Goal: Information Seeking & Learning: Learn about a topic

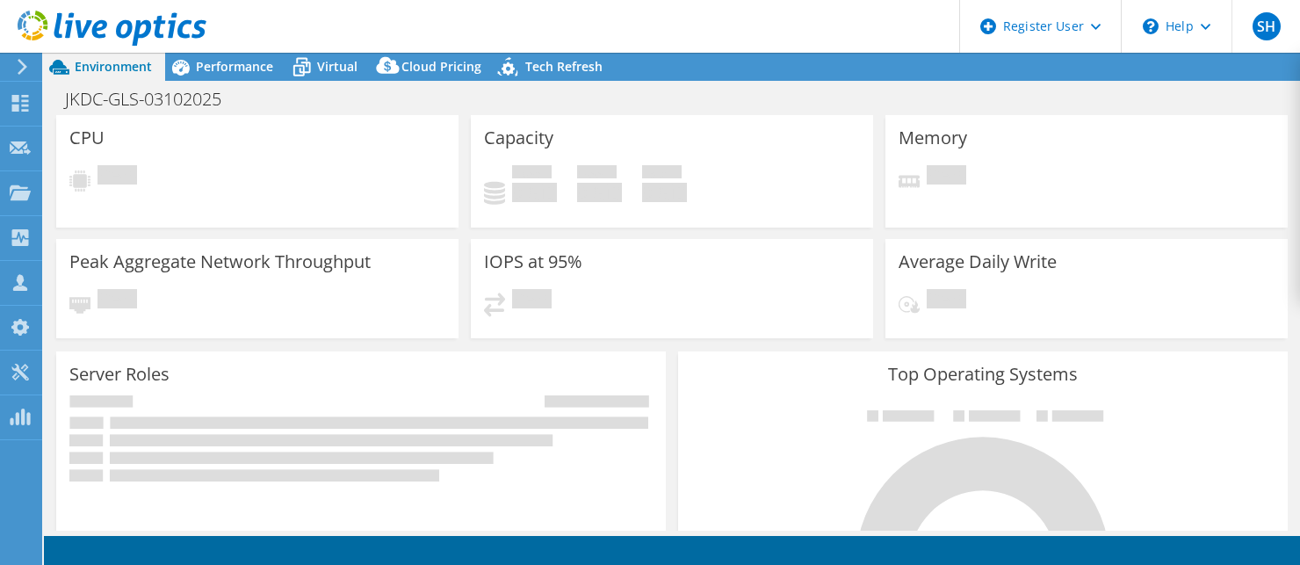
select select "[GEOGRAPHIC_DATA]"
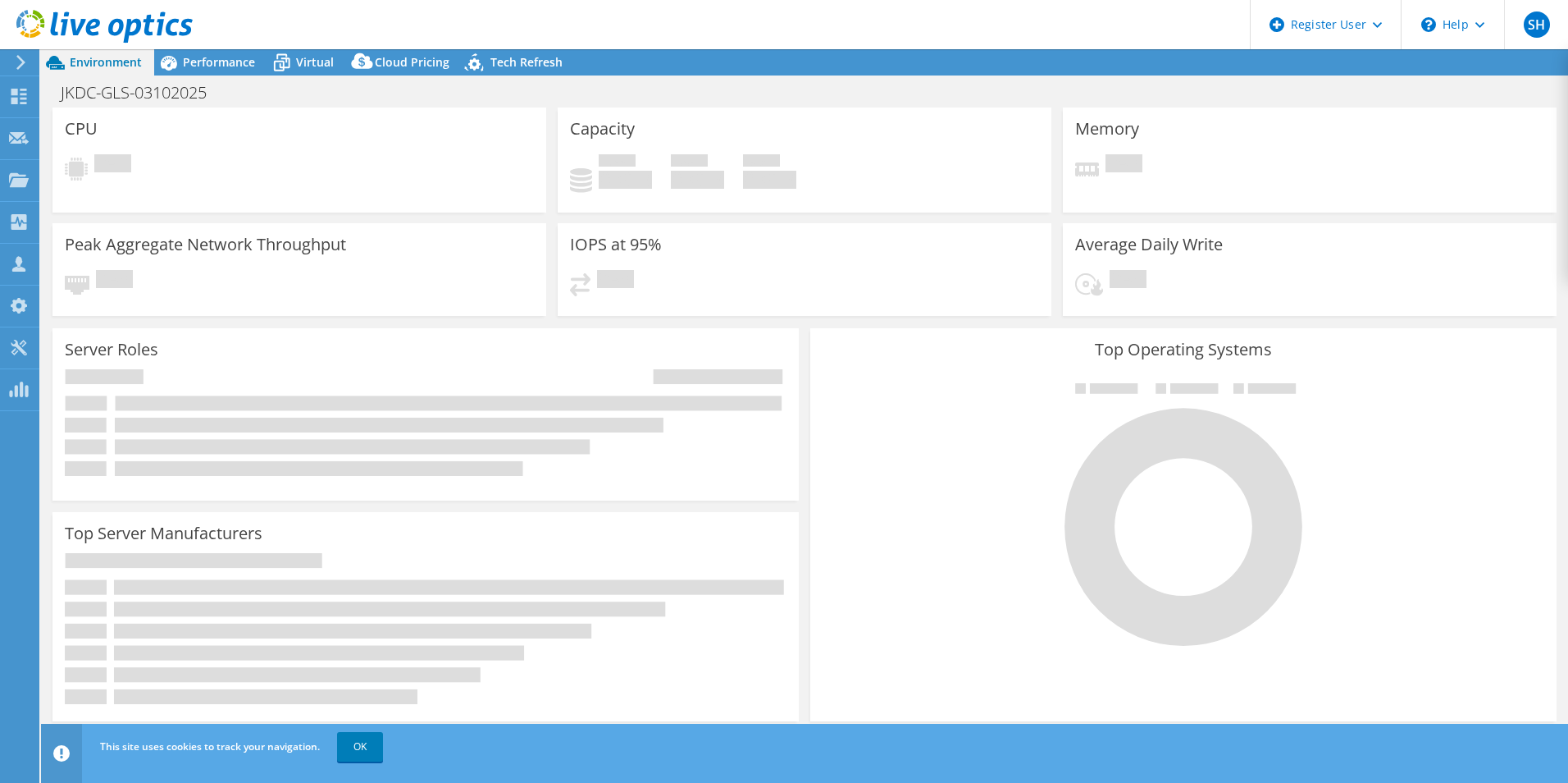
select select "[GEOGRAPHIC_DATA]"
select select "SGD"
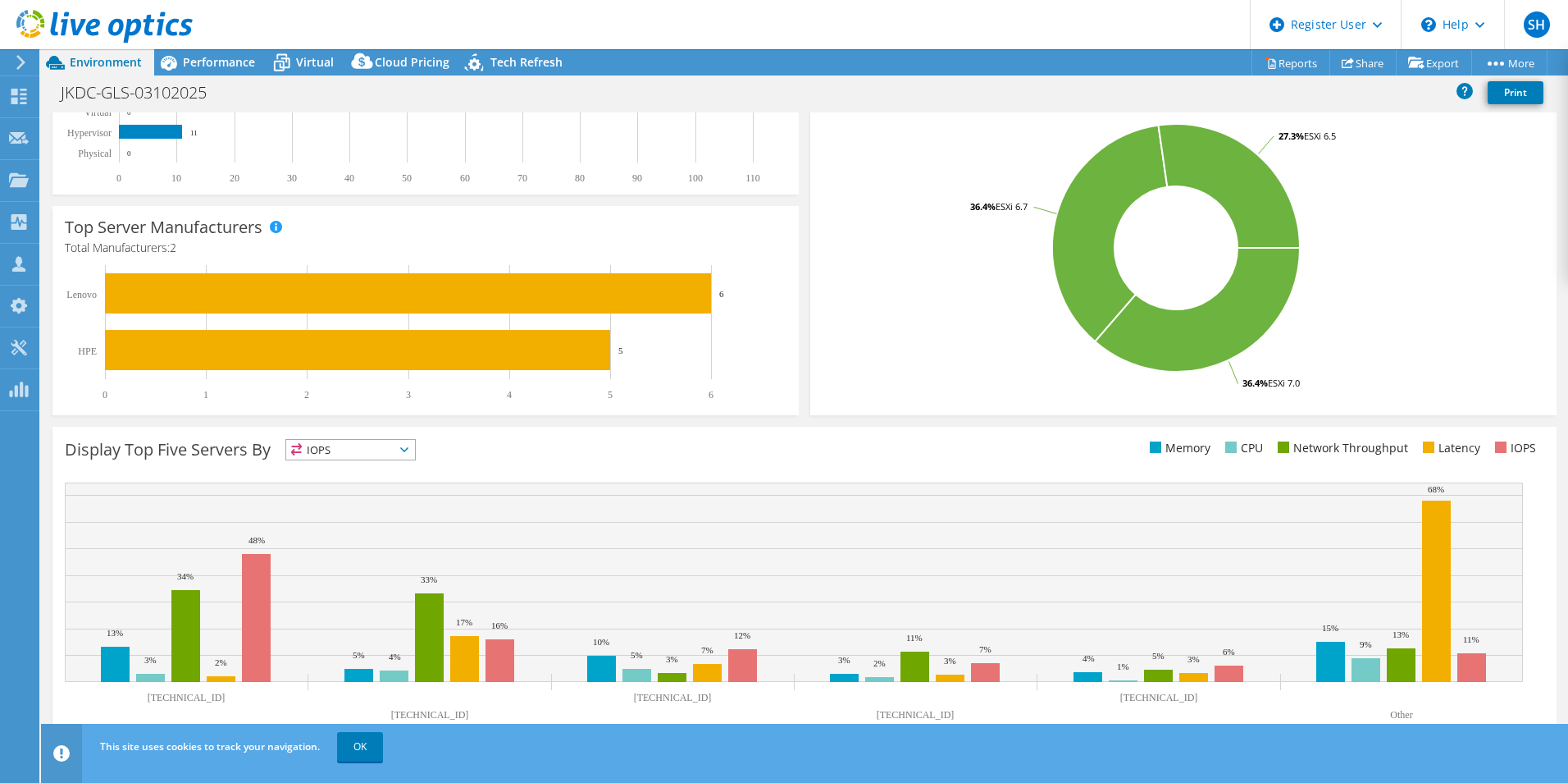
scroll to position [313, 0]
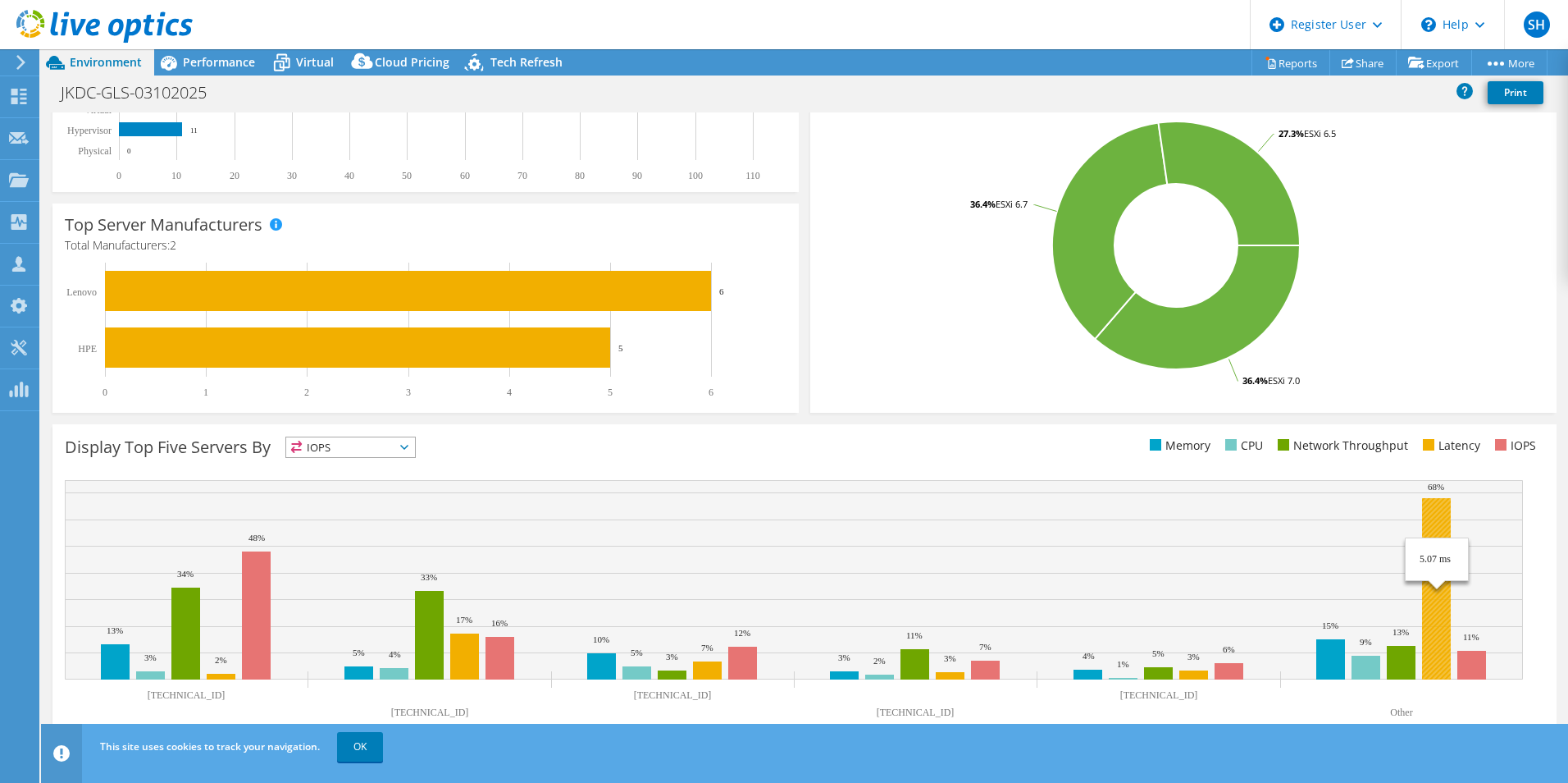
click at [1213, 527] on rect at bounding box center [1436, 589] width 29 height 181
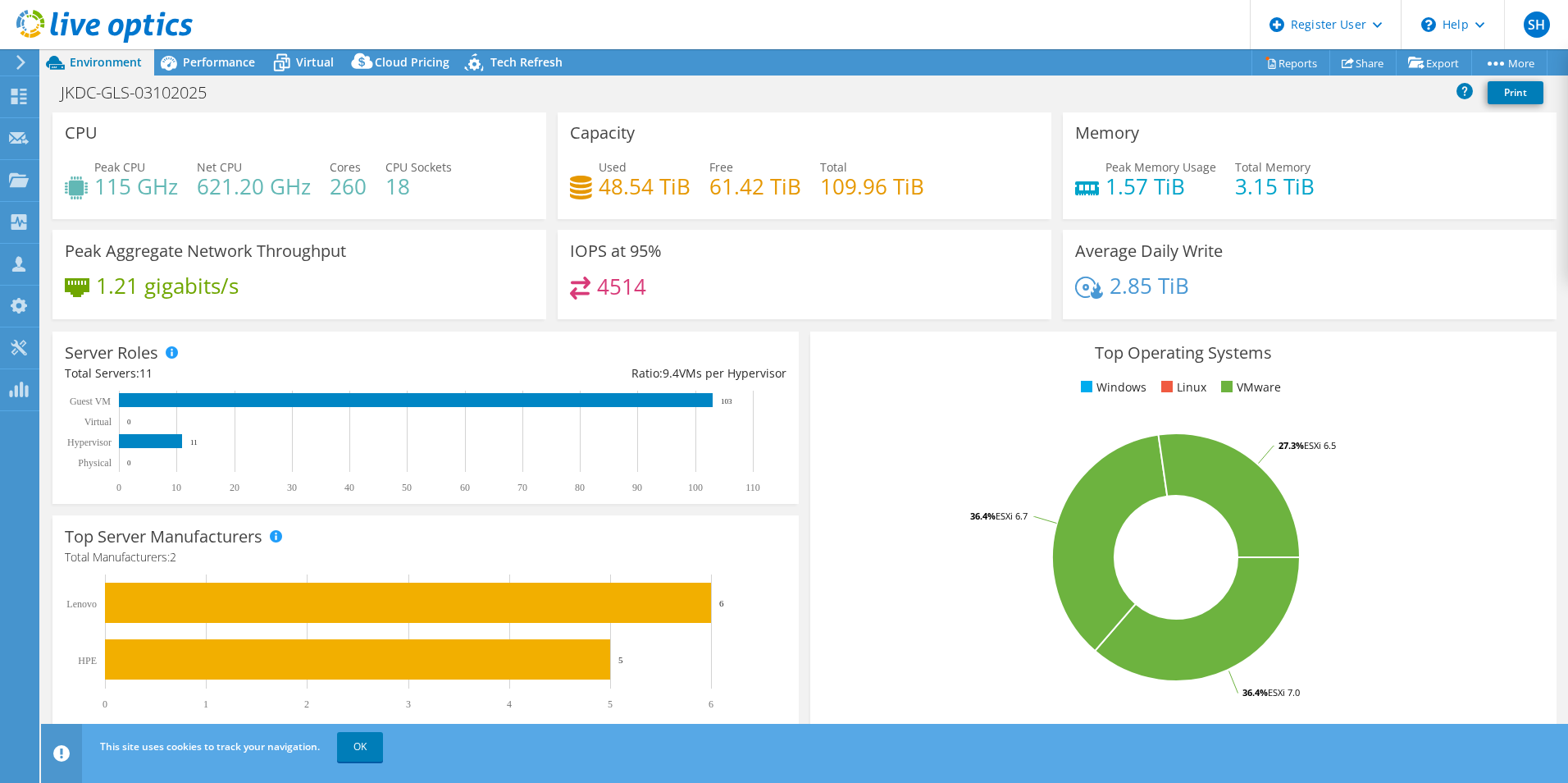
scroll to position [0, 0]
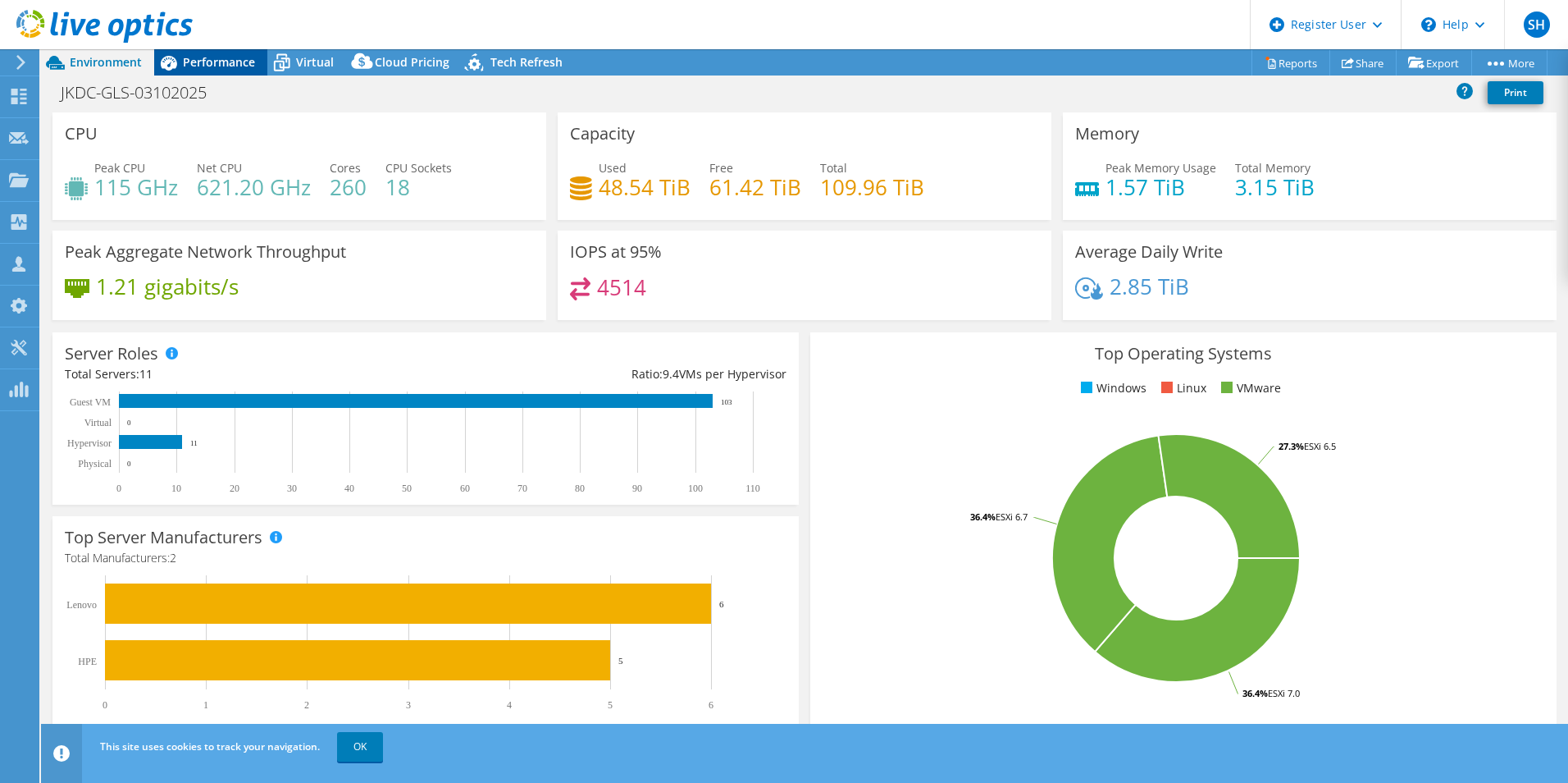
click at [222, 62] on span "Performance" at bounding box center [219, 62] width 72 height 16
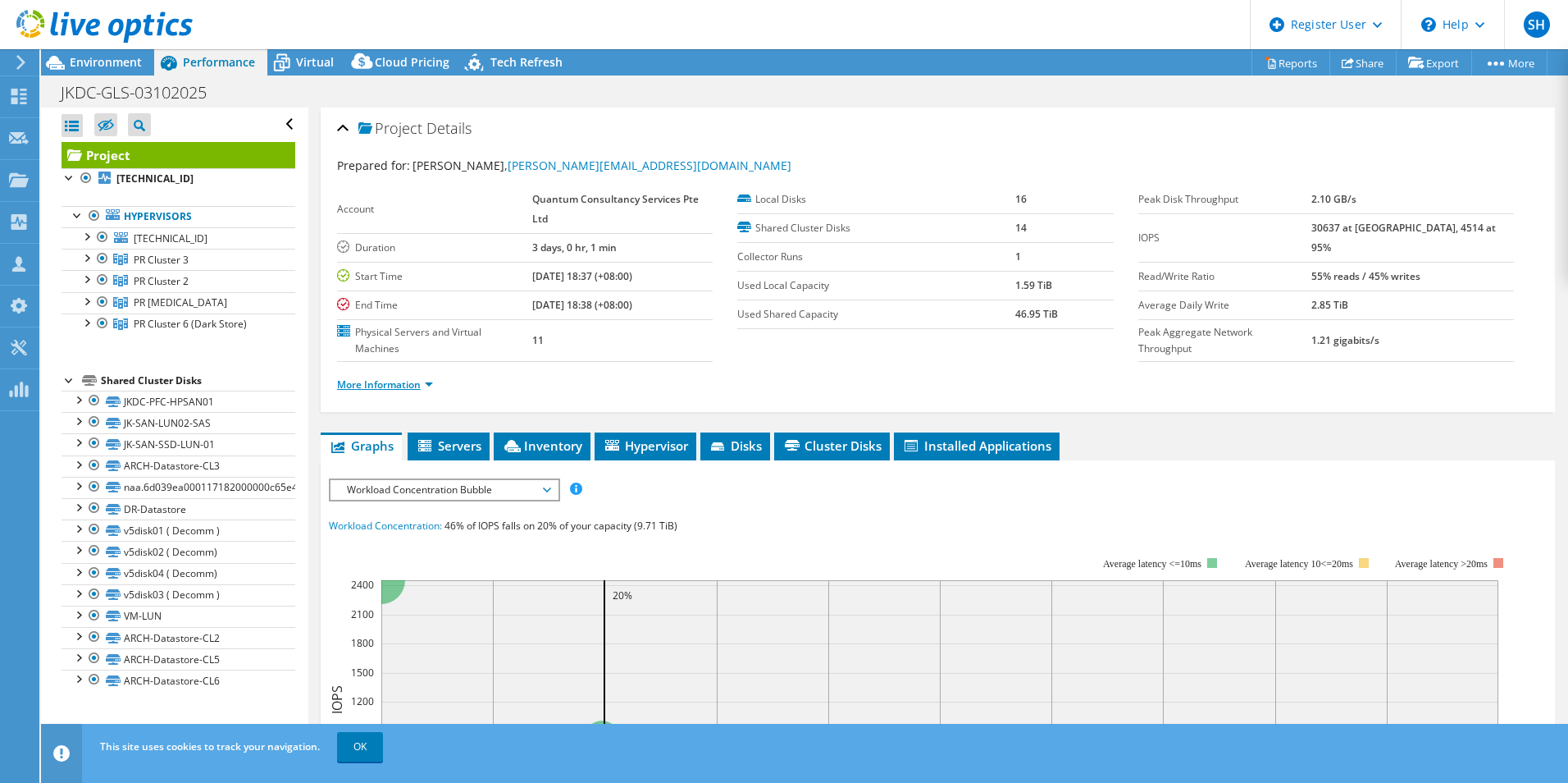
click at [423, 386] on link "More Information" at bounding box center [385, 384] width 96 height 14
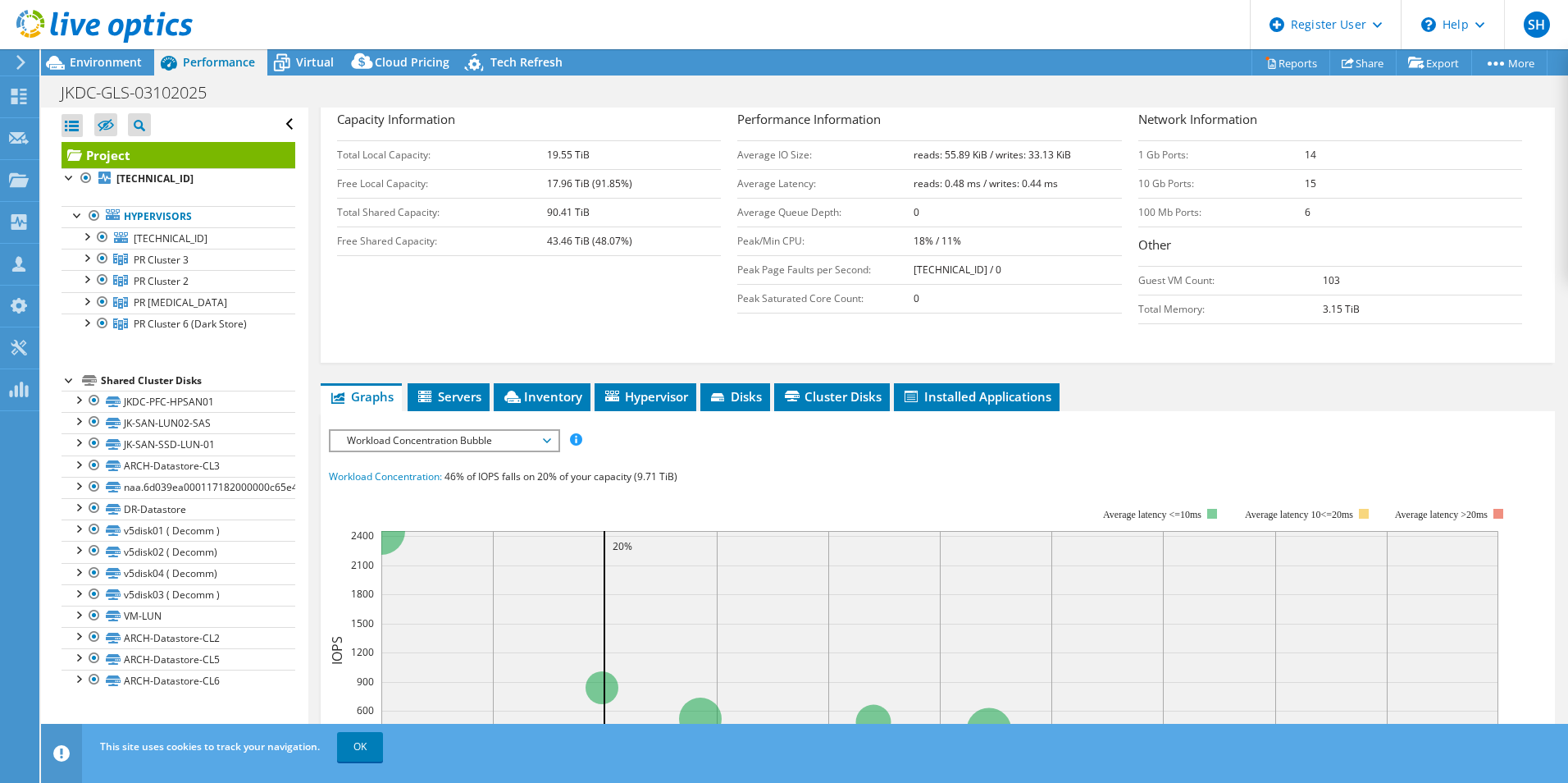
scroll to position [287, 0]
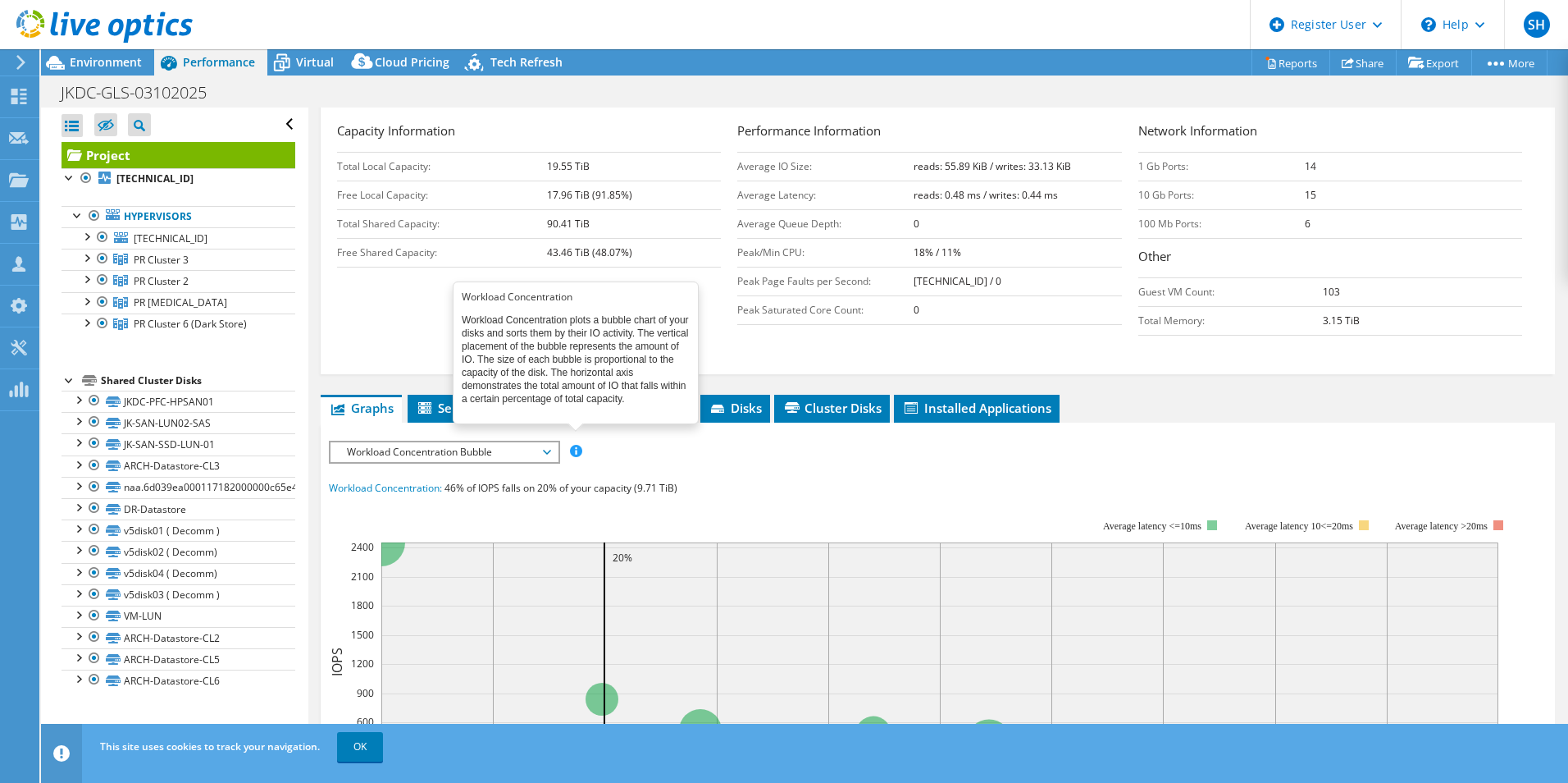
click at [575, 451] on span at bounding box center [575, 450] width 11 height 11
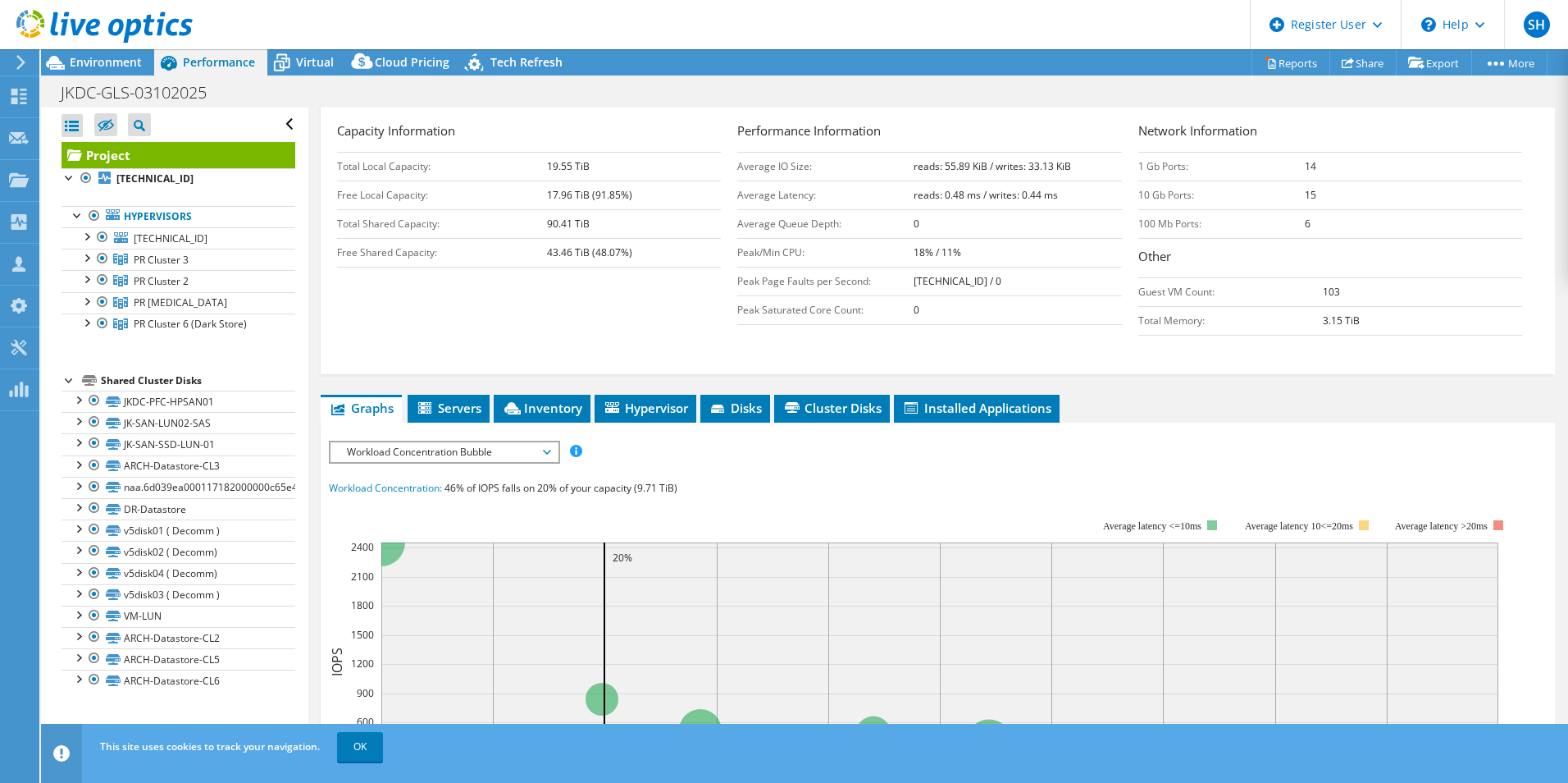
click at [537, 456] on span "Workload Concentration Bubble" at bounding box center [445, 451] width 211 height 20
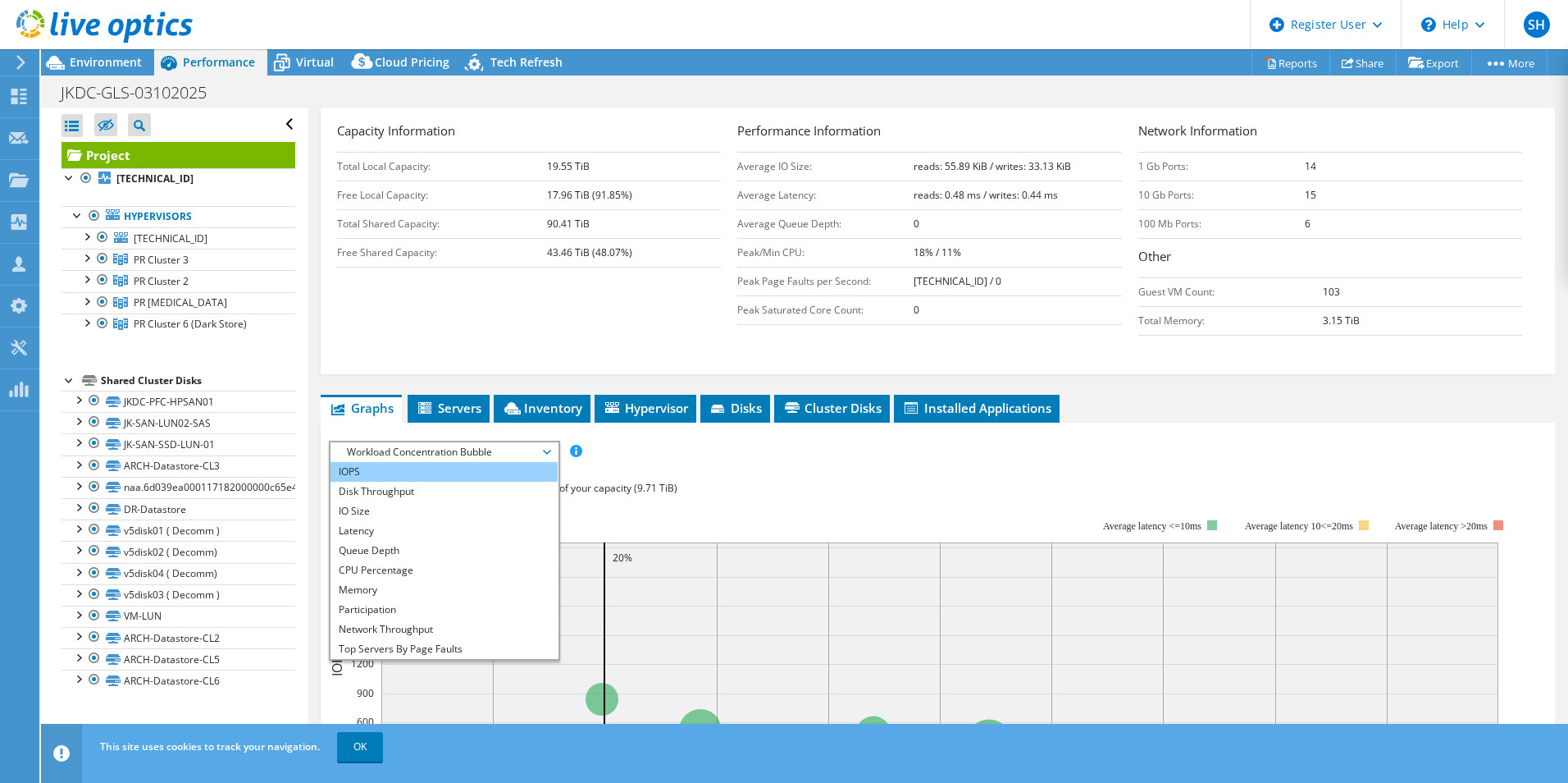
click at [506, 474] on li "IOPS" at bounding box center [444, 471] width 227 height 20
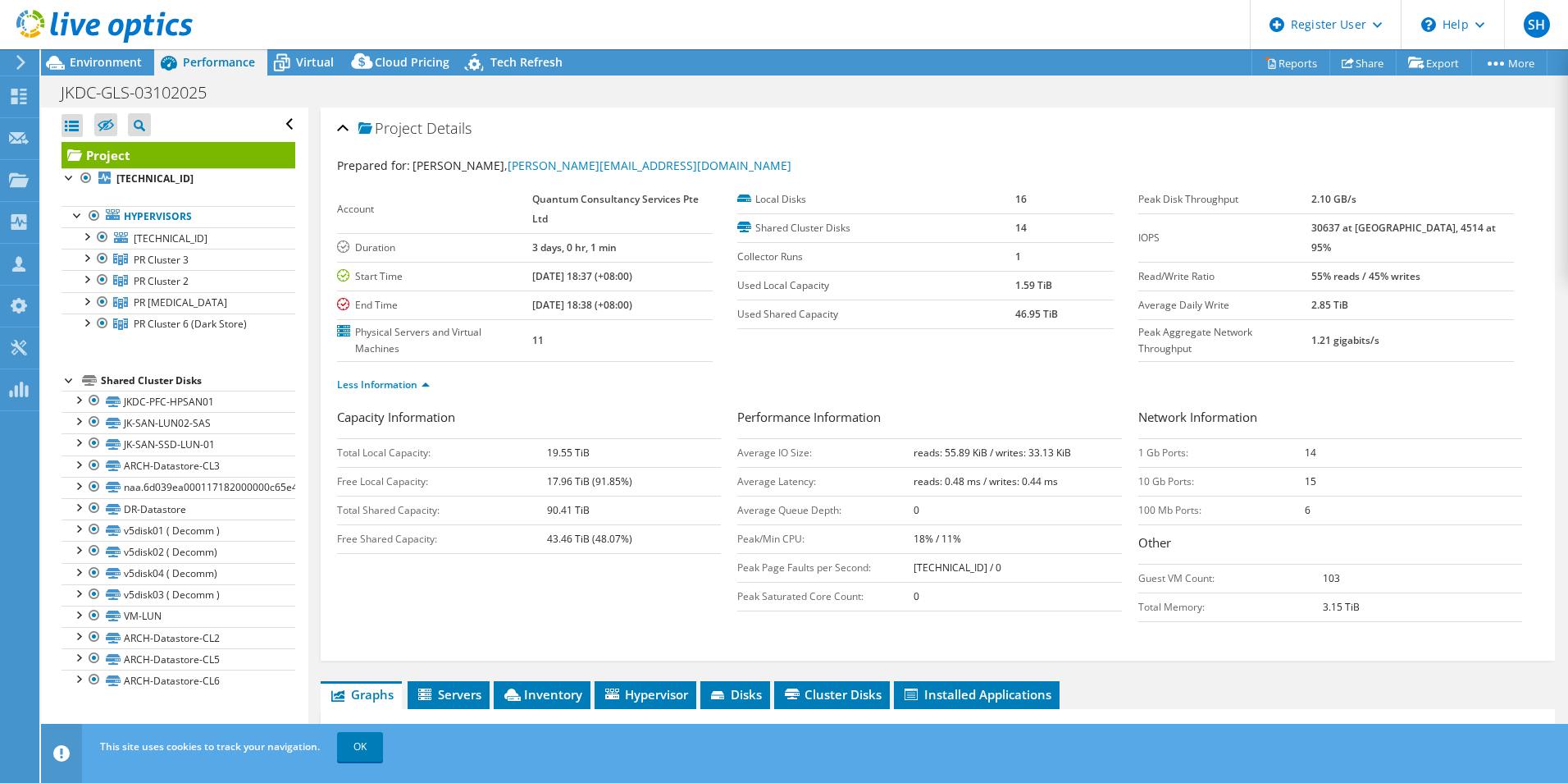
scroll to position [82, 0]
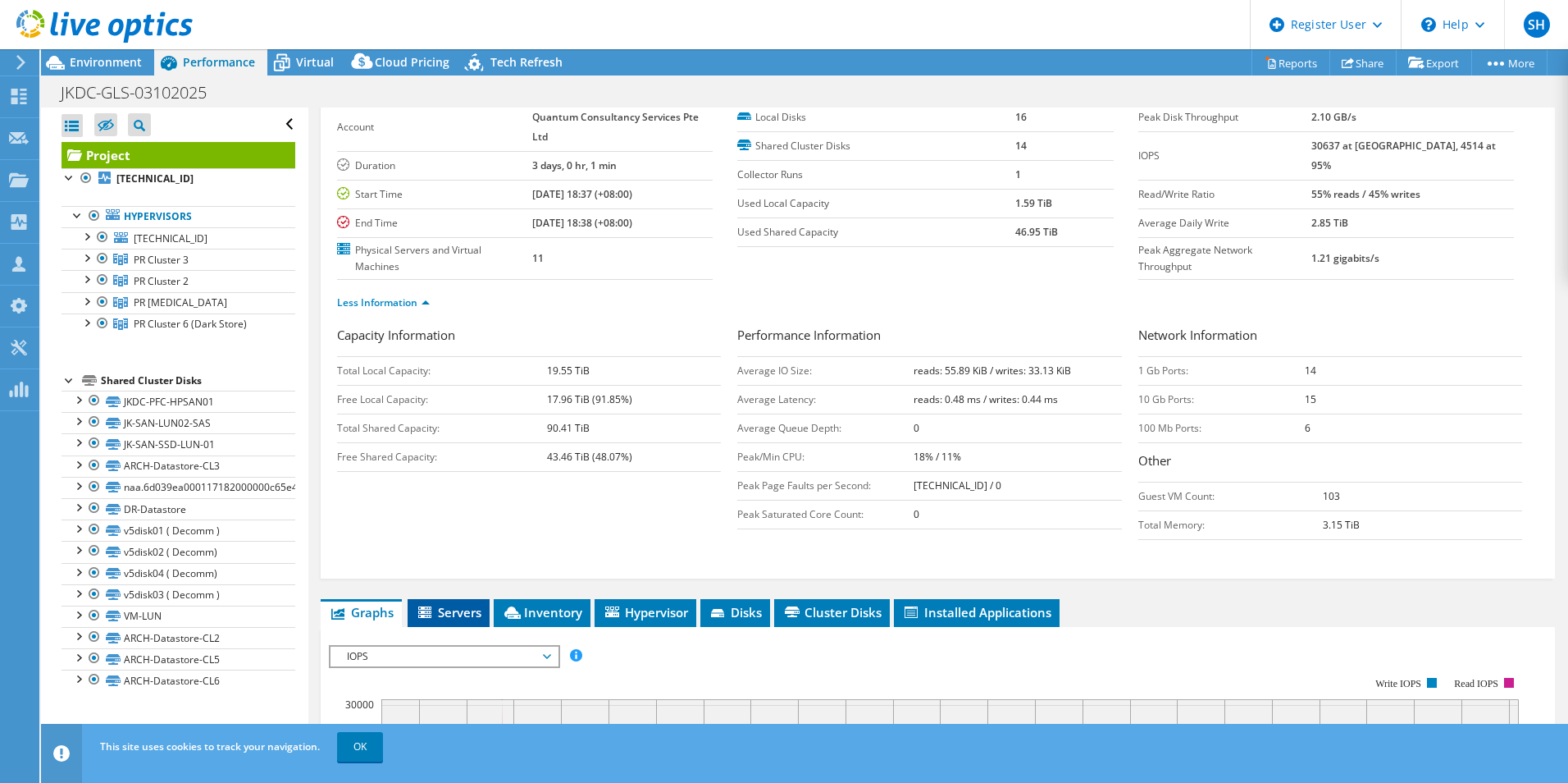
click at [477, 527] on span "Servers" at bounding box center [448, 612] width 65 height 17
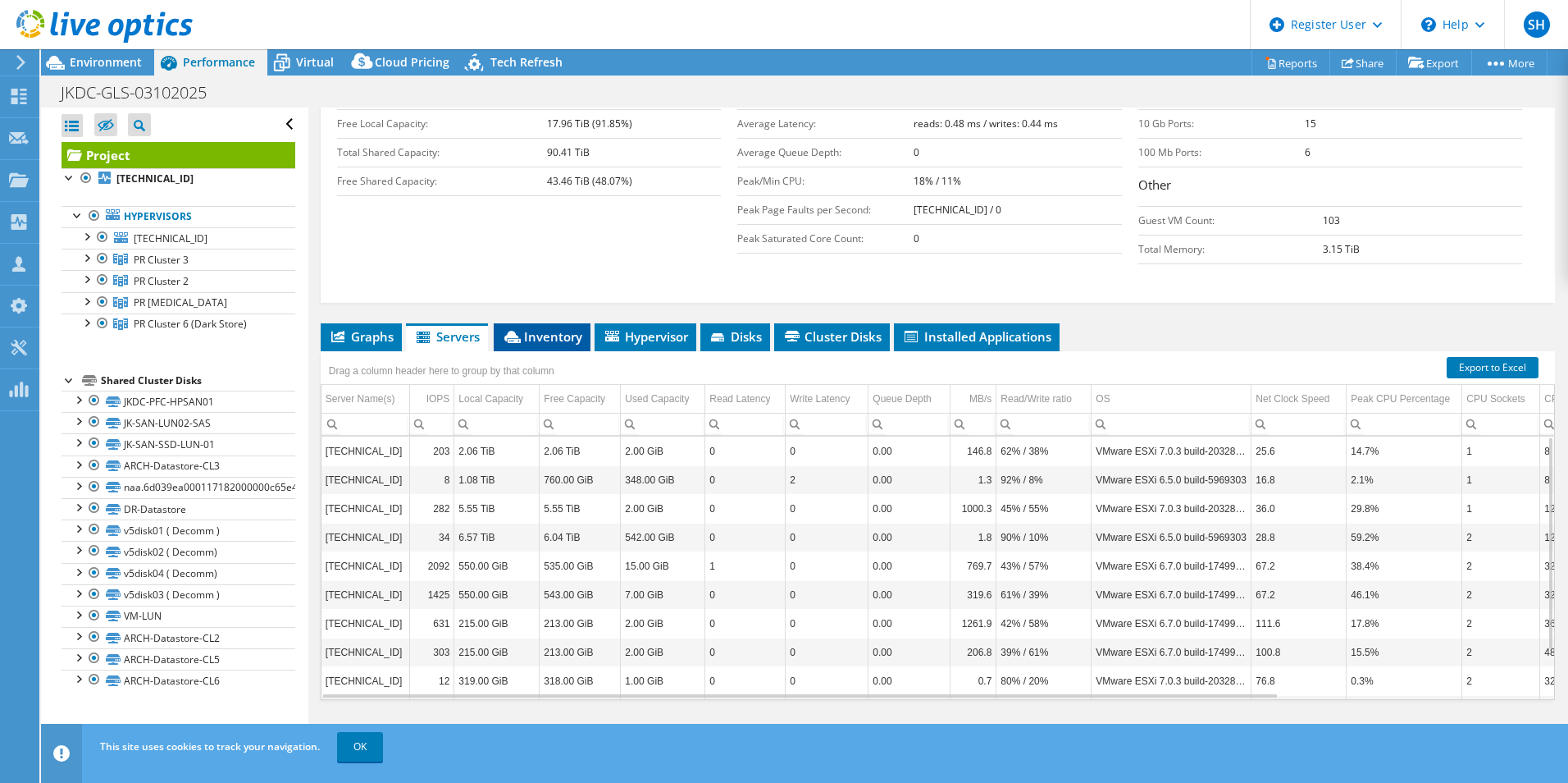
scroll to position [369, 0]
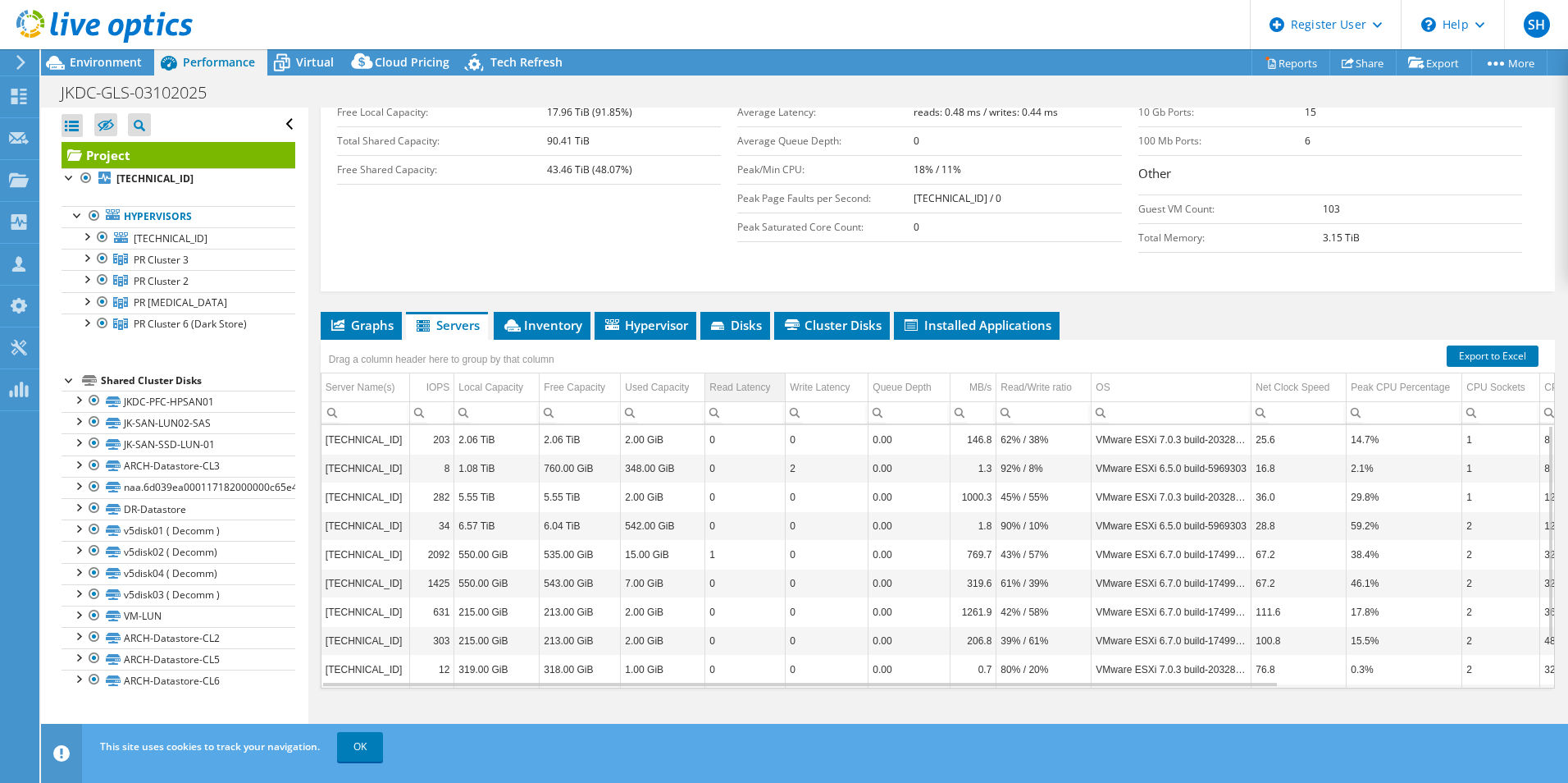
click at [763, 394] on div "Read Latency" at bounding box center [740, 387] width 61 height 20
click at [763, 394] on div "Read Latency" at bounding box center [738, 387] width 57 height 20
click at [765, 331] on li "Disks" at bounding box center [735, 326] width 70 height 28
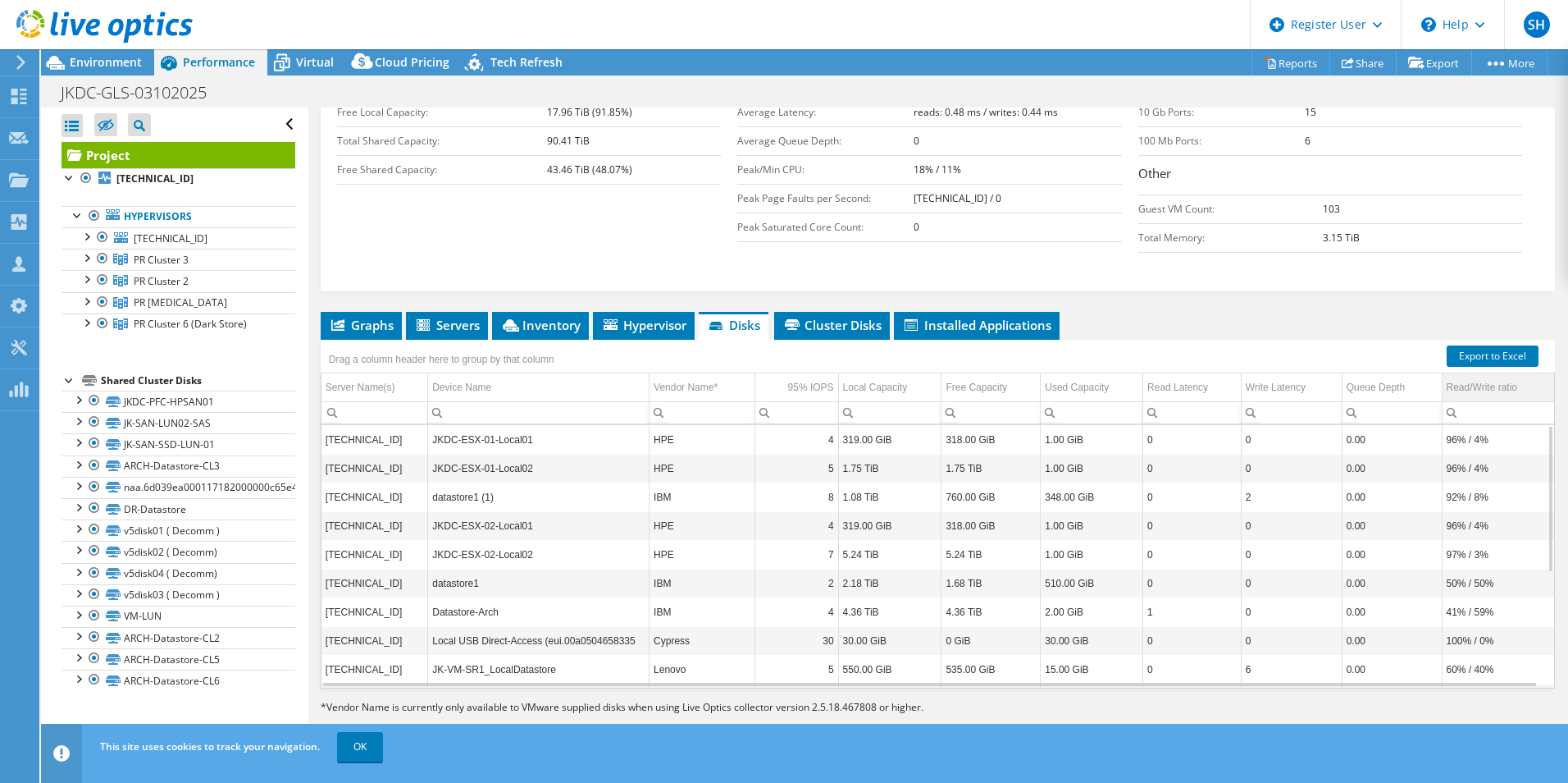
click at [1213, 398] on td "Read/Write ratio" at bounding box center [1498, 388] width 112 height 29
click at [1213, 390] on div "Read/Write ratio" at bounding box center [1482, 387] width 71 height 20
click at [1213, 398] on td "Read/Write ratio" at bounding box center [1498, 388] width 112 height 29
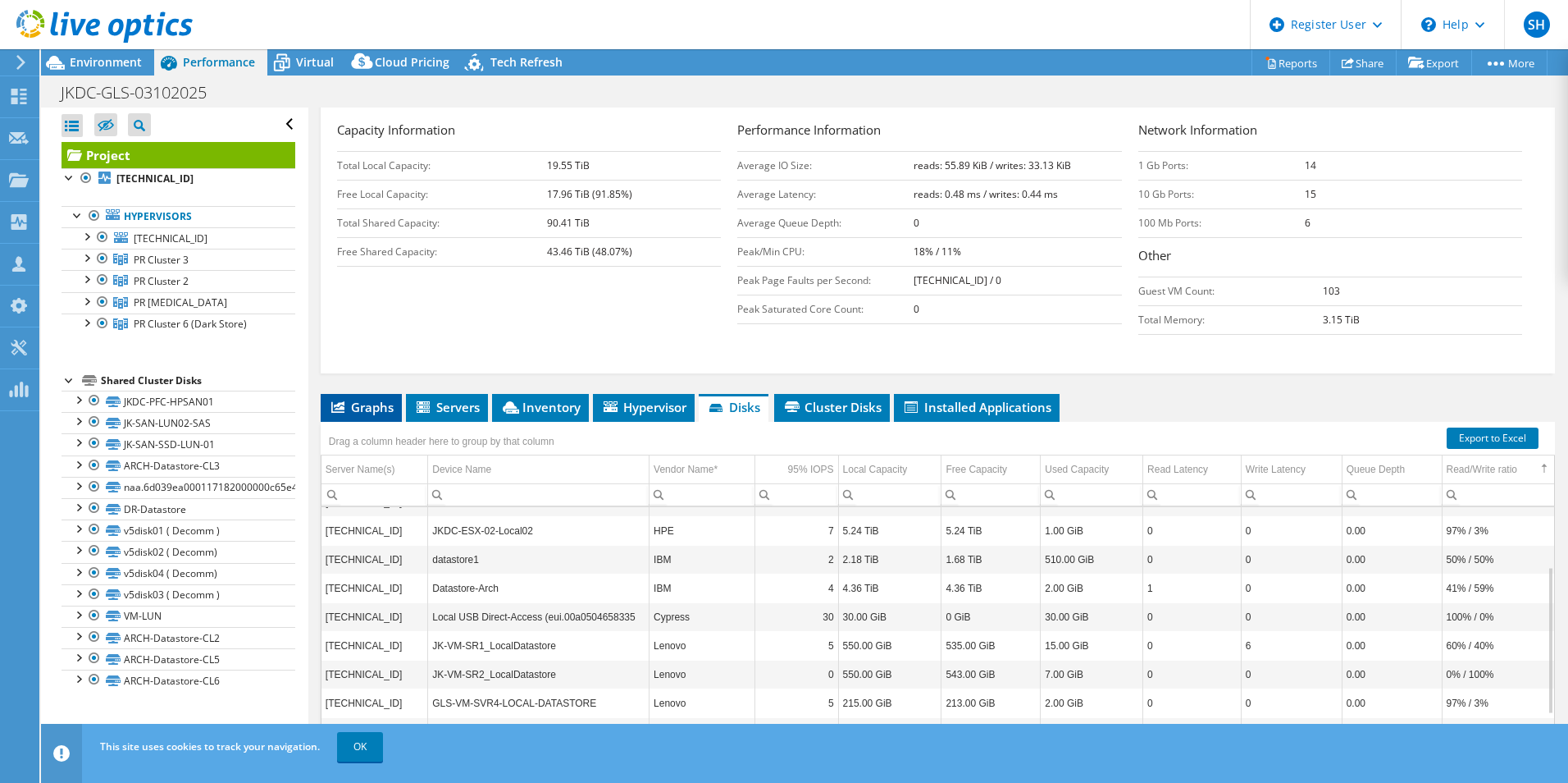
click at [378, 409] on span "Graphs" at bounding box center [360, 407] width 64 height 17
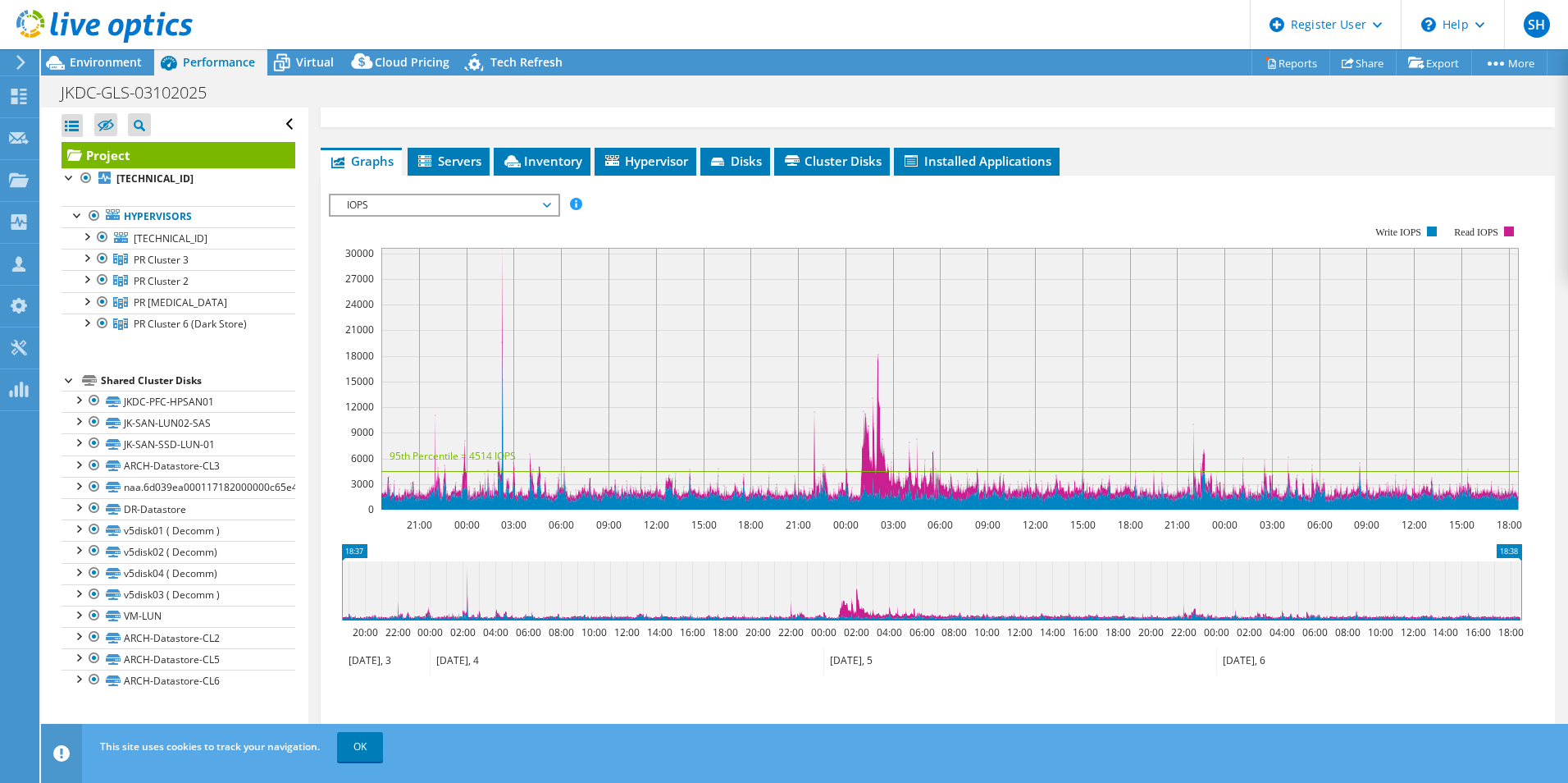
click at [583, 204] on icon "21:00 00:00 03:00 06:00 09:00 12:00 15:00 18:00 21:00 00:00 03:00 06:00 09:00 1…" at bounding box center [931, 367] width 1206 height 328
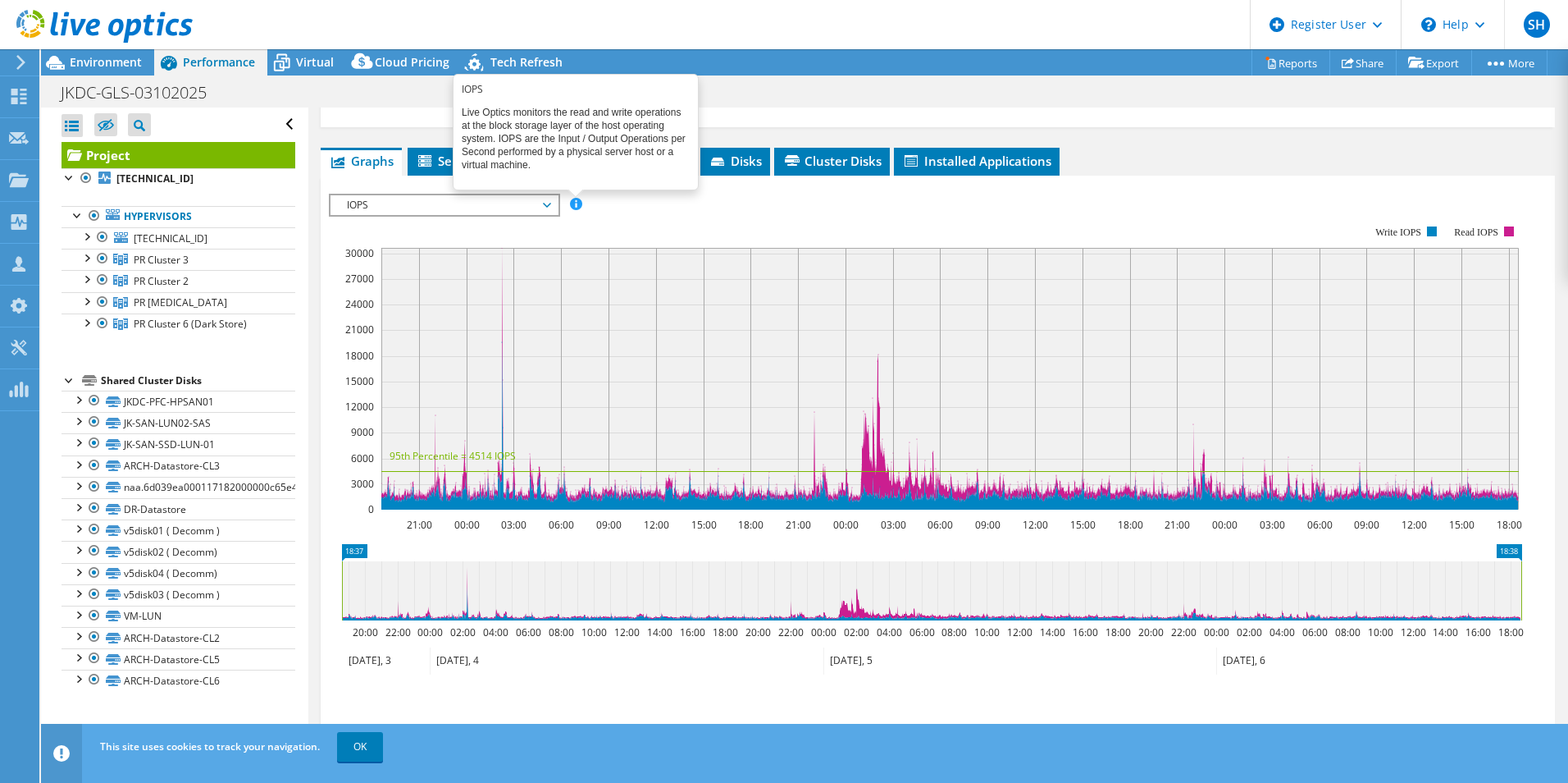
click at [574, 204] on span at bounding box center [575, 204] width 11 height 11
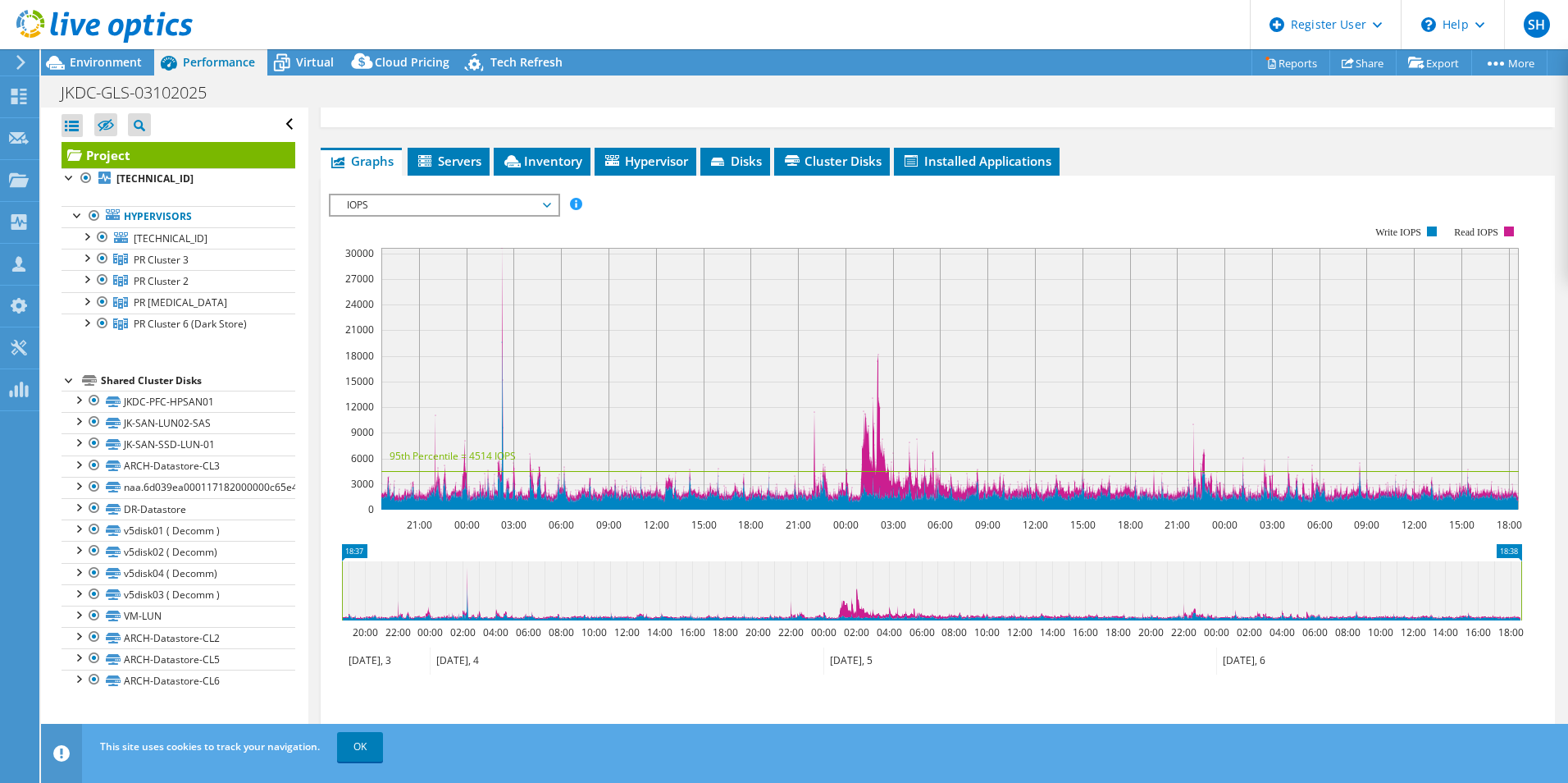
click at [543, 205] on span "IOPS" at bounding box center [445, 205] width 211 height 20
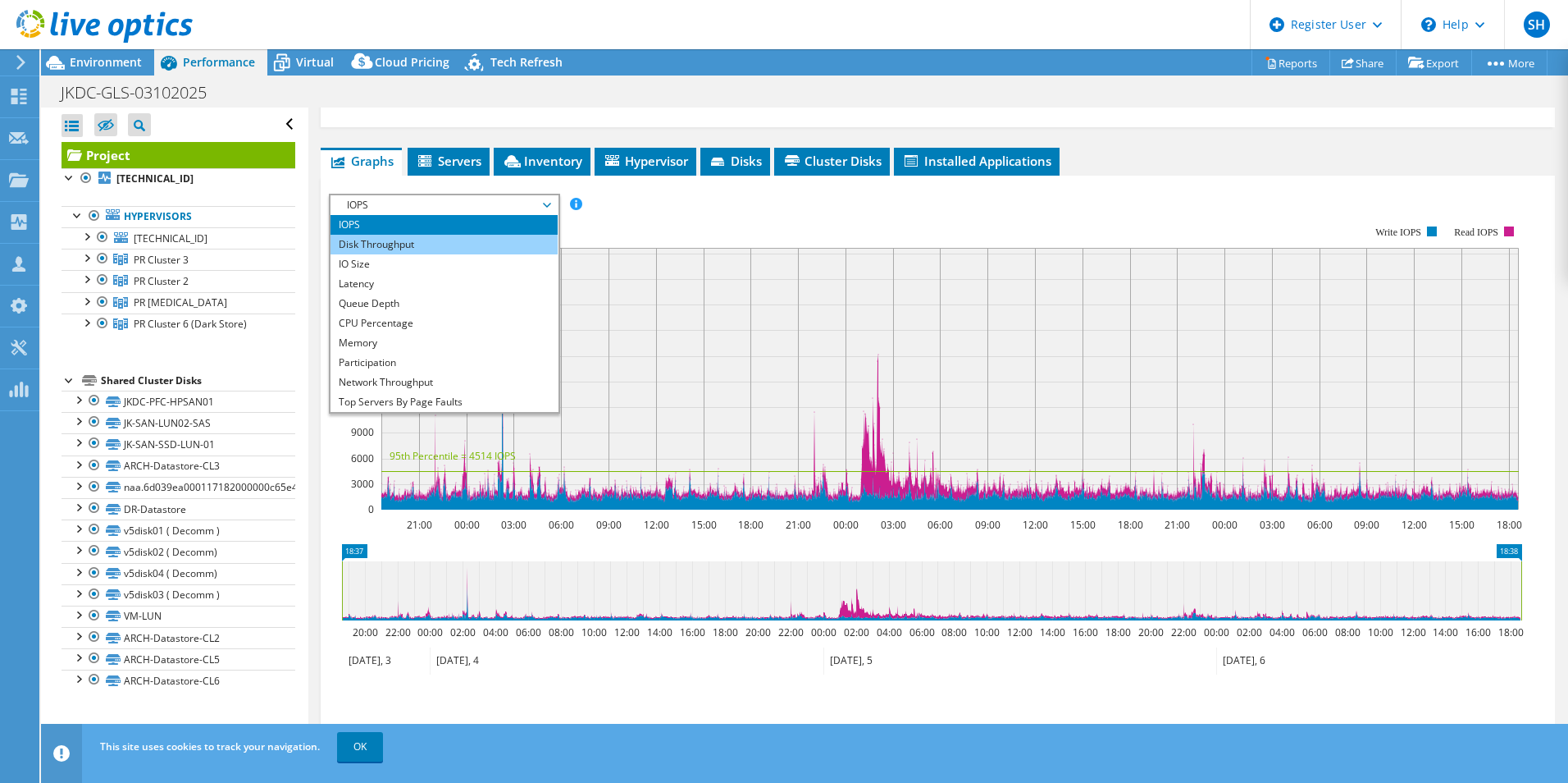
click at [511, 249] on li "Disk Throughput" at bounding box center [444, 244] width 227 height 20
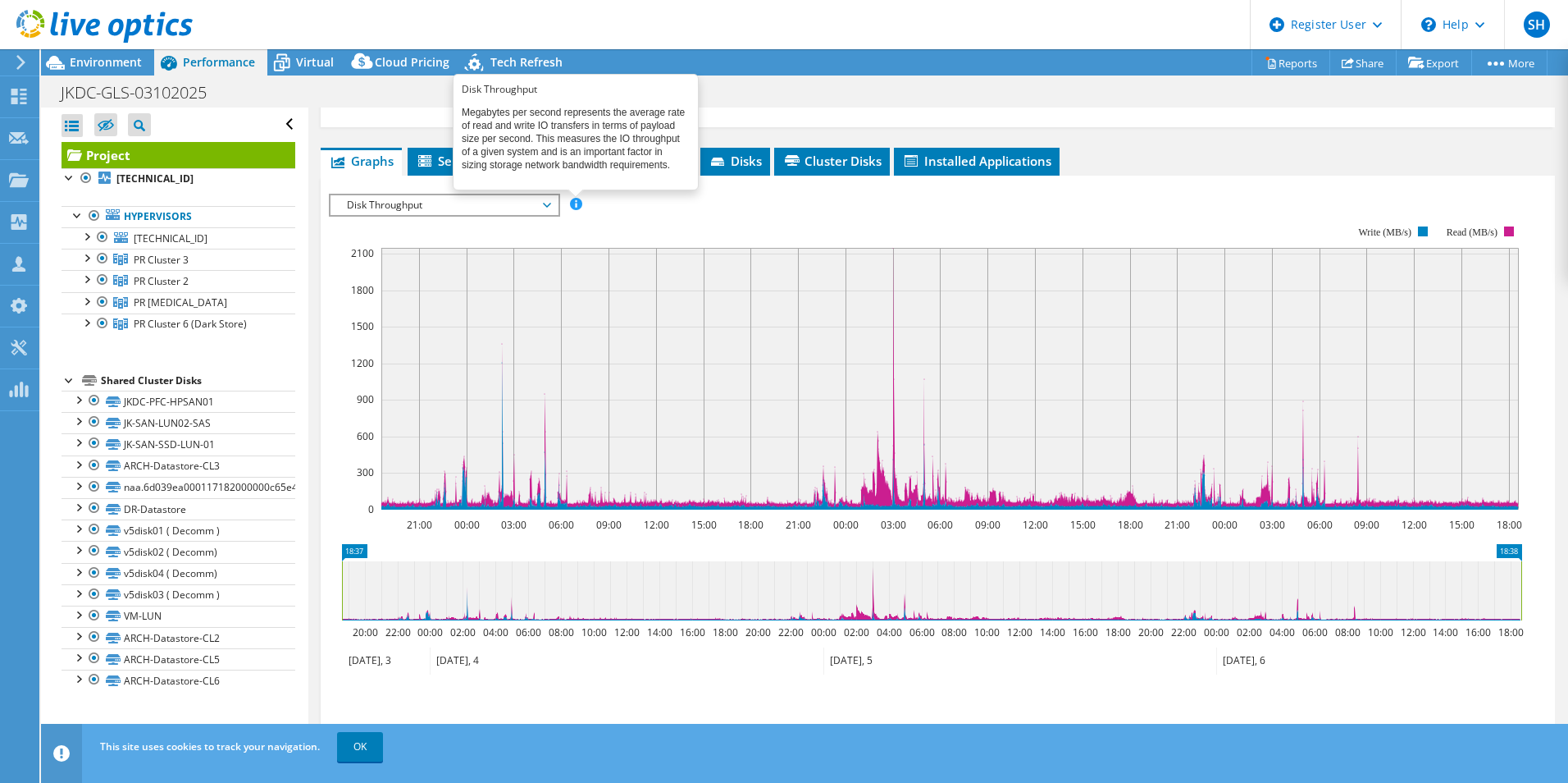
click at [583, 204] on rect at bounding box center [925, 367] width 1194 height 328
click at [579, 204] on span at bounding box center [575, 204] width 11 height 11
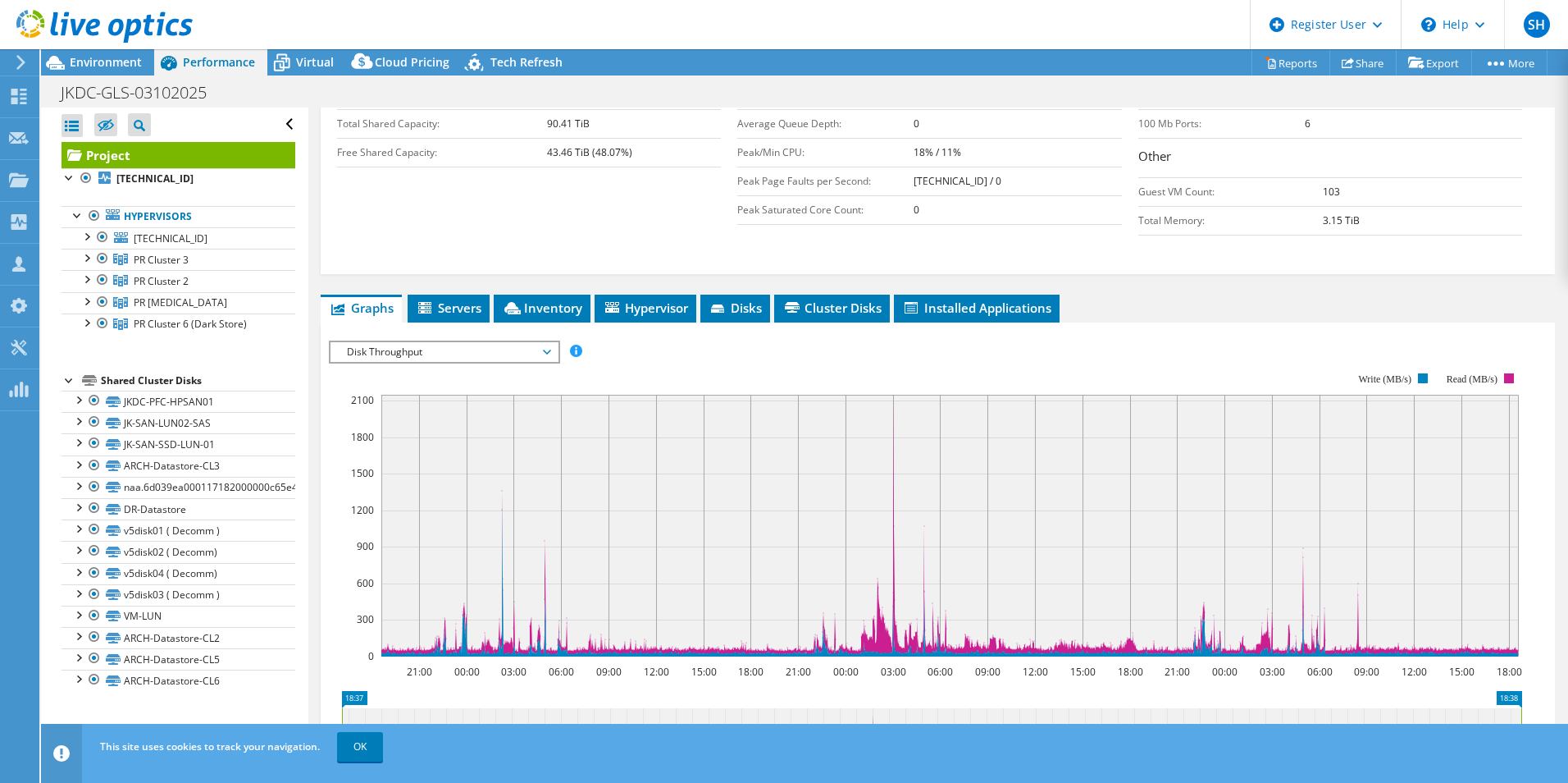
scroll to position [410, 0]
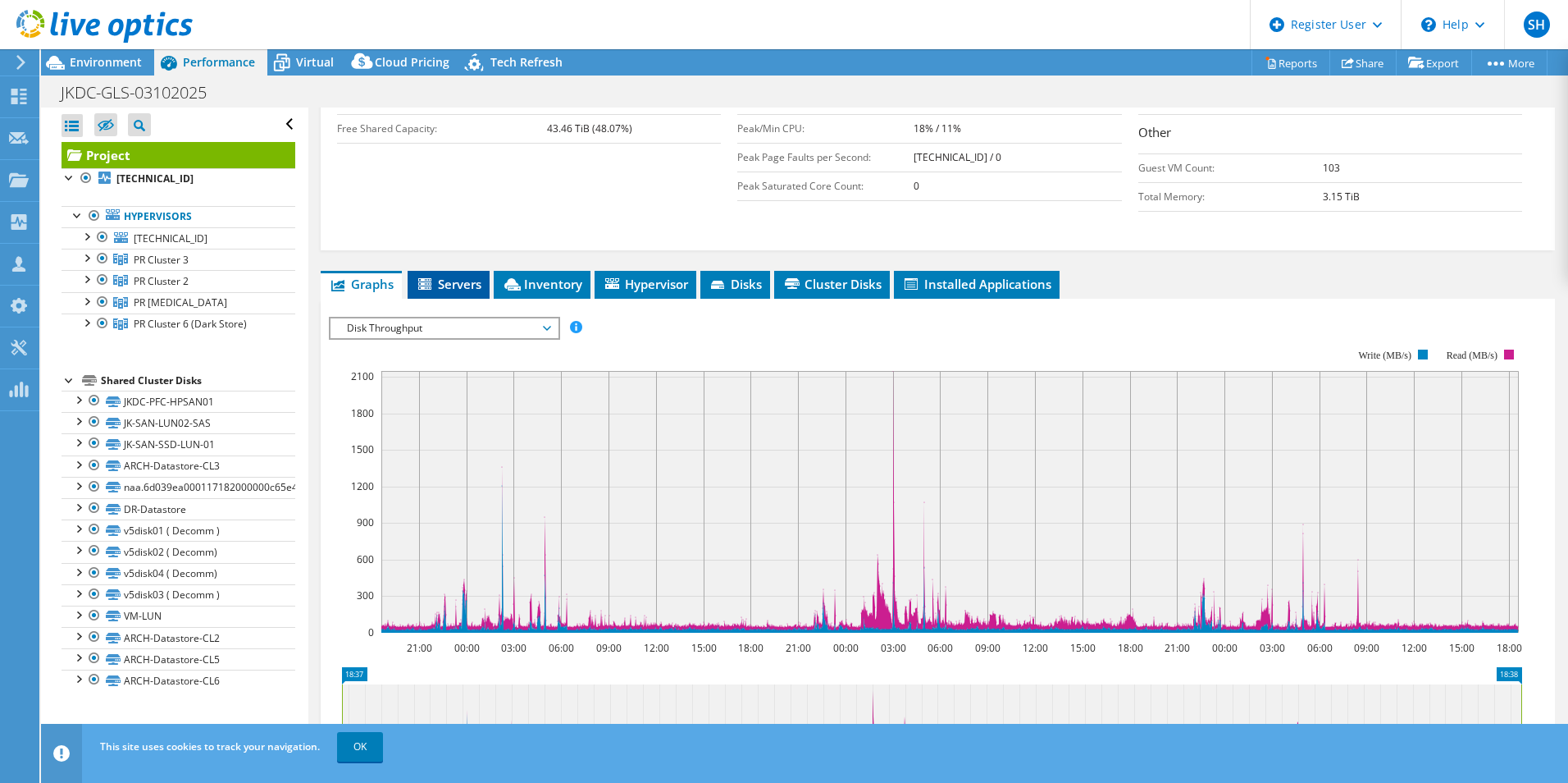
click at [462, 292] on span "Servers" at bounding box center [448, 284] width 65 height 17
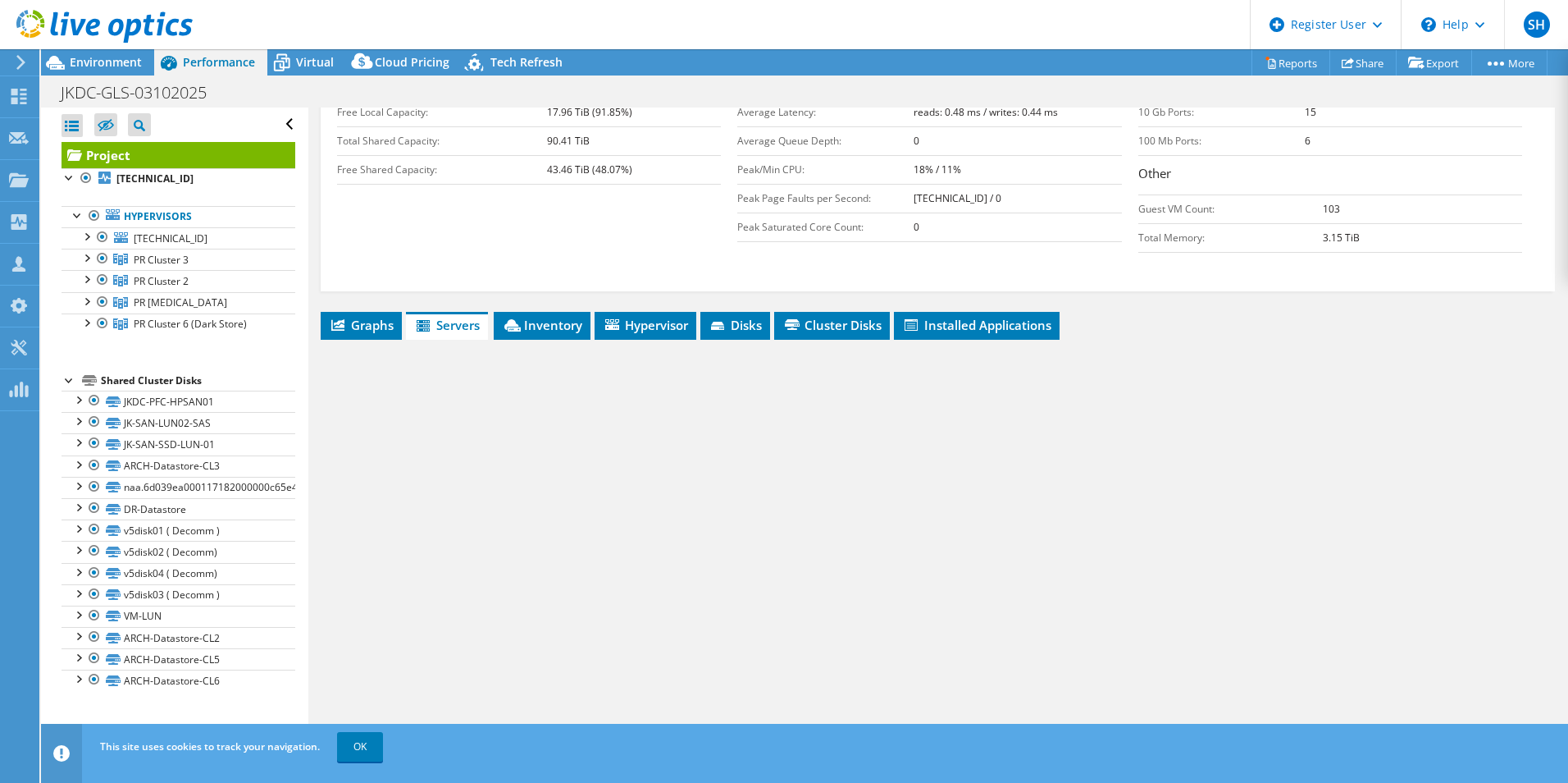
scroll to position [369, 0]
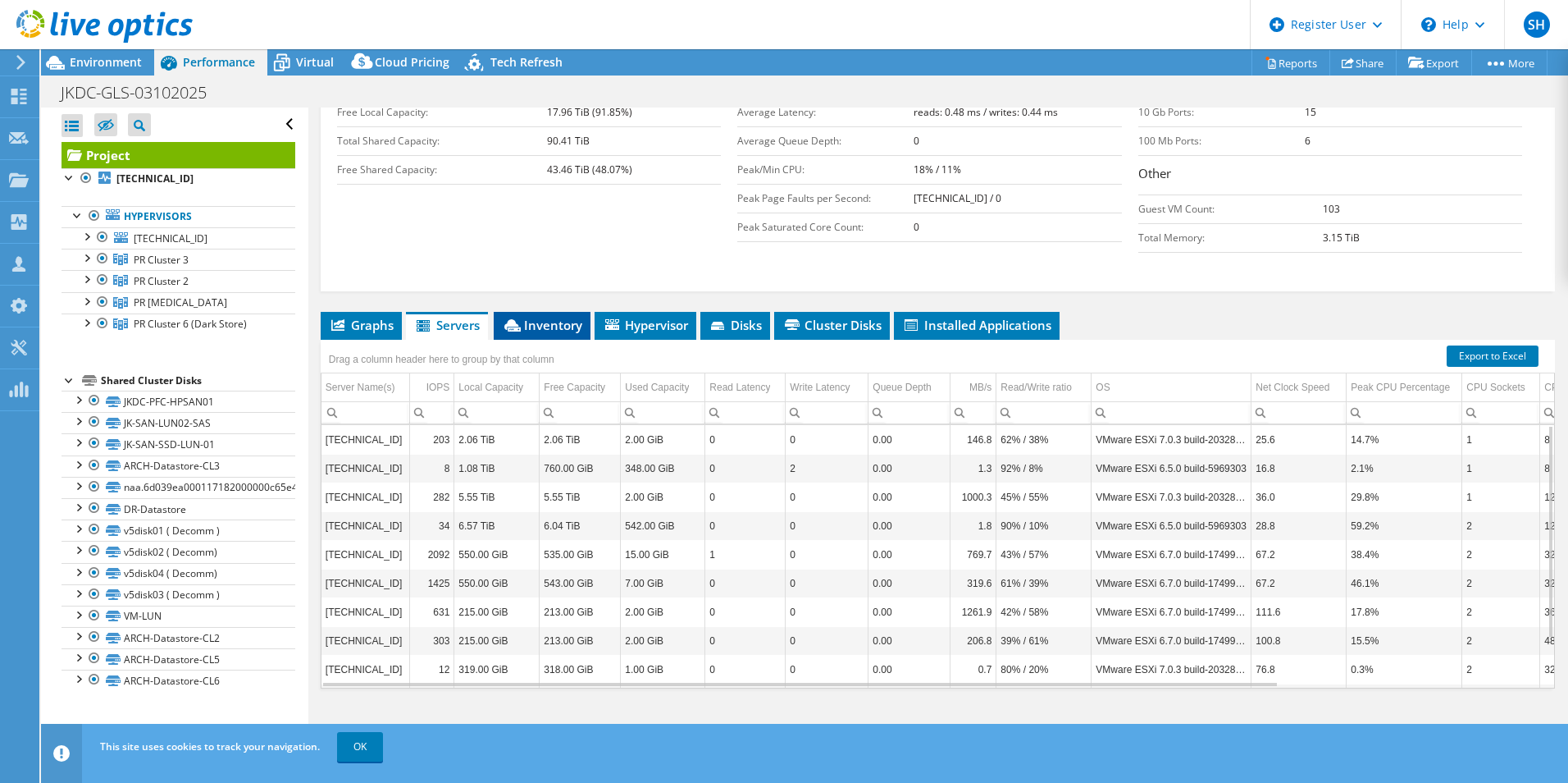
click at [556, 334] on li "Inventory" at bounding box center [543, 326] width 97 height 28
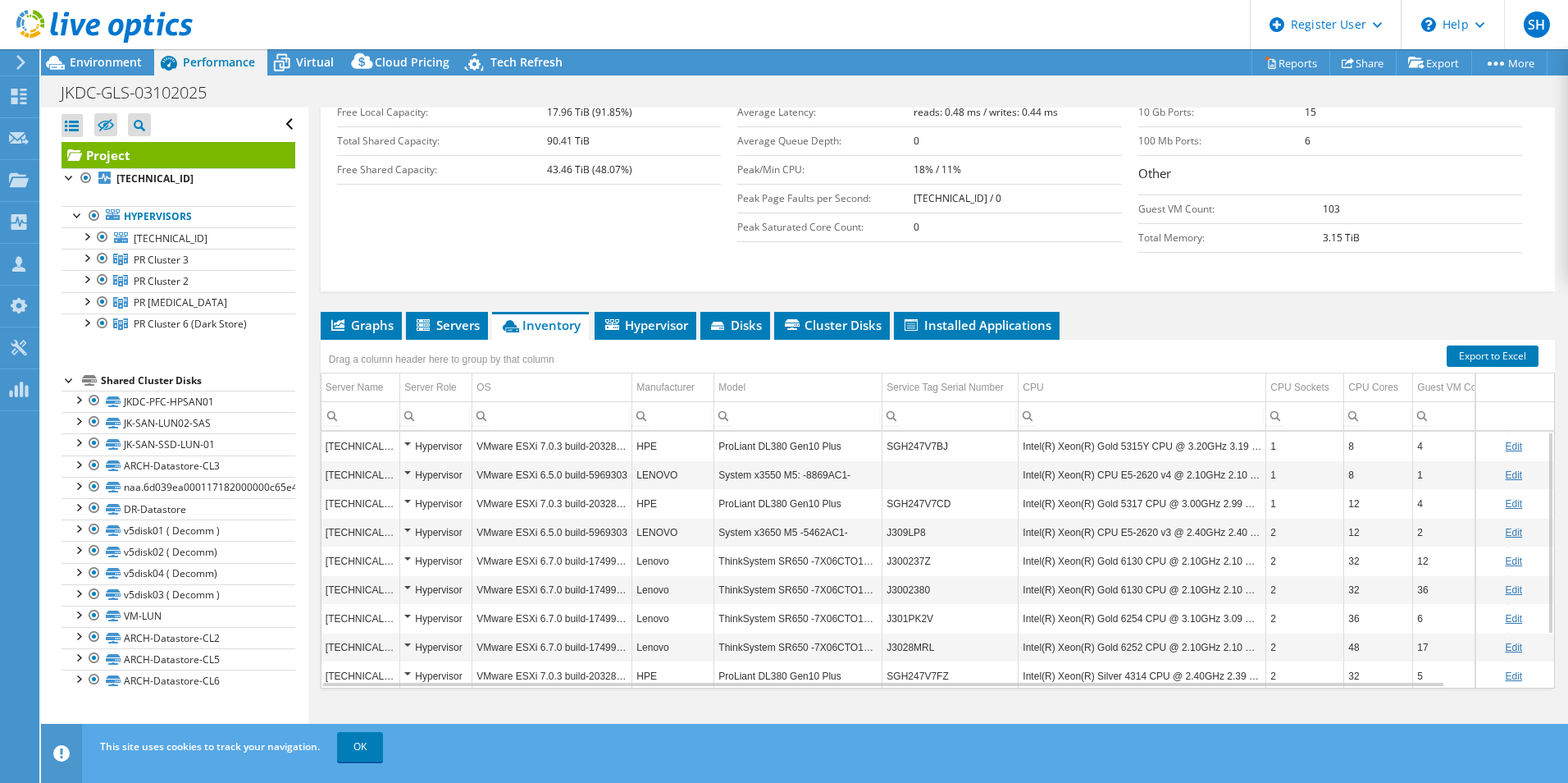
scroll to position [67, 0]
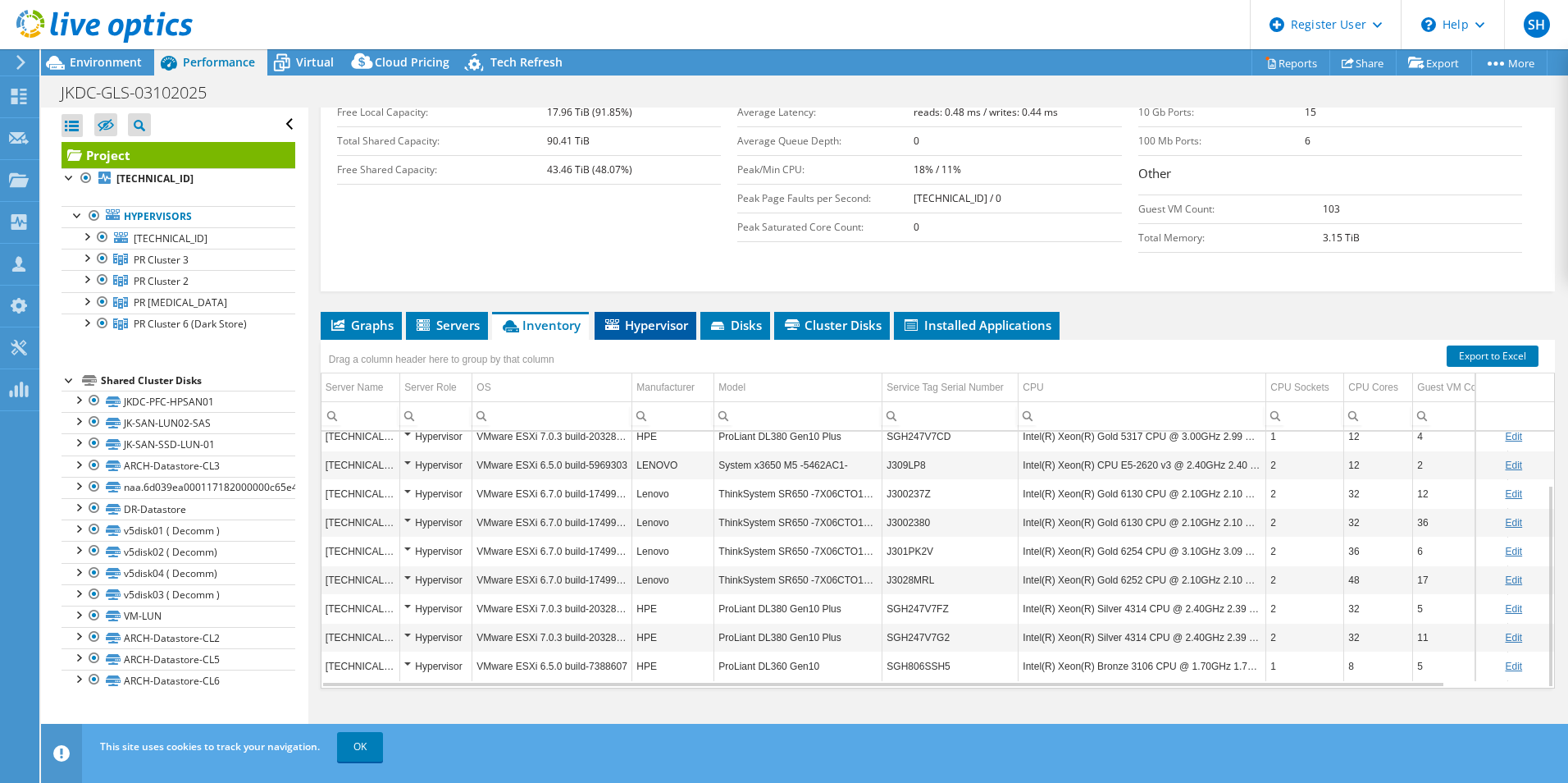
click at [664, 320] on span "Hypervisor" at bounding box center [644, 325] width 85 height 17
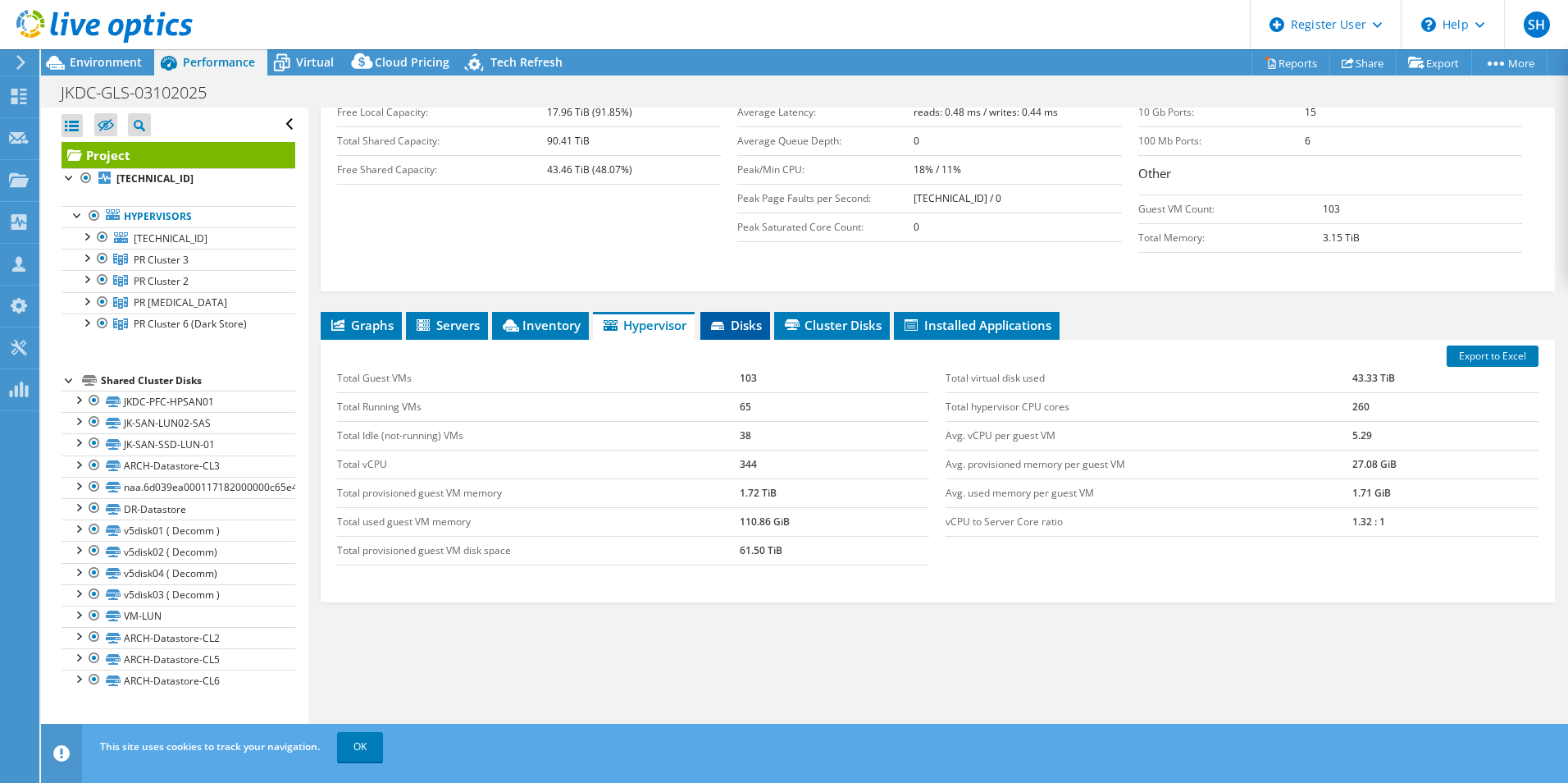
click at [752, 324] on span "Disks" at bounding box center [735, 325] width 53 height 17
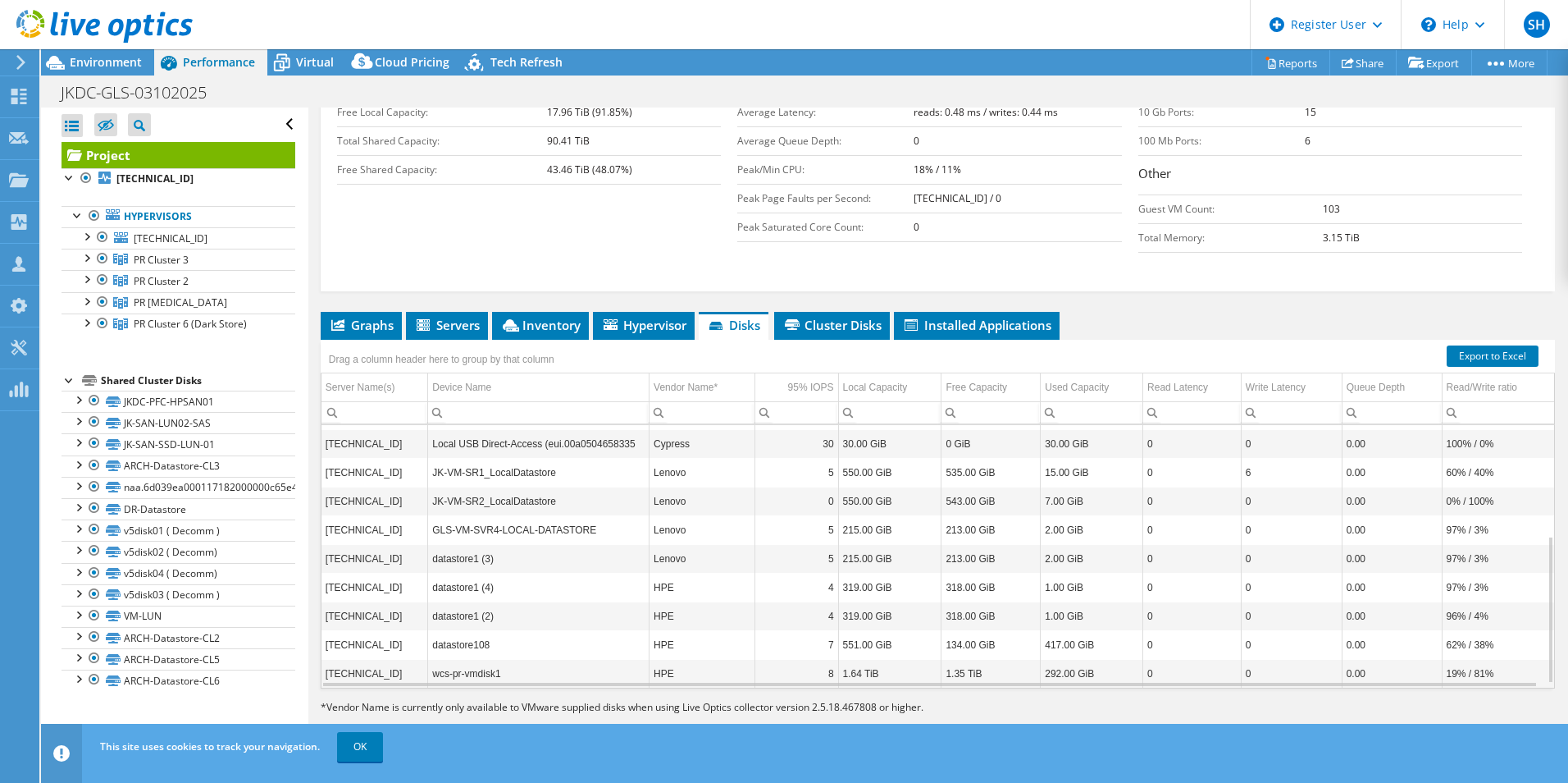
scroll to position [205, 0]
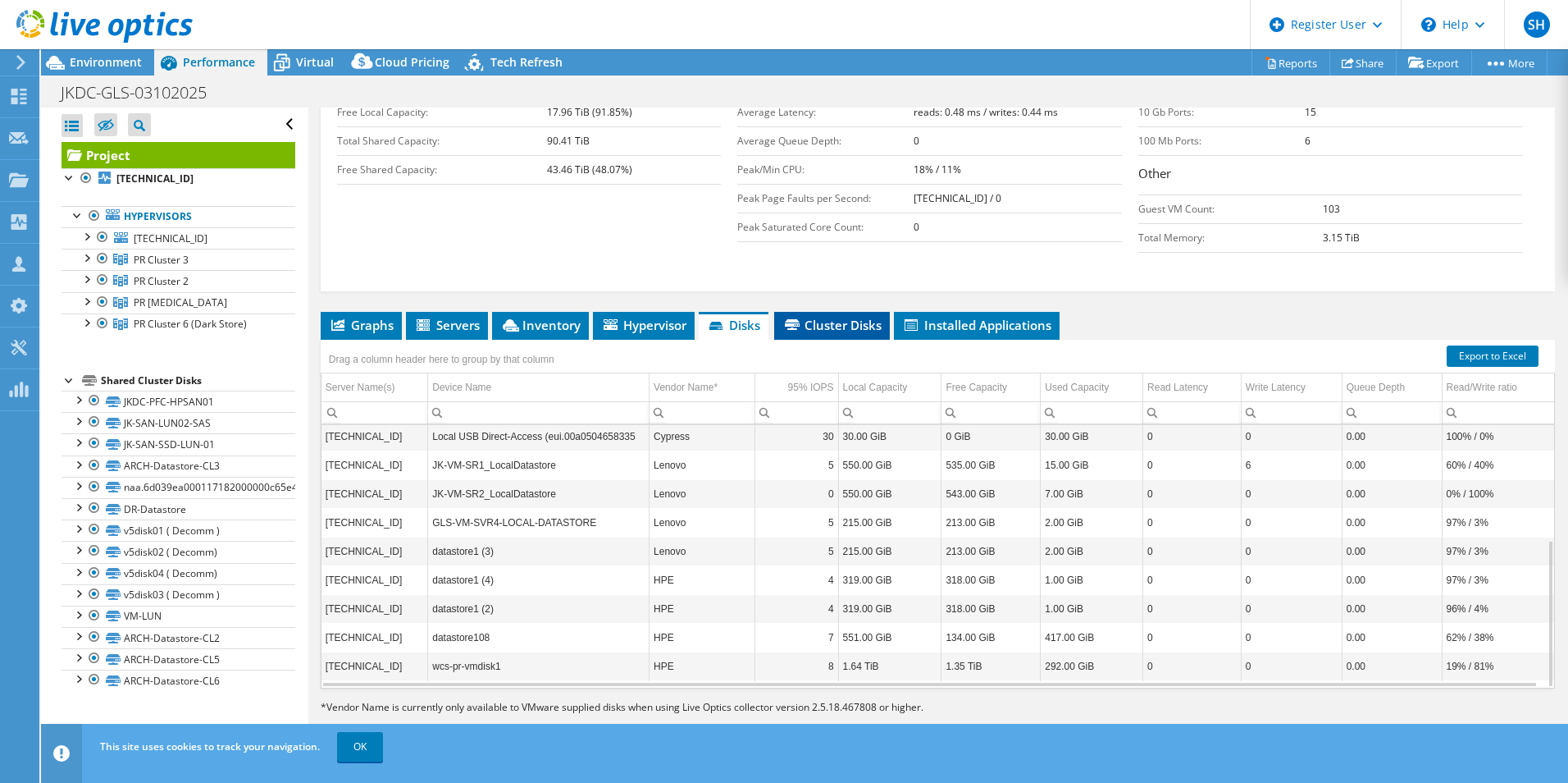
click at [828, 334] on li "Cluster Disks" at bounding box center [832, 326] width 116 height 28
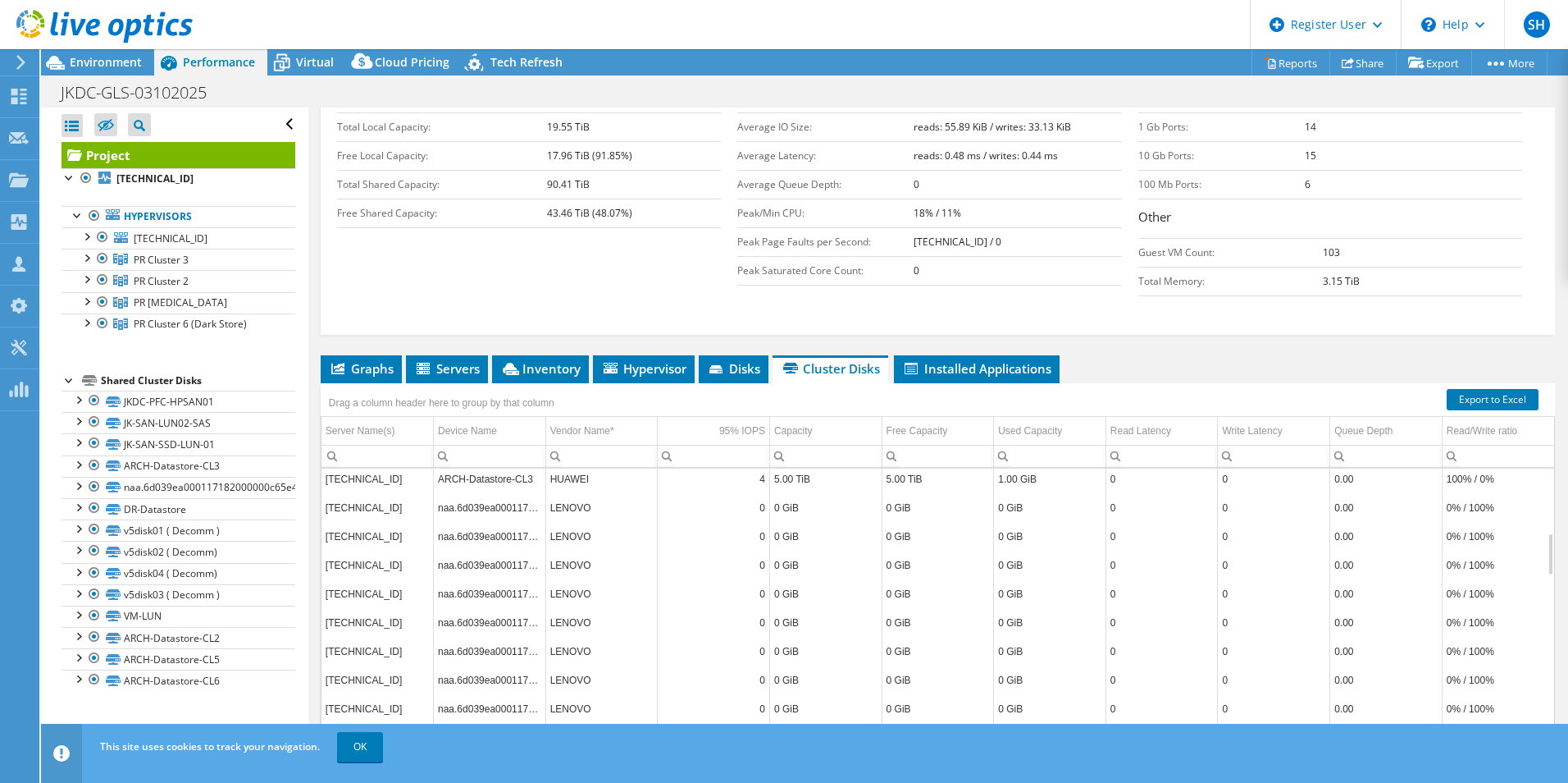
scroll to position [369, 0]
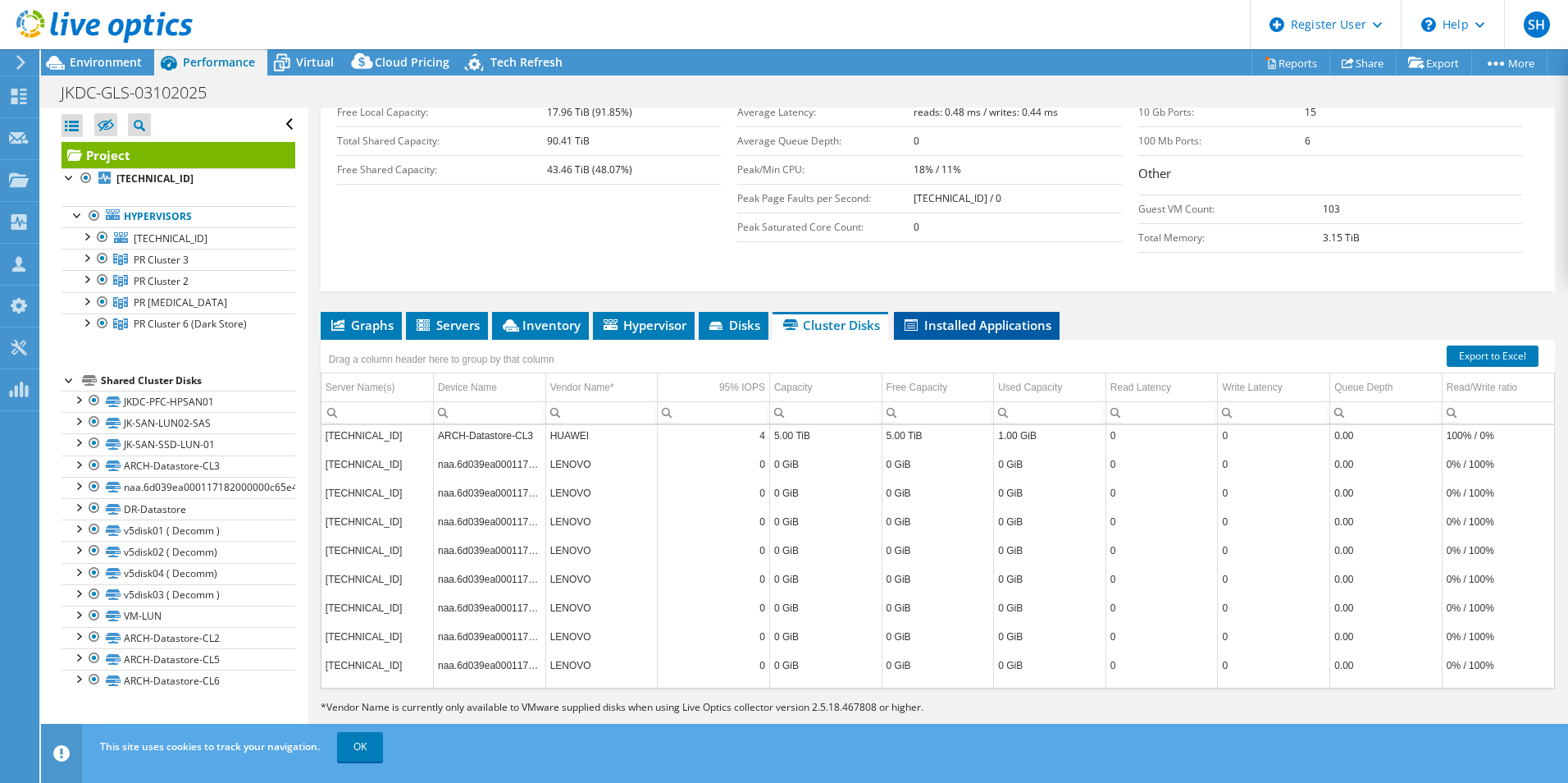
click at [941, 324] on span "Installed Applications" at bounding box center [977, 325] width 149 height 17
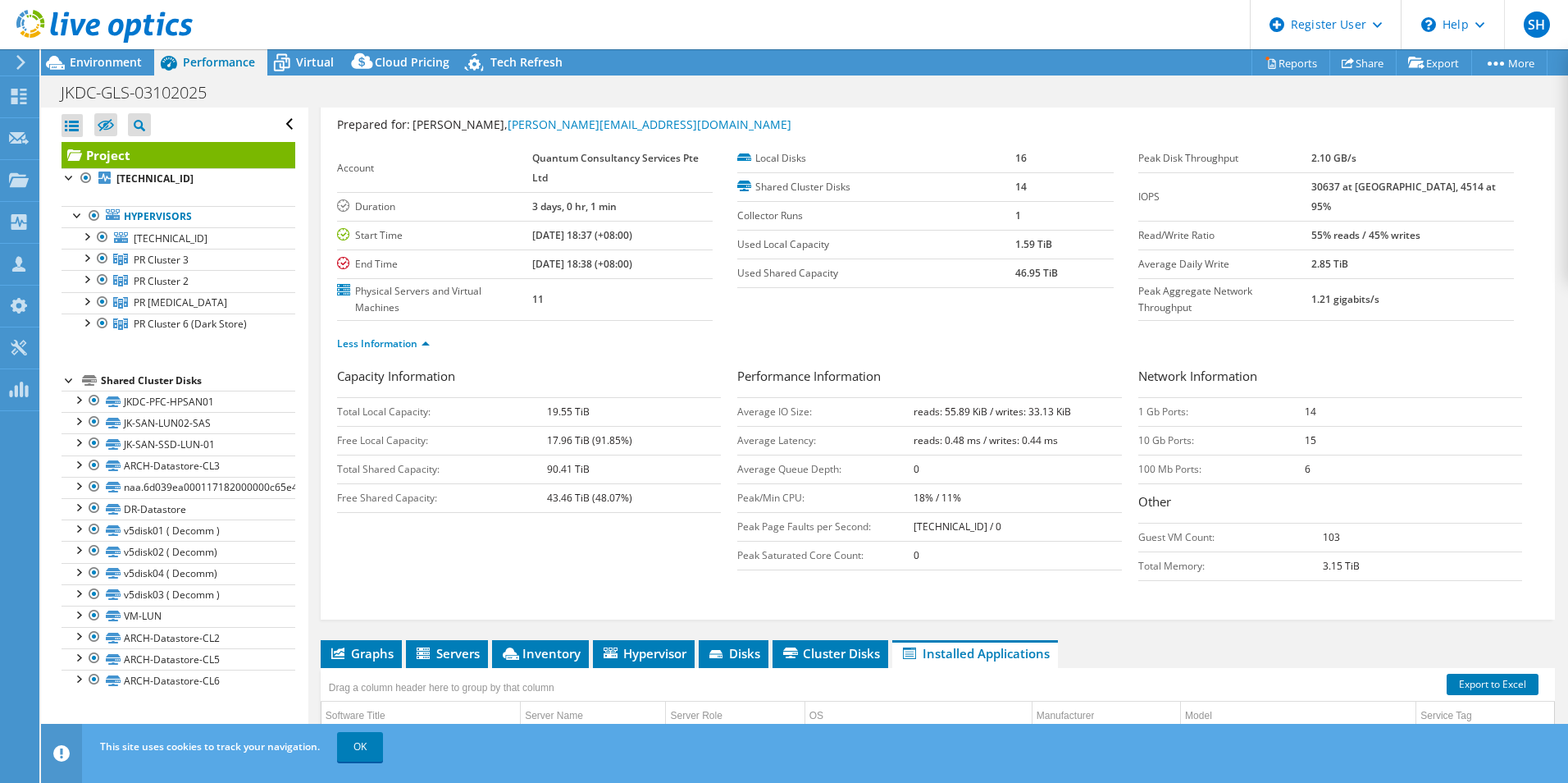
scroll to position [15, 0]
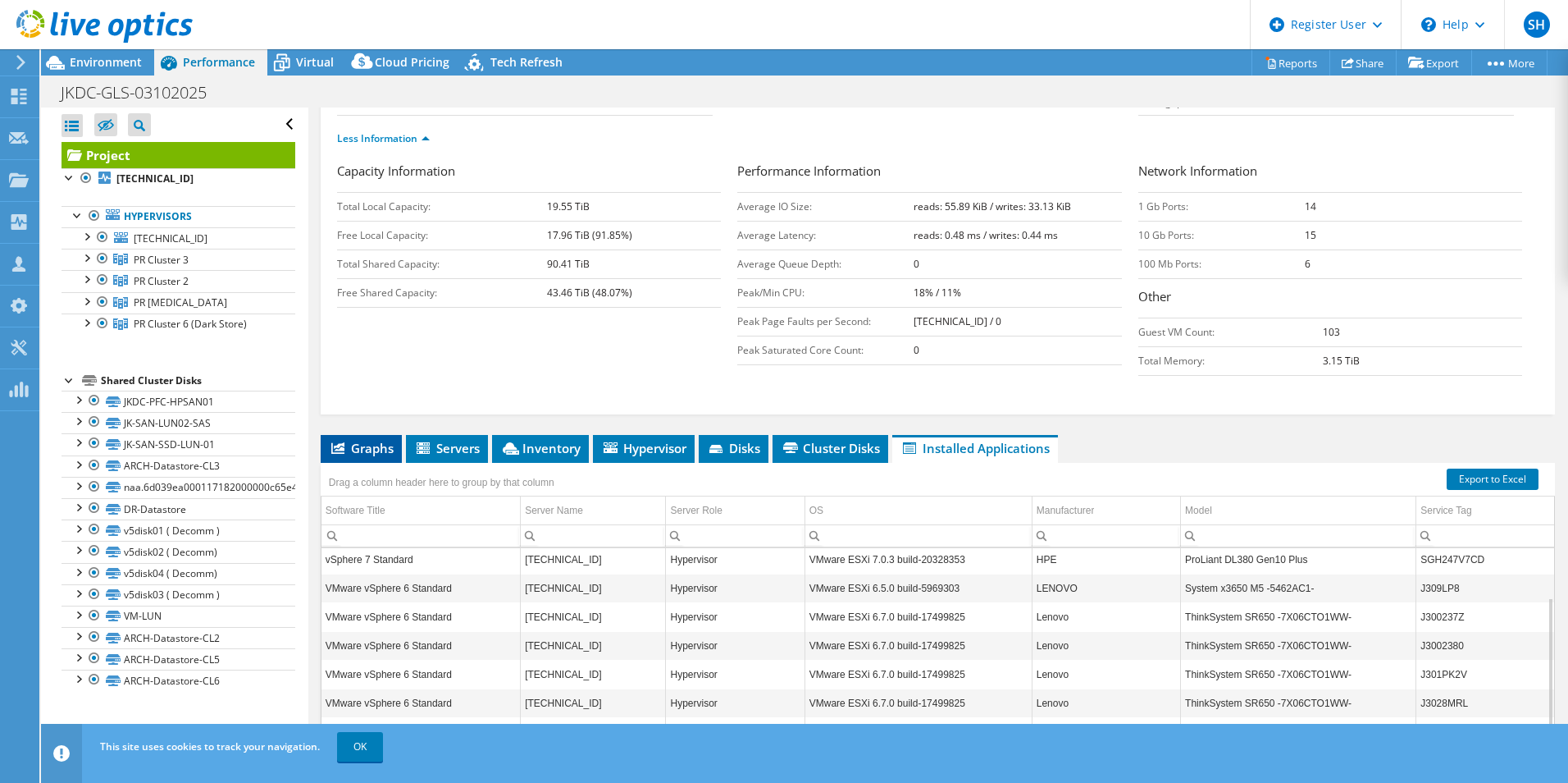
click at [376, 454] on span "Graphs" at bounding box center [360, 448] width 64 height 17
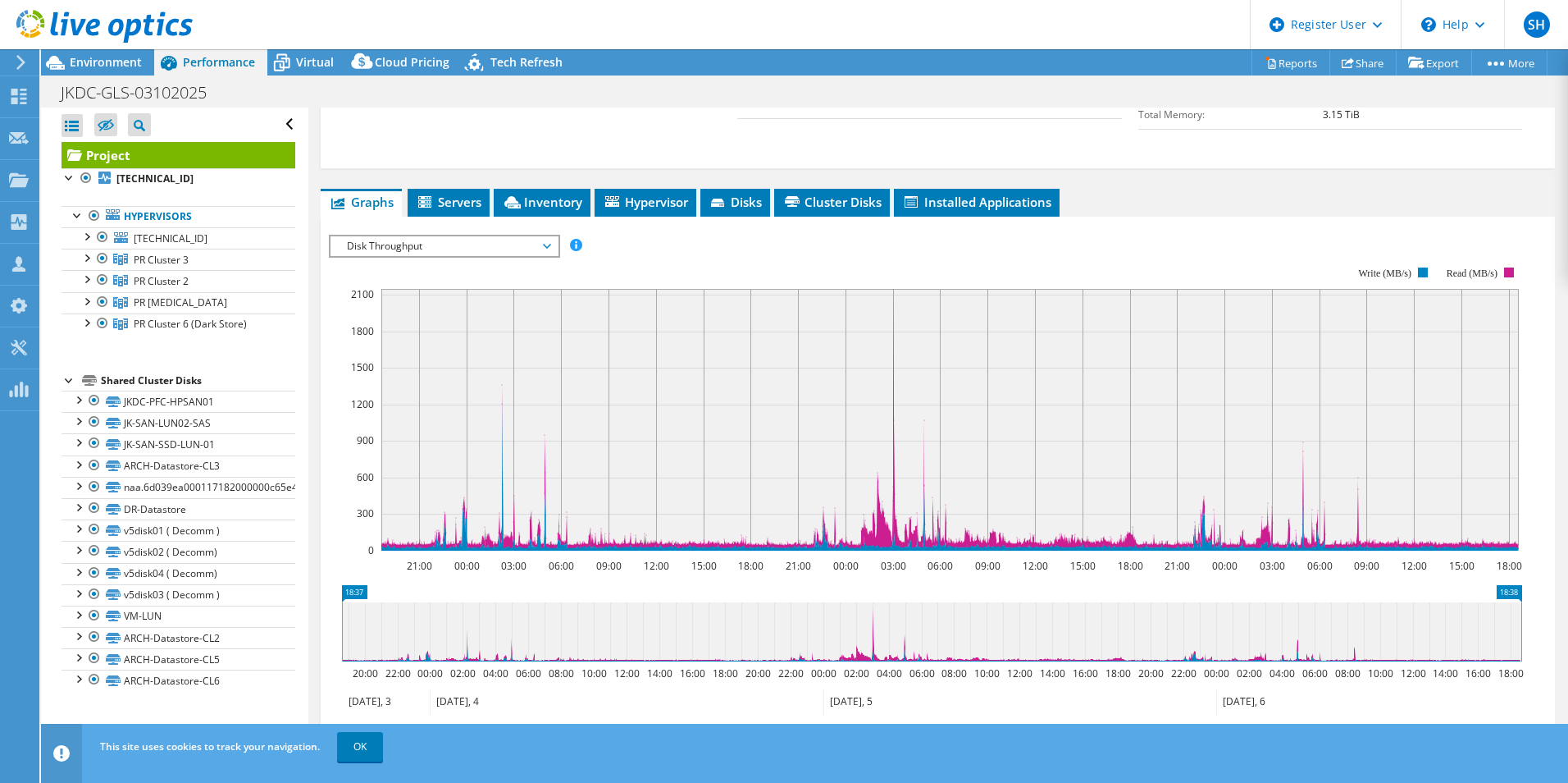
click at [536, 250] on span "Disk Throughput" at bounding box center [445, 246] width 211 height 20
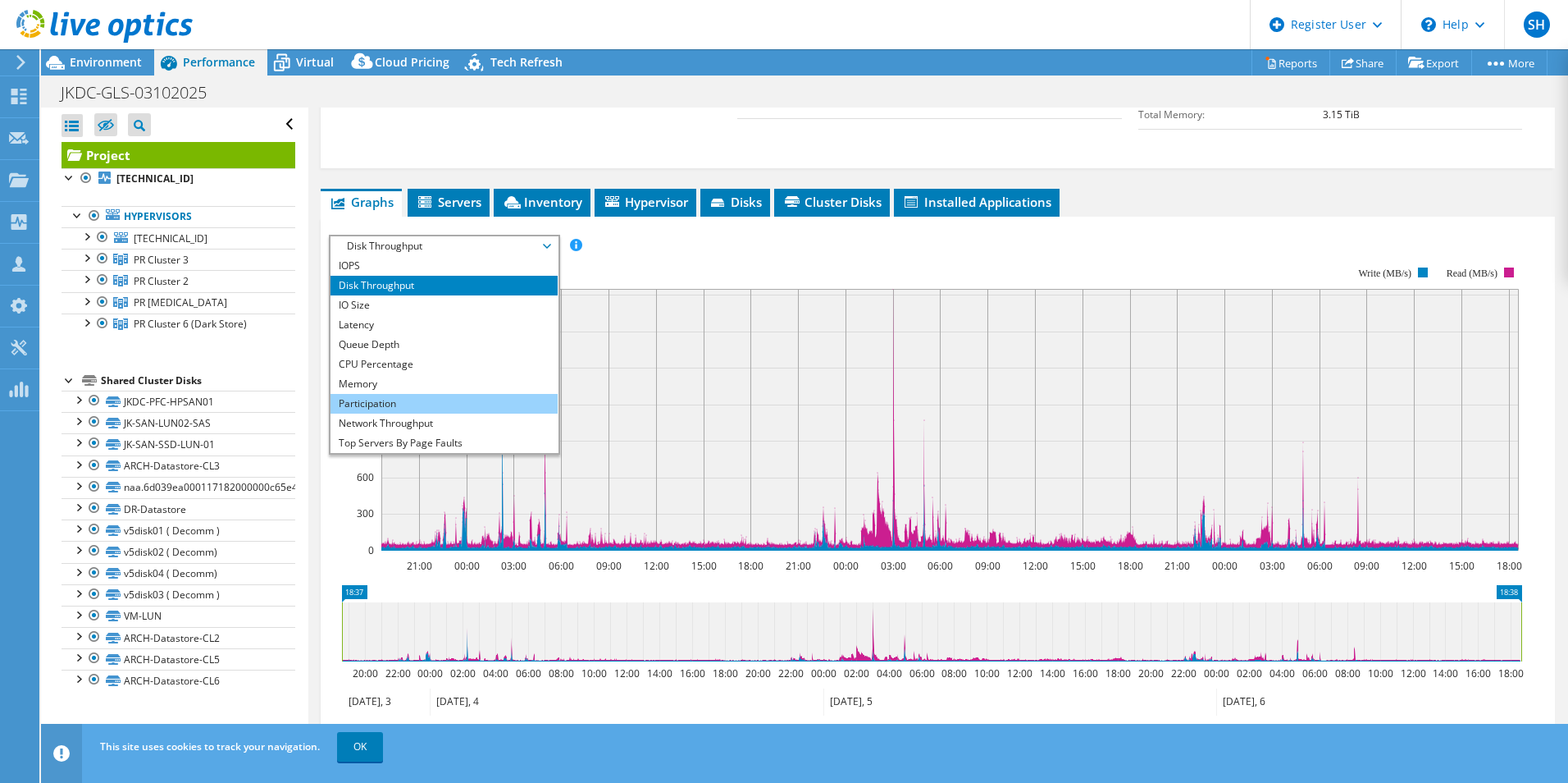
click at [486, 400] on li "Participation" at bounding box center [444, 404] width 227 height 20
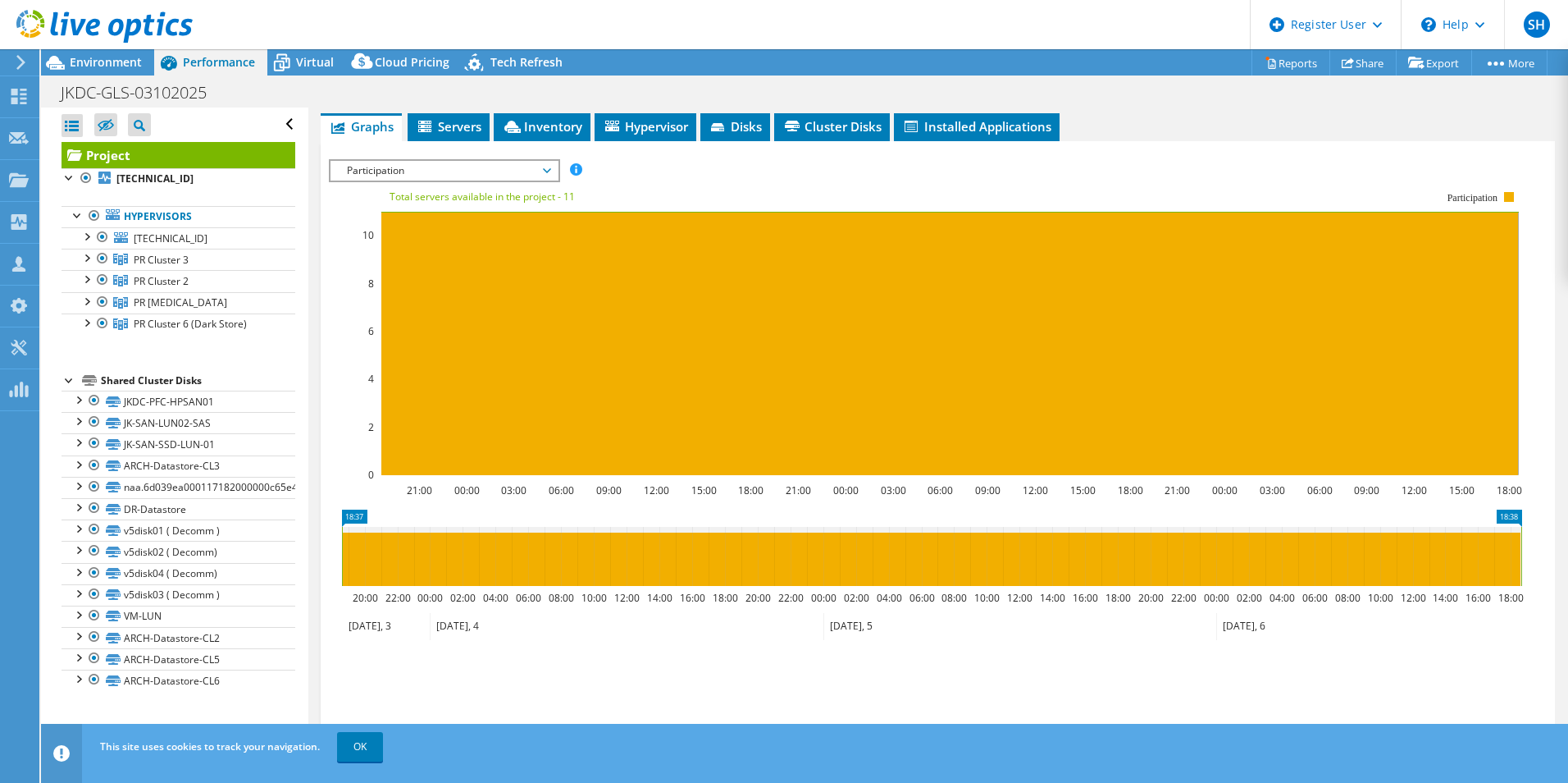
click at [462, 172] on span "Participation" at bounding box center [445, 170] width 211 height 20
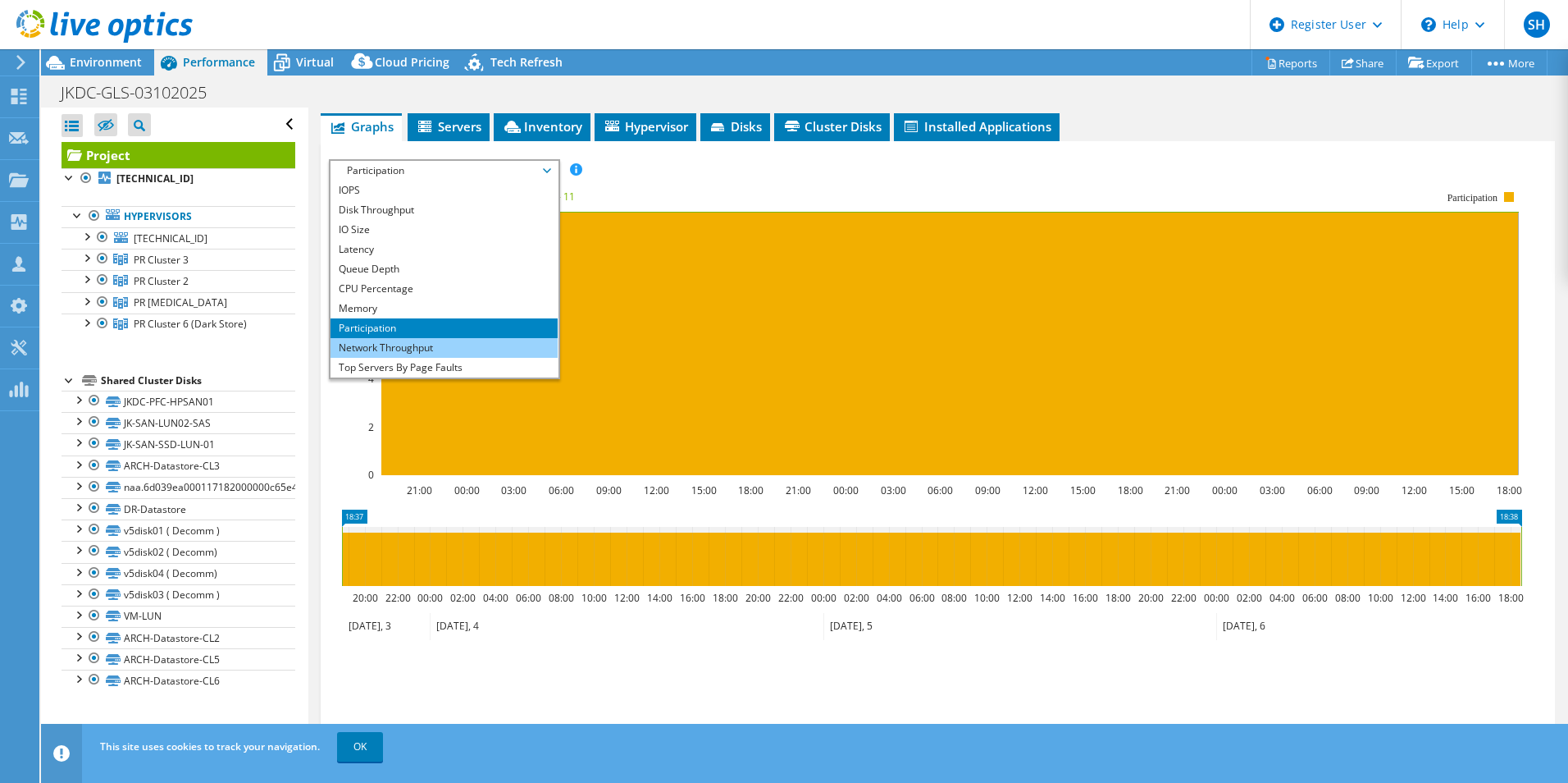
click at [438, 347] on li "Network Throughput" at bounding box center [444, 348] width 227 height 20
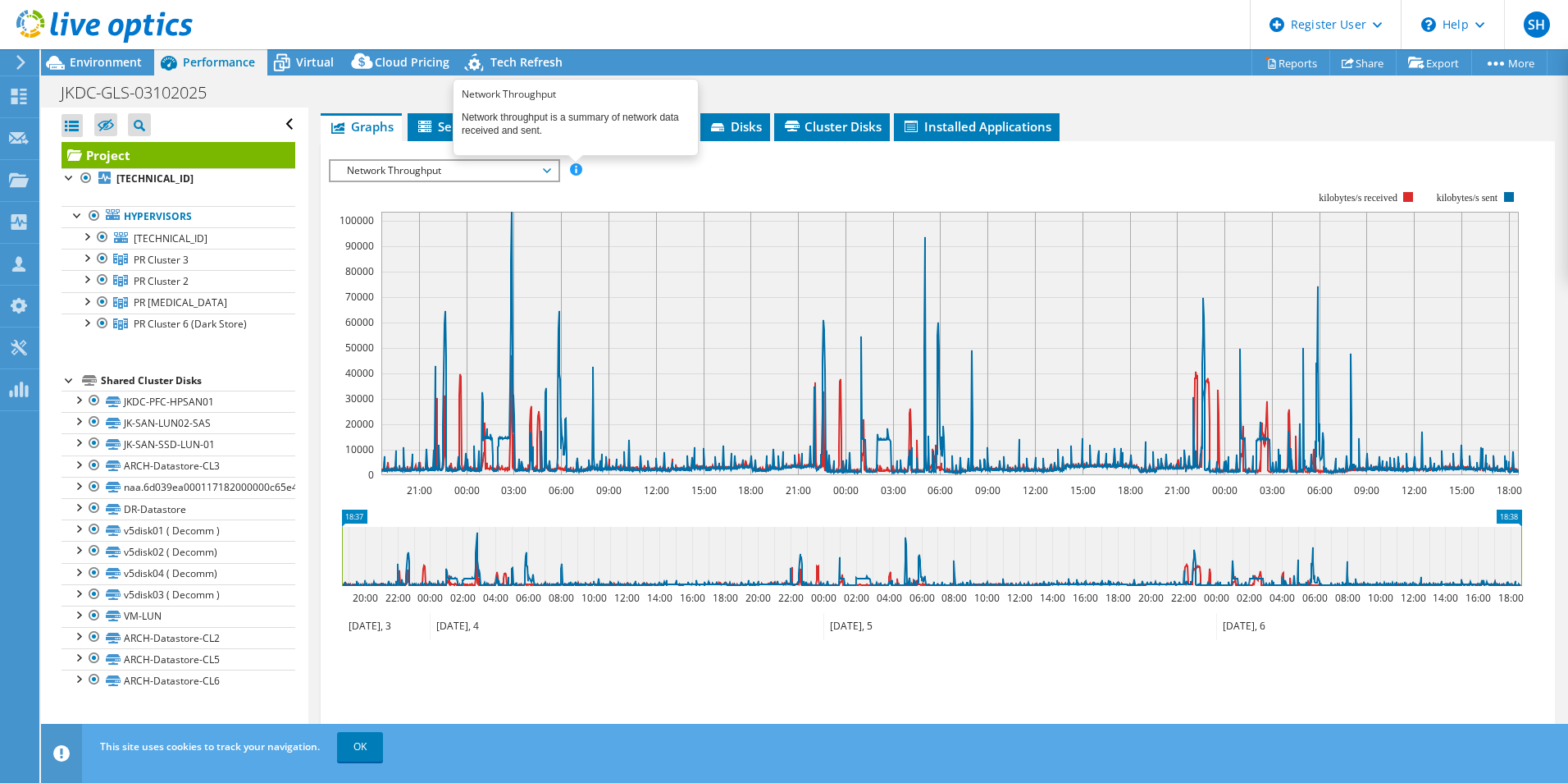
click at [581, 169] on span at bounding box center [575, 169] width 11 height 11
click at [527, 170] on span "Network Throughput" at bounding box center [445, 170] width 211 height 20
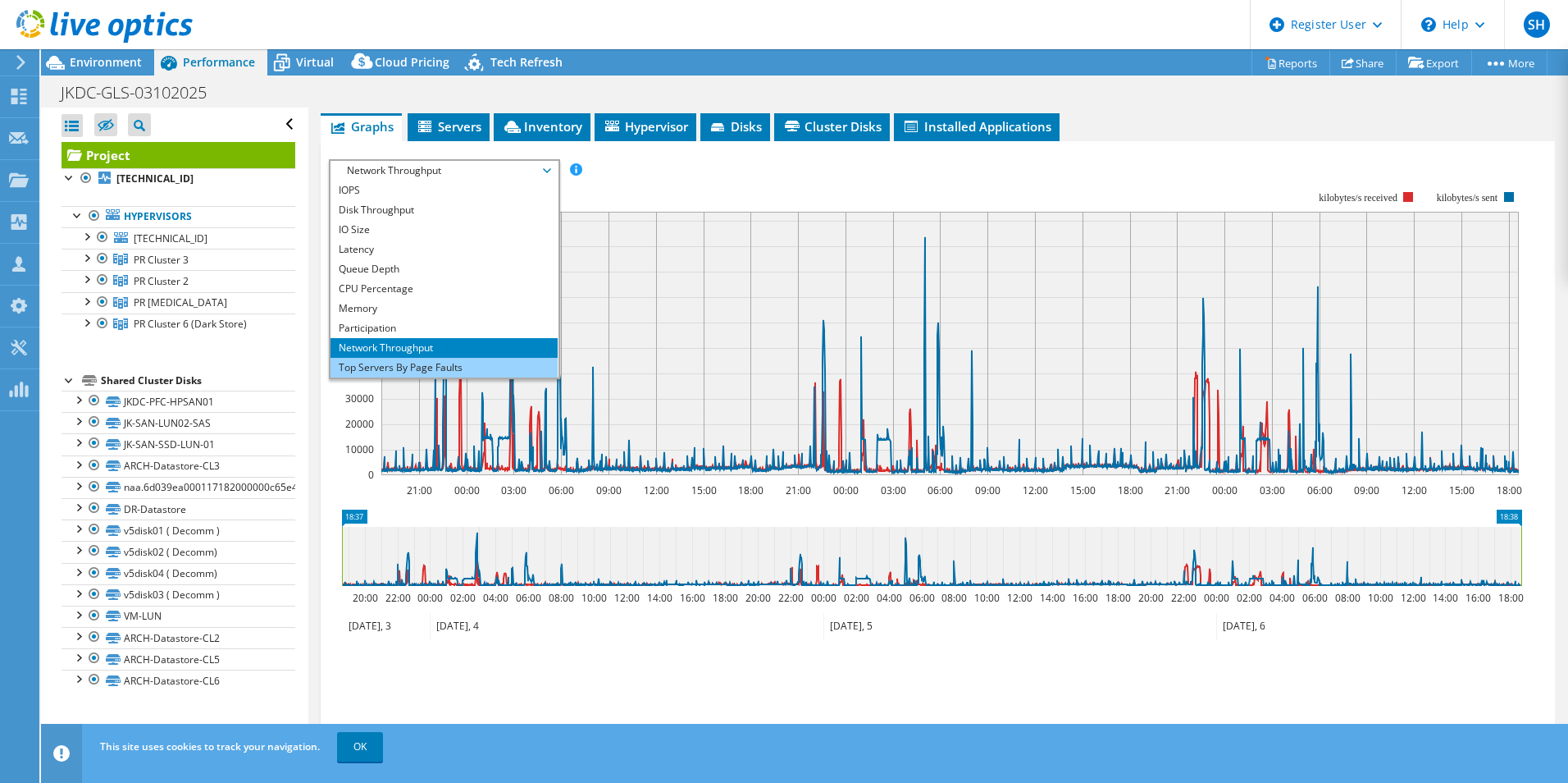
click at [490, 362] on li "Top Servers By Page Faults" at bounding box center [444, 367] width 227 height 20
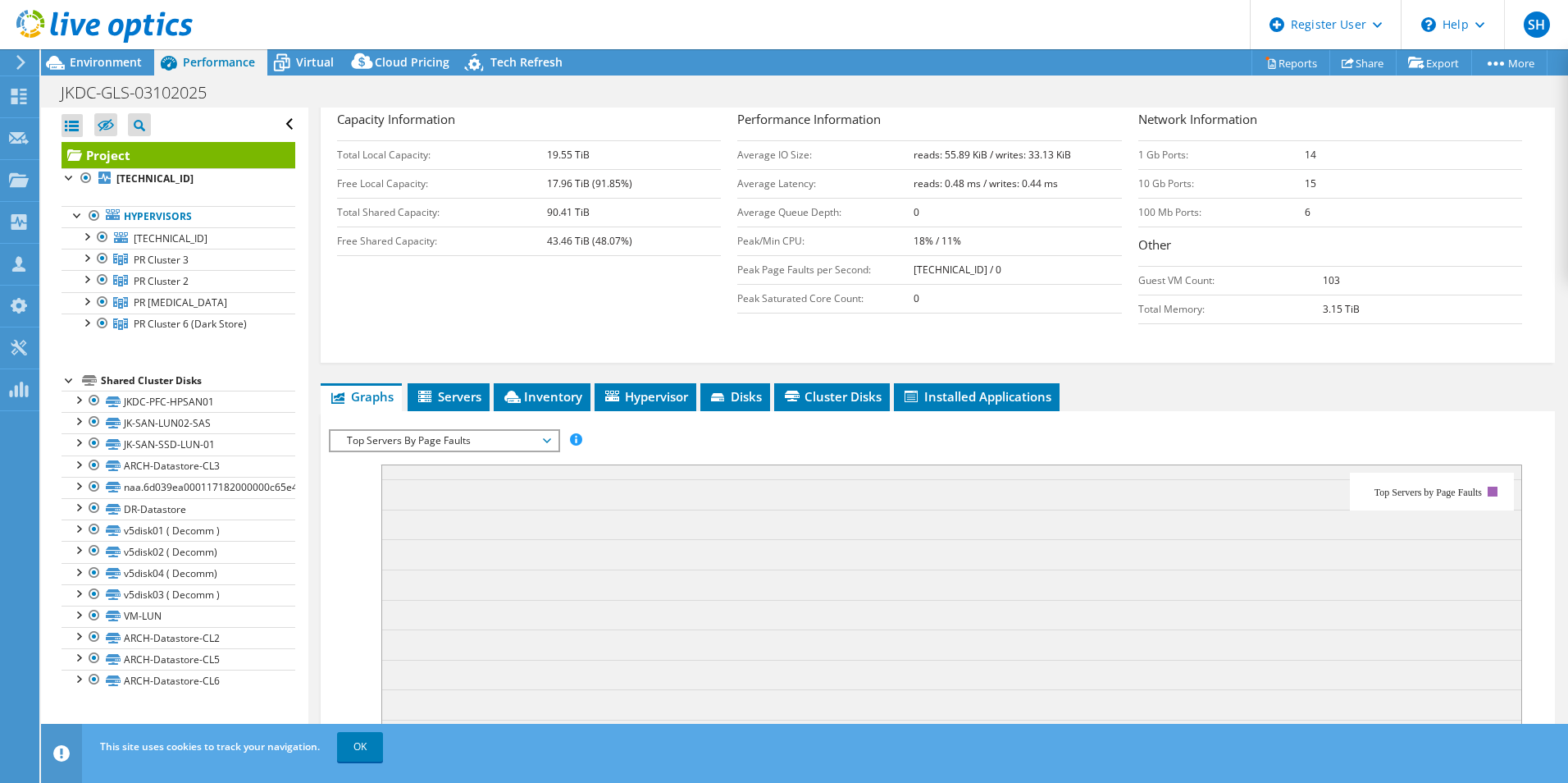
scroll to position [519, 0]
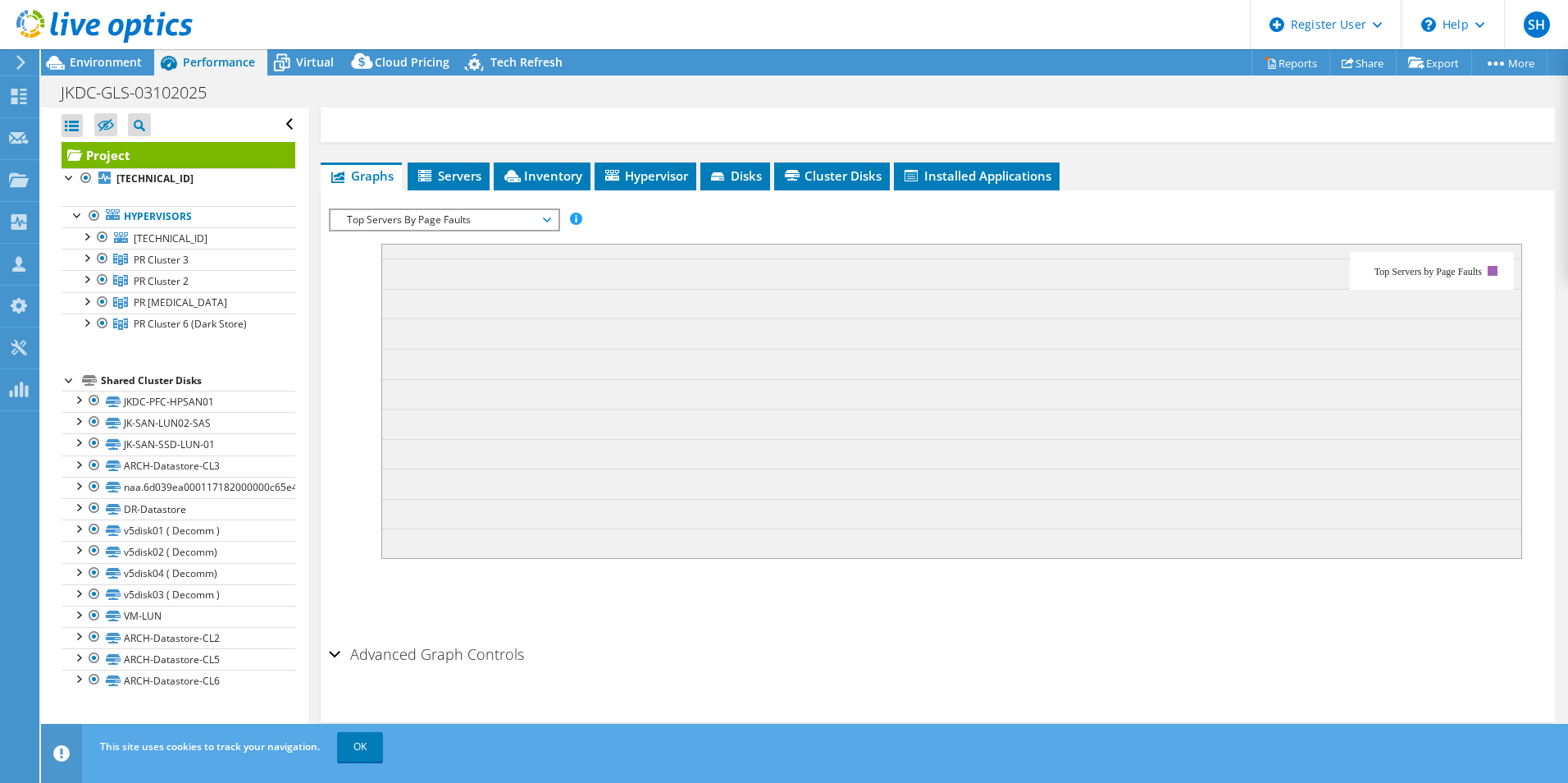
click at [548, 219] on span "Top Servers By Page Faults" at bounding box center [445, 220] width 211 height 20
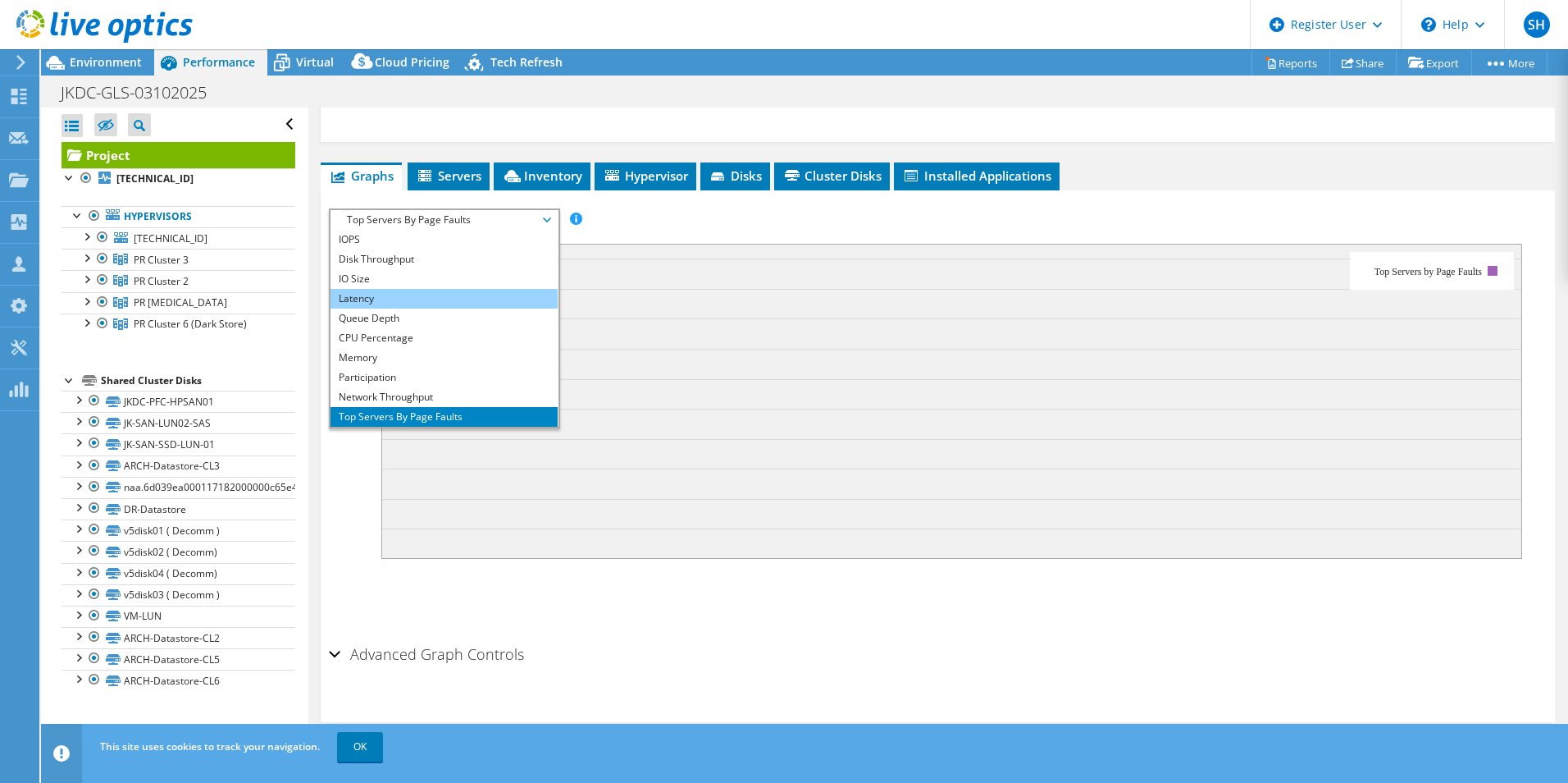
click at [501, 301] on li "Latency" at bounding box center [444, 298] width 227 height 20
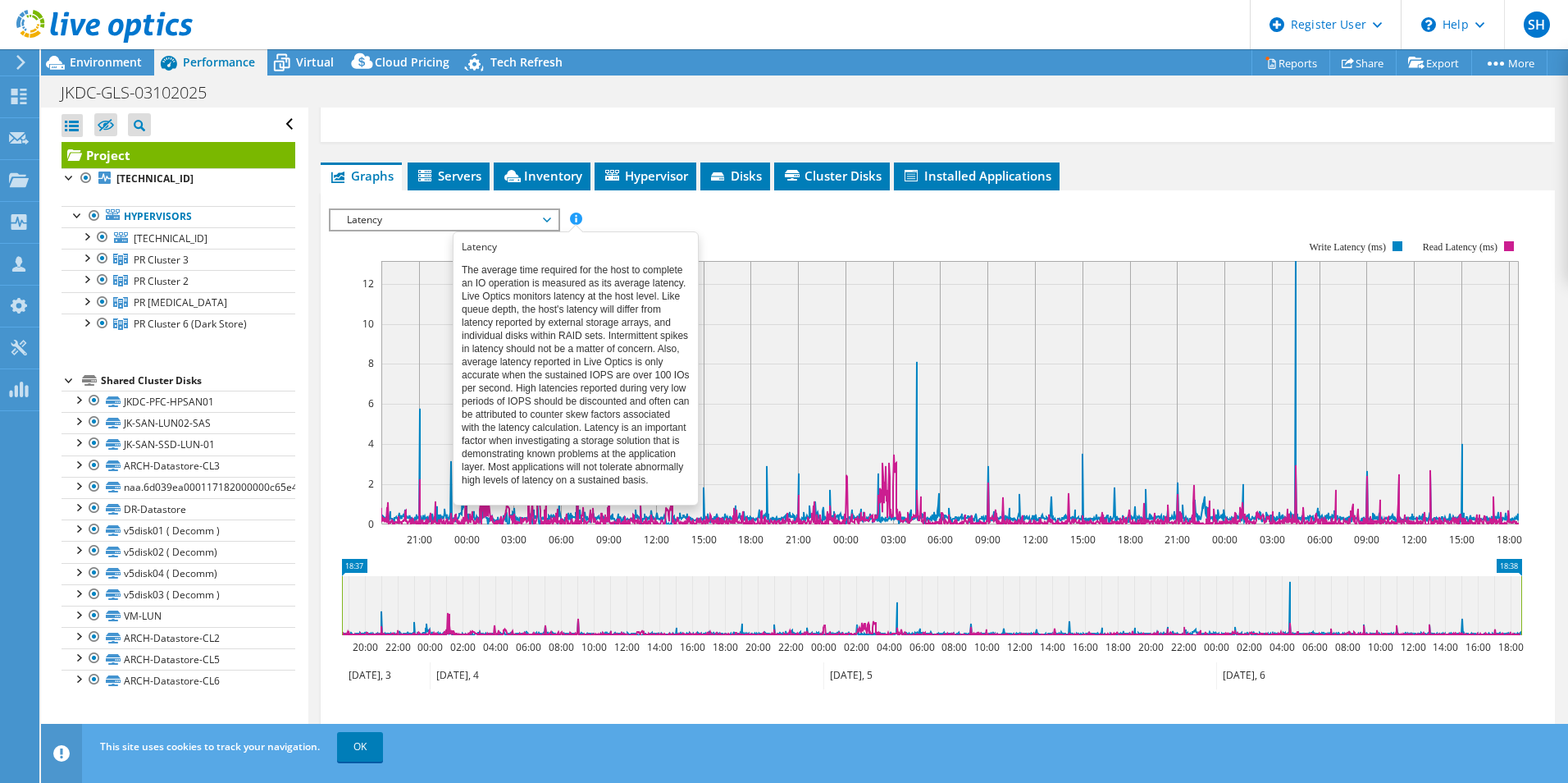
click at [572, 219] on span at bounding box center [575, 218] width 11 height 11
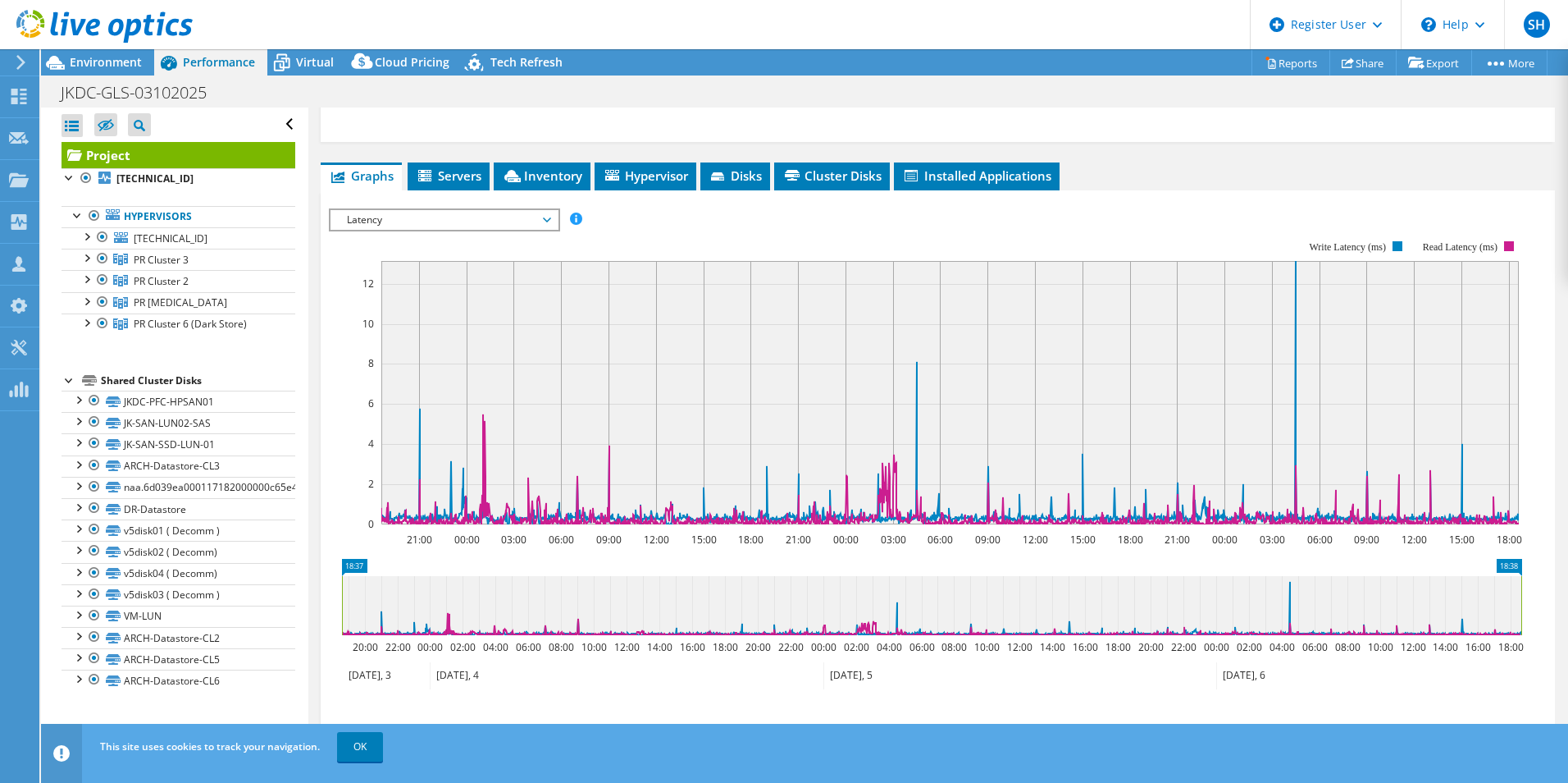
click at [536, 225] on span "Latency" at bounding box center [445, 220] width 211 height 20
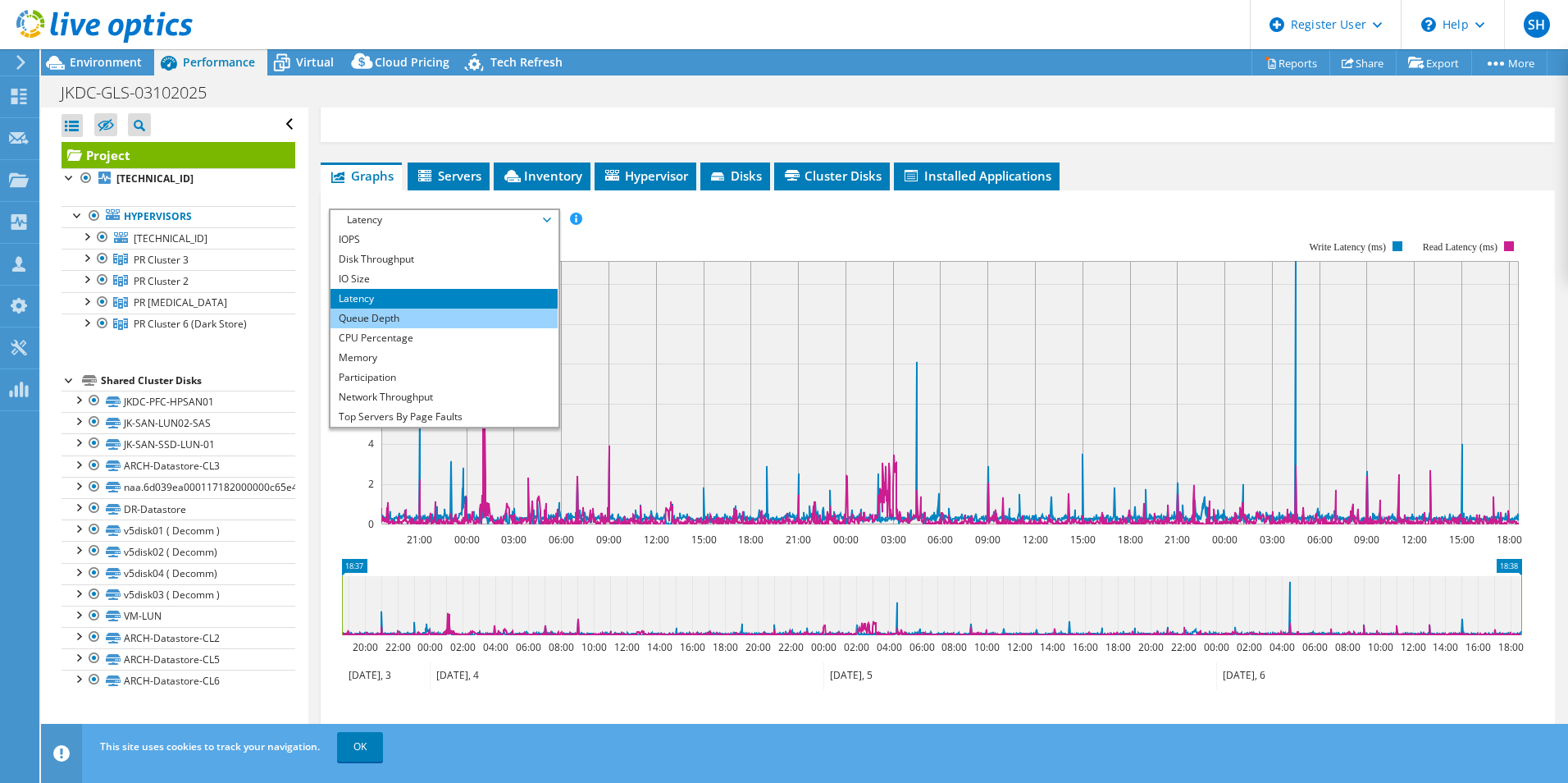
click at [488, 311] on li "Queue Depth" at bounding box center [444, 318] width 227 height 20
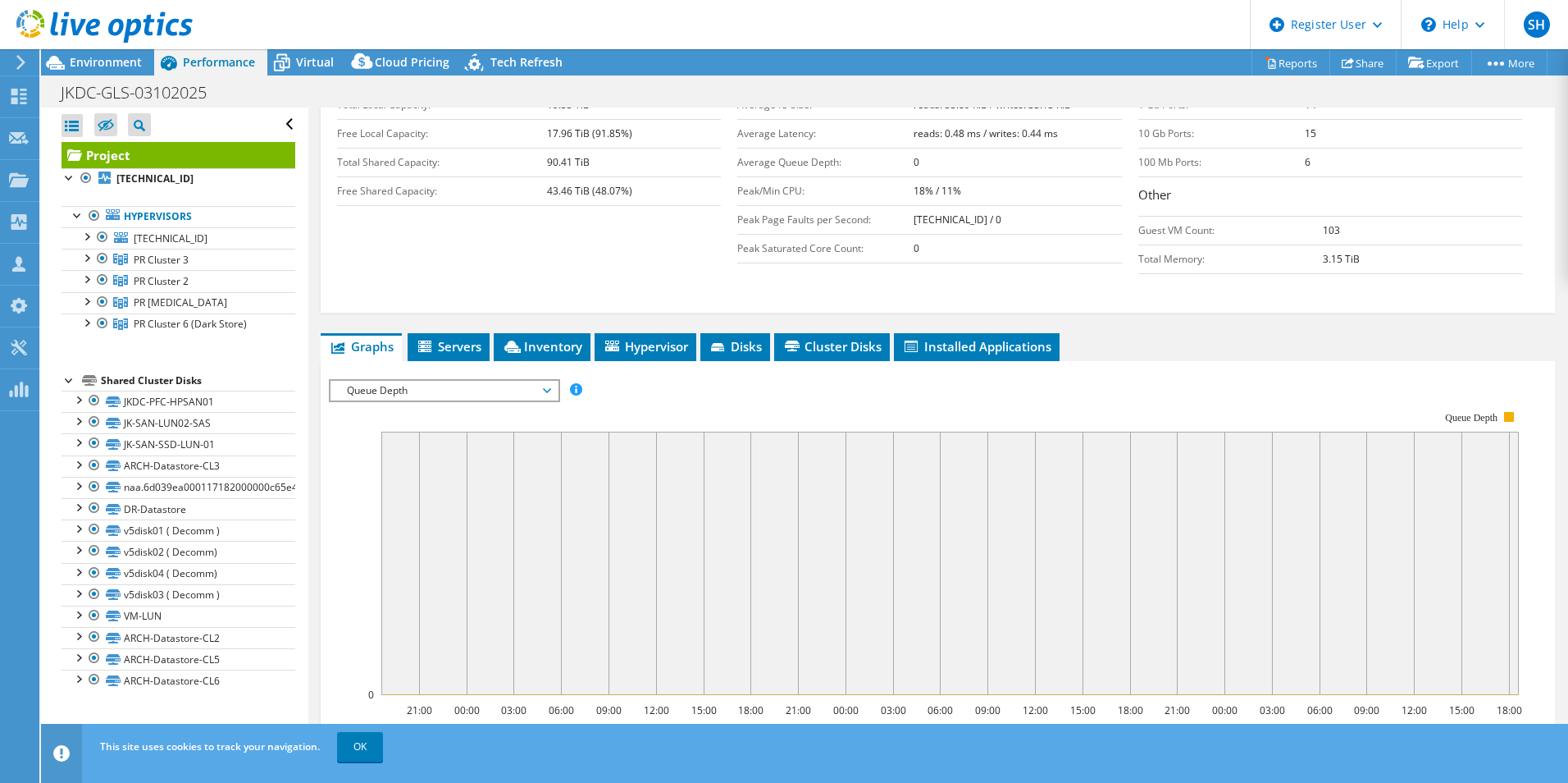
scroll to position [321, 0]
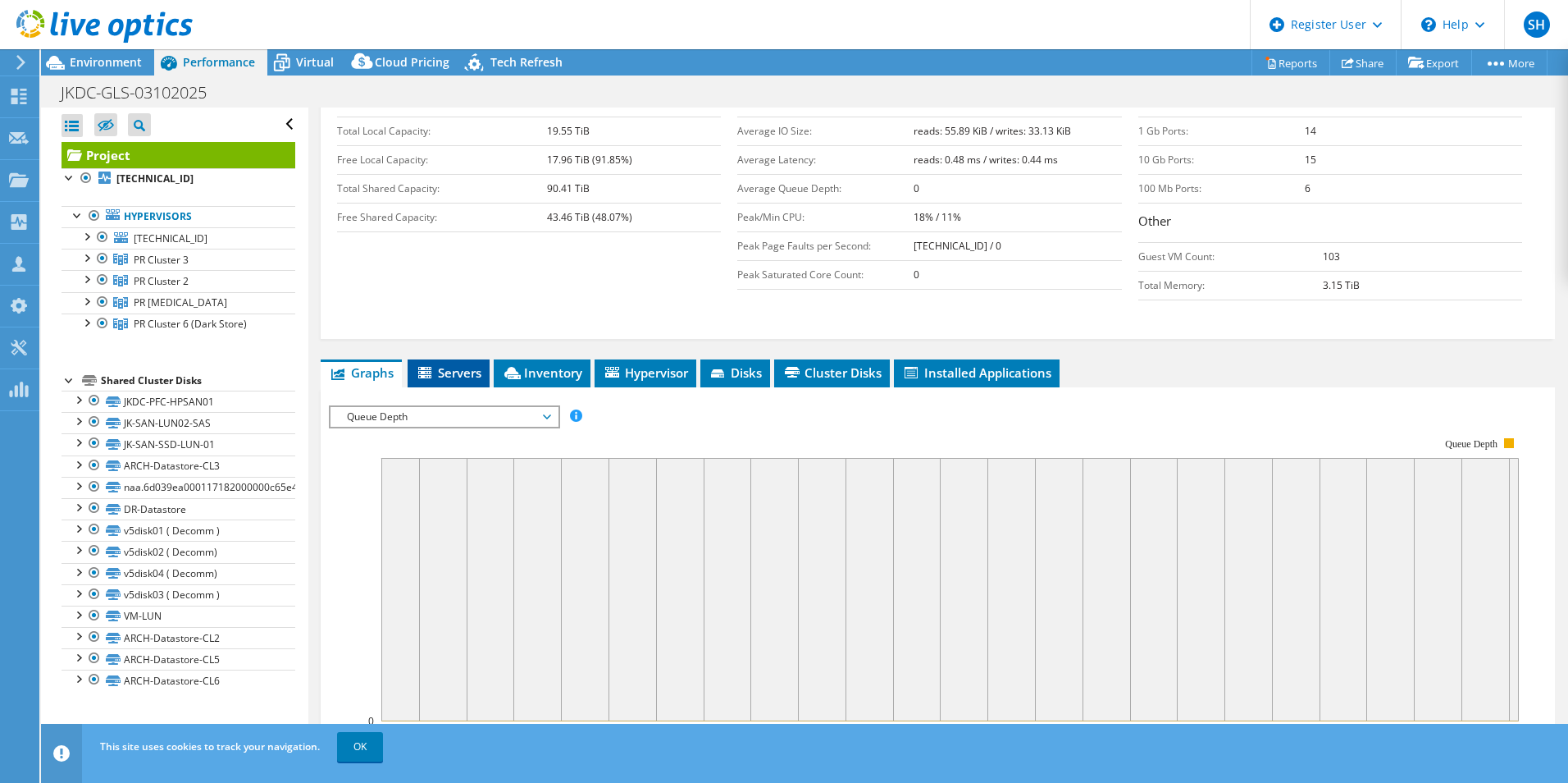
click at [474, 370] on span "Servers" at bounding box center [448, 373] width 65 height 17
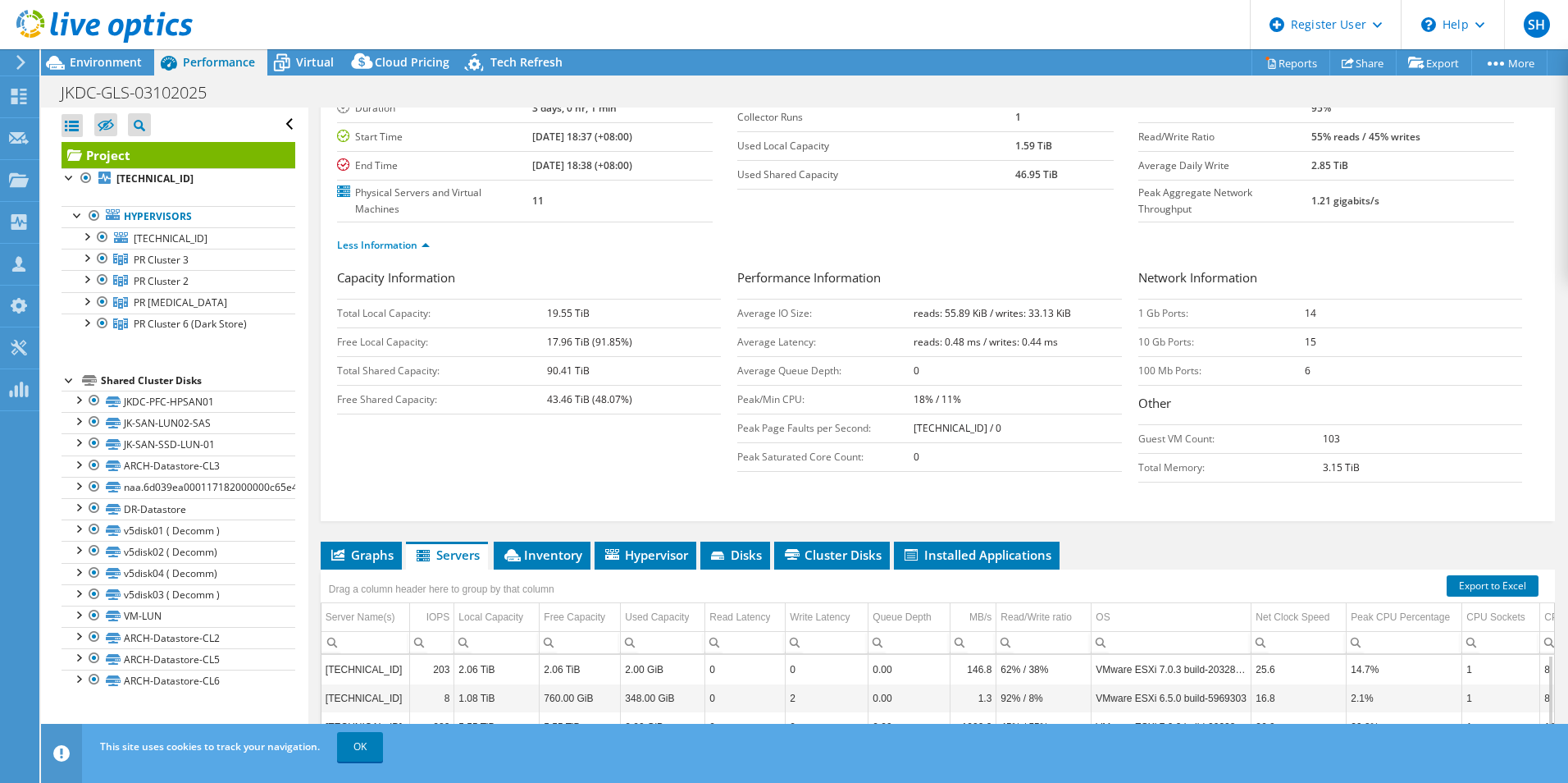
scroll to position [123, 0]
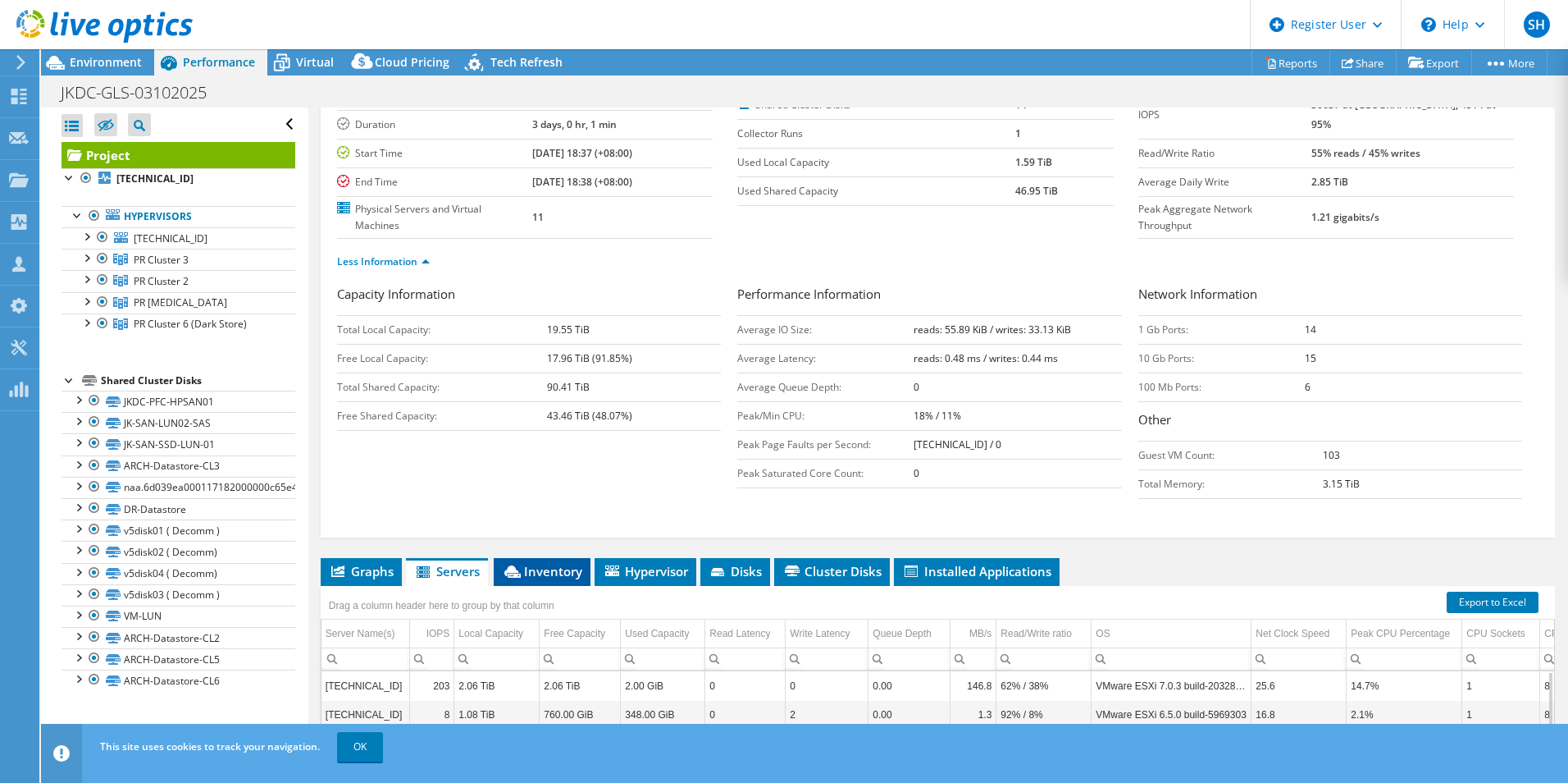
click at [557, 527] on span "Inventory" at bounding box center [542, 571] width 80 height 17
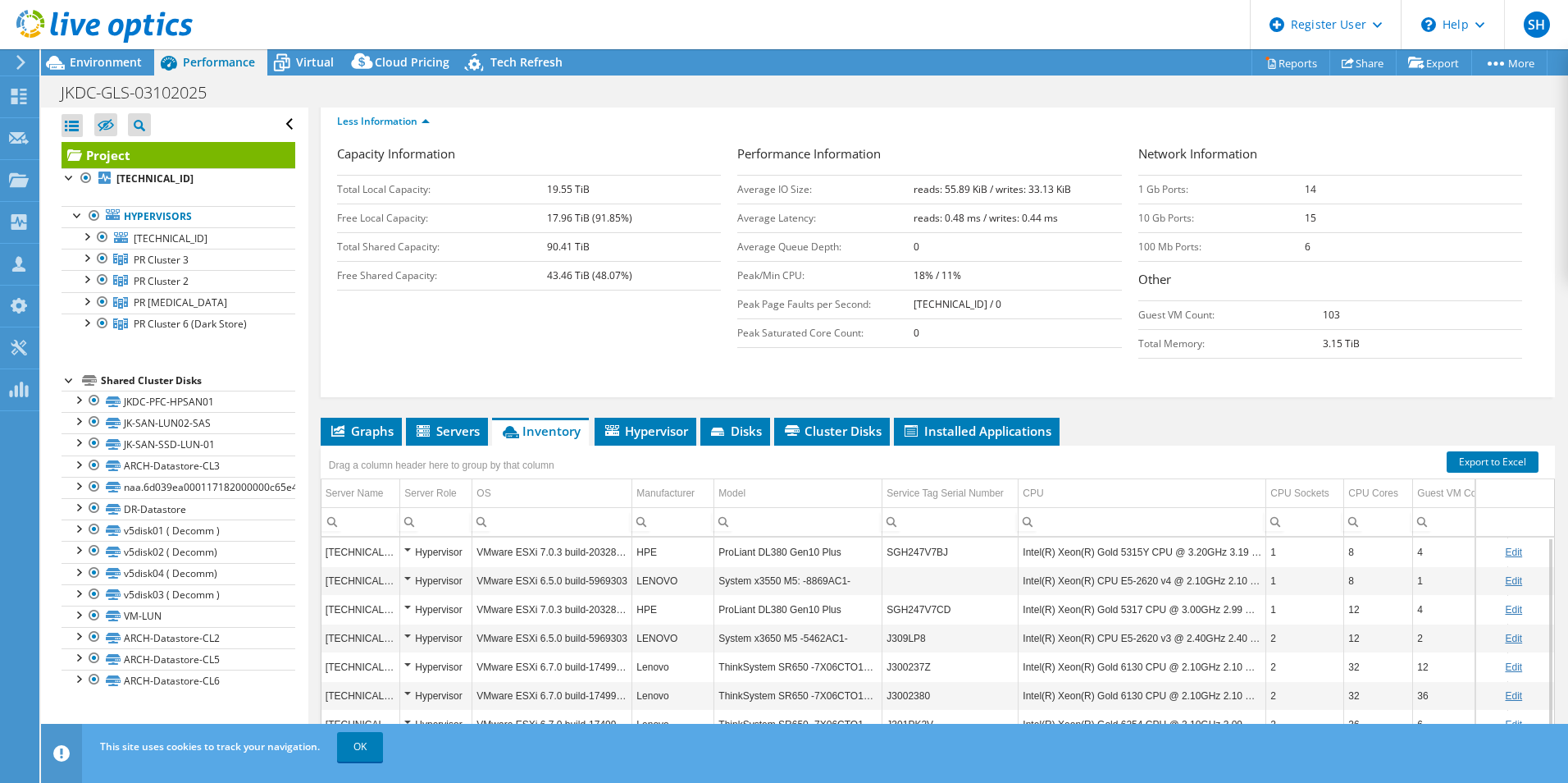
scroll to position [287, 0]
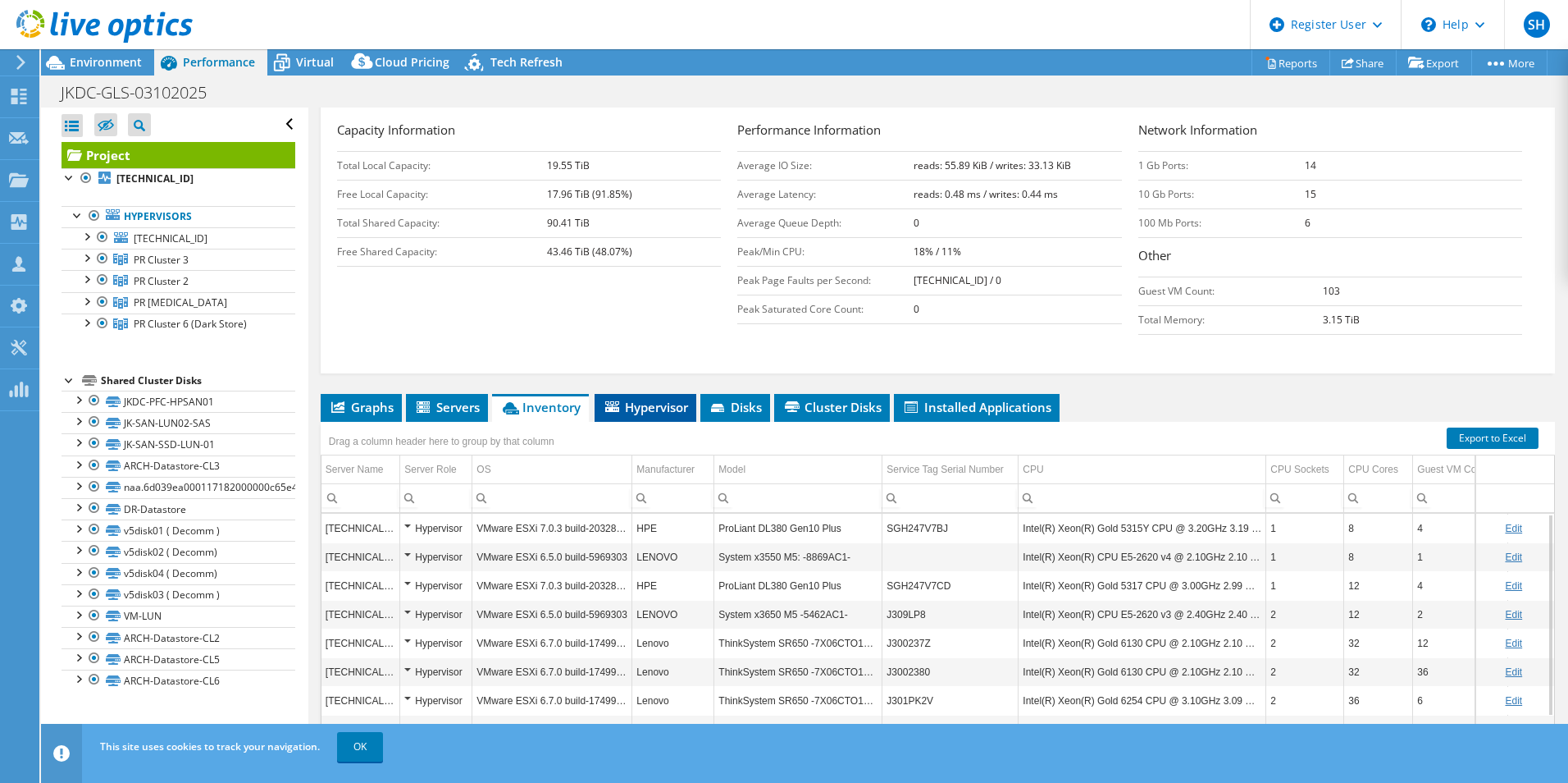
click at [668, 401] on span "Hypervisor" at bounding box center [644, 407] width 85 height 17
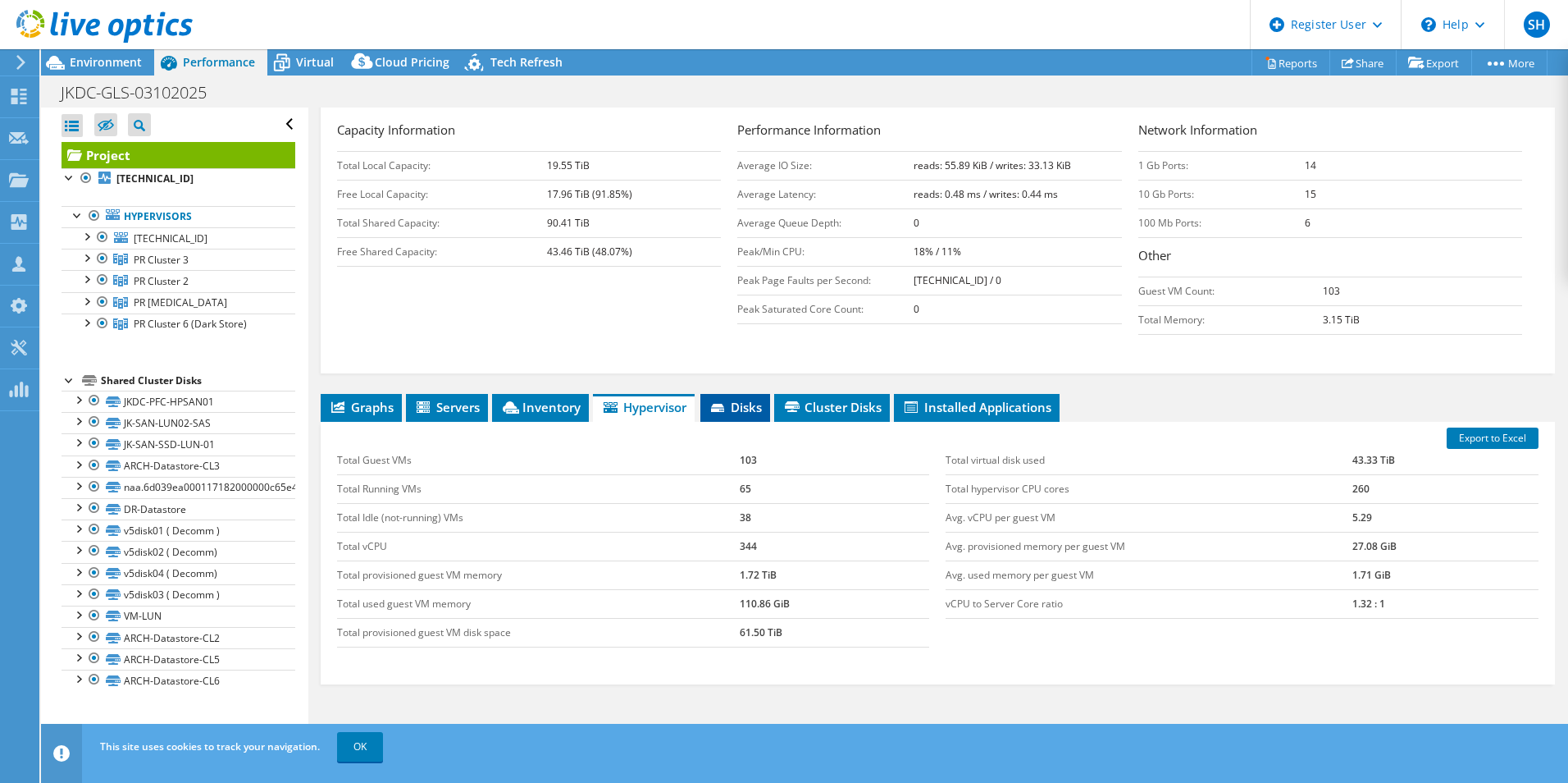
click at [760, 417] on li "Disks" at bounding box center [735, 408] width 70 height 28
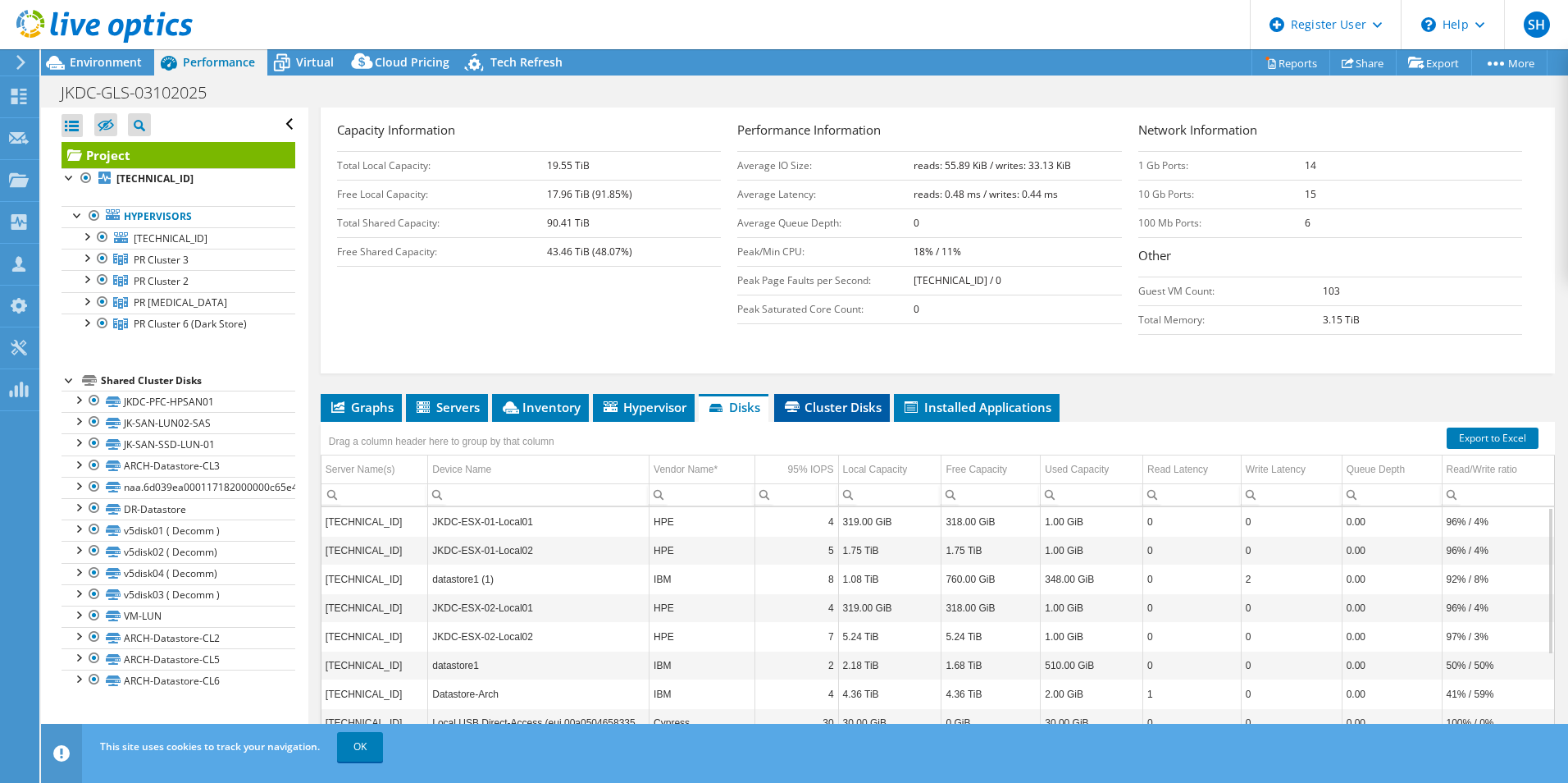
click at [836, 405] on span "Cluster Disks" at bounding box center [832, 407] width 99 height 17
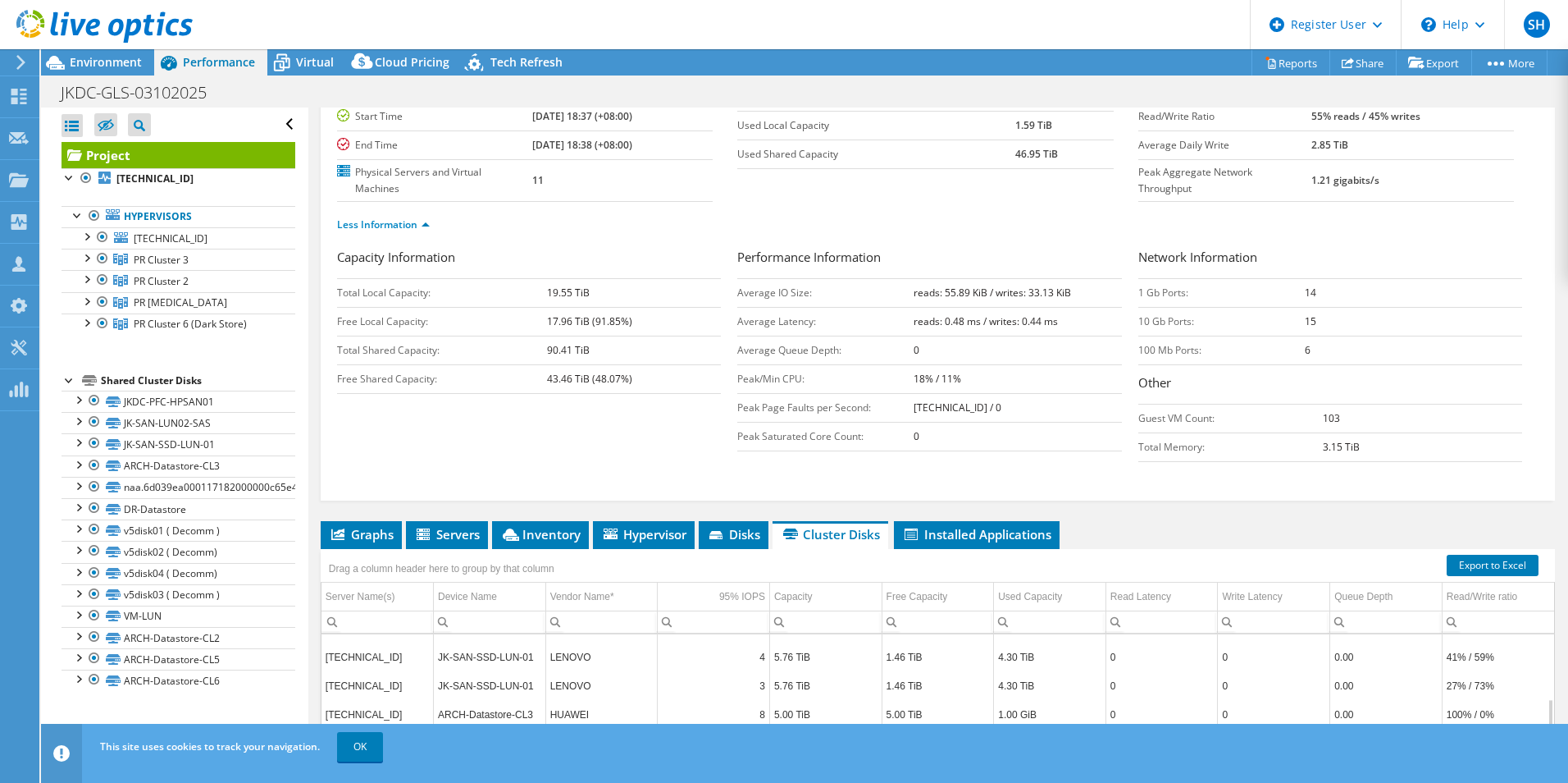
scroll to position [369, 0]
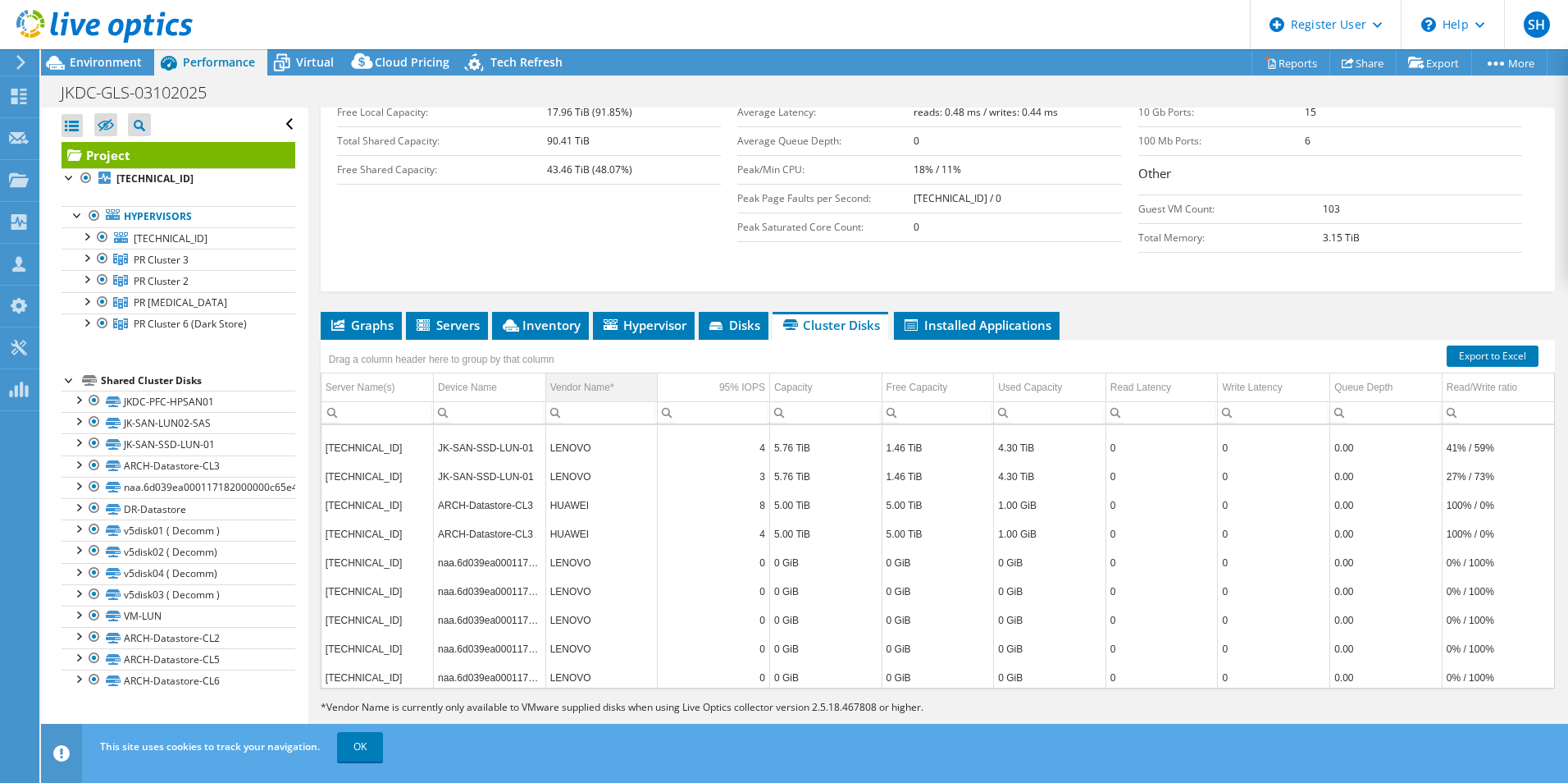
click at [545, 383] on td "Vendor Name*" at bounding box center [601, 388] width 112 height 29
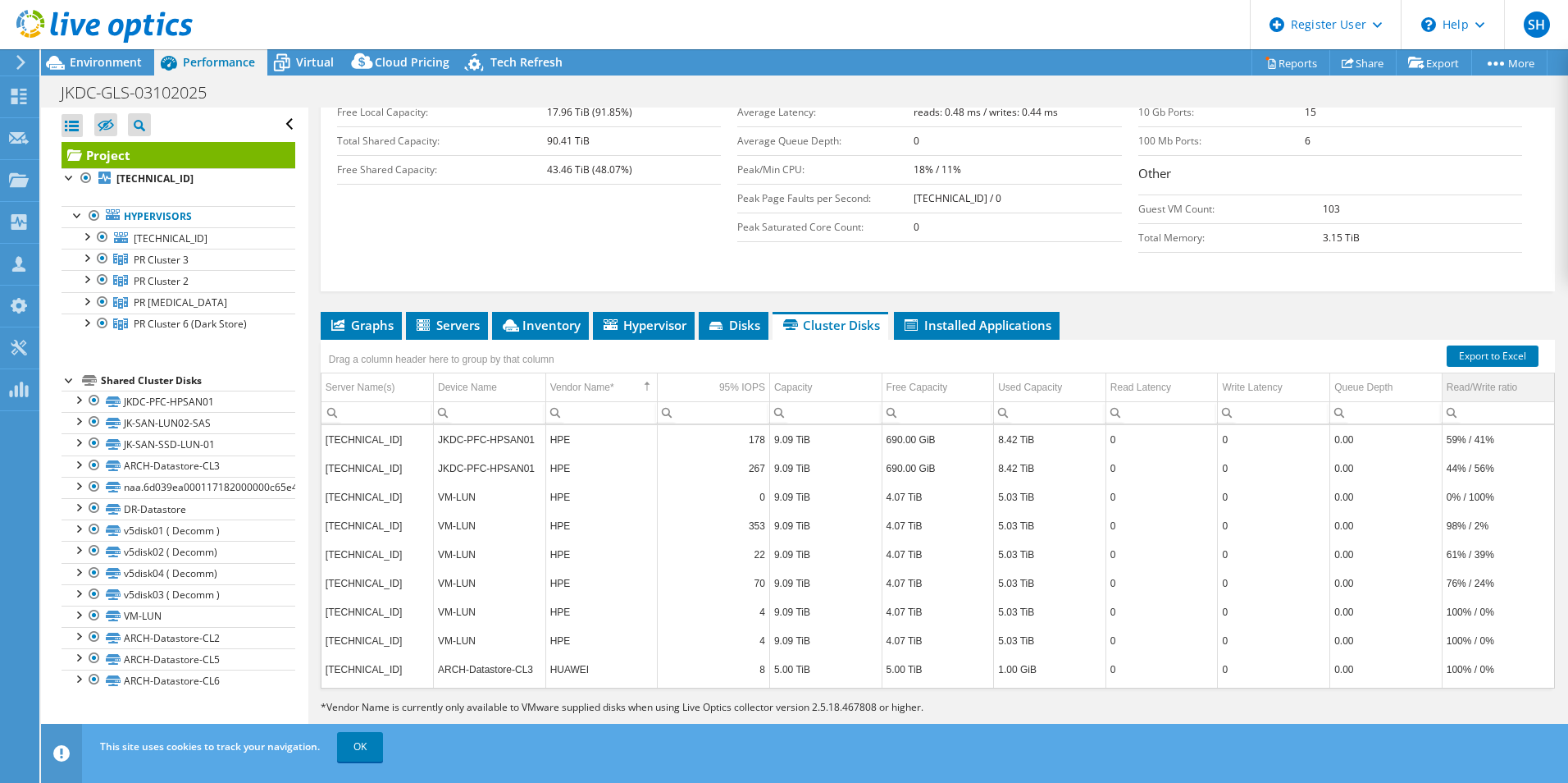
click at [1213, 391] on div "Read/Write ratio" at bounding box center [1482, 387] width 71 height 20
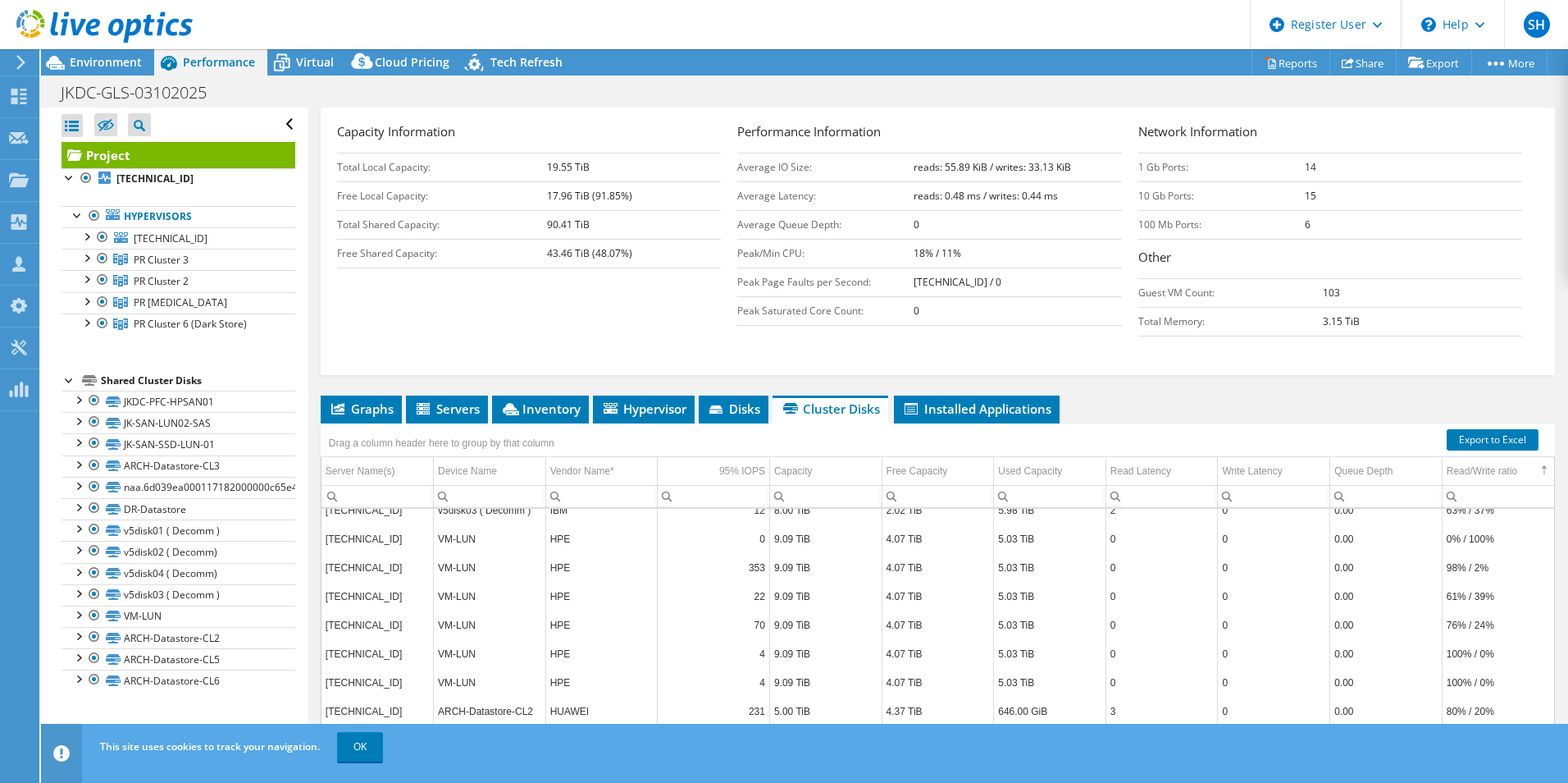
scroll to position [1149, 0]
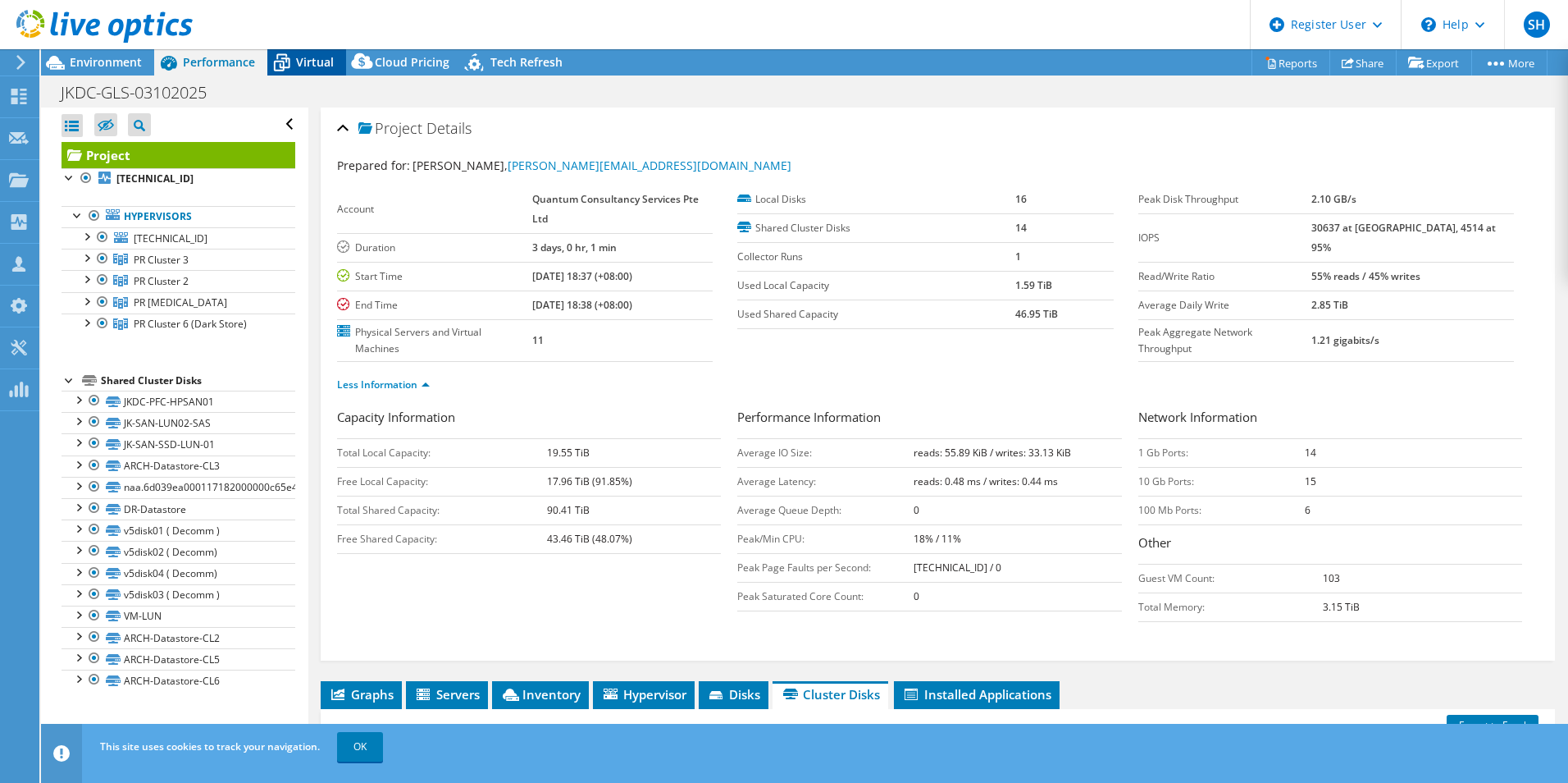
click at [316, 64] on span "Virtual" at bounding box center [315, 62] width 37 height 16
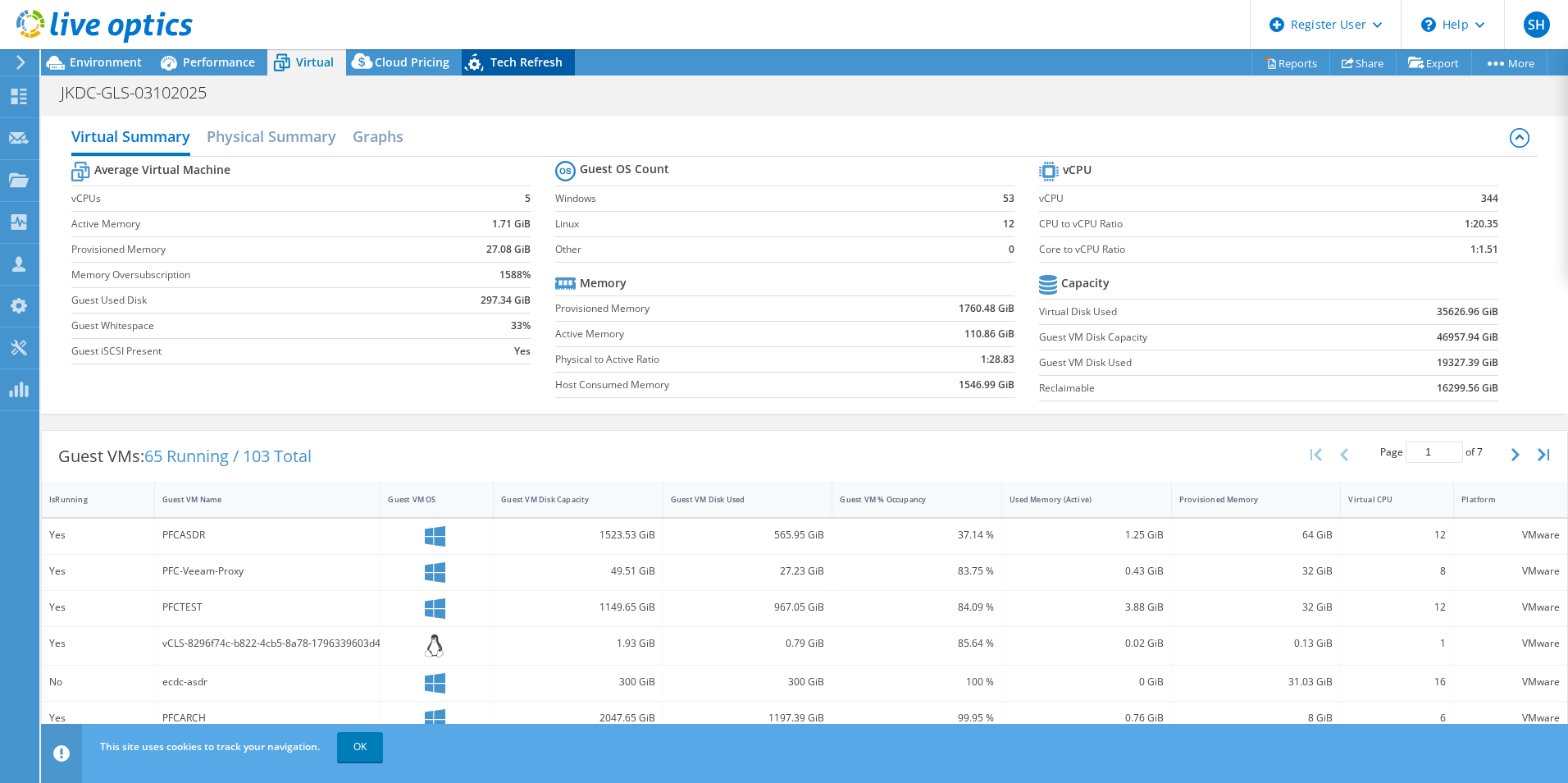
click at [475, 60] on icon at bounding box center [475, 65] width 29 height 34
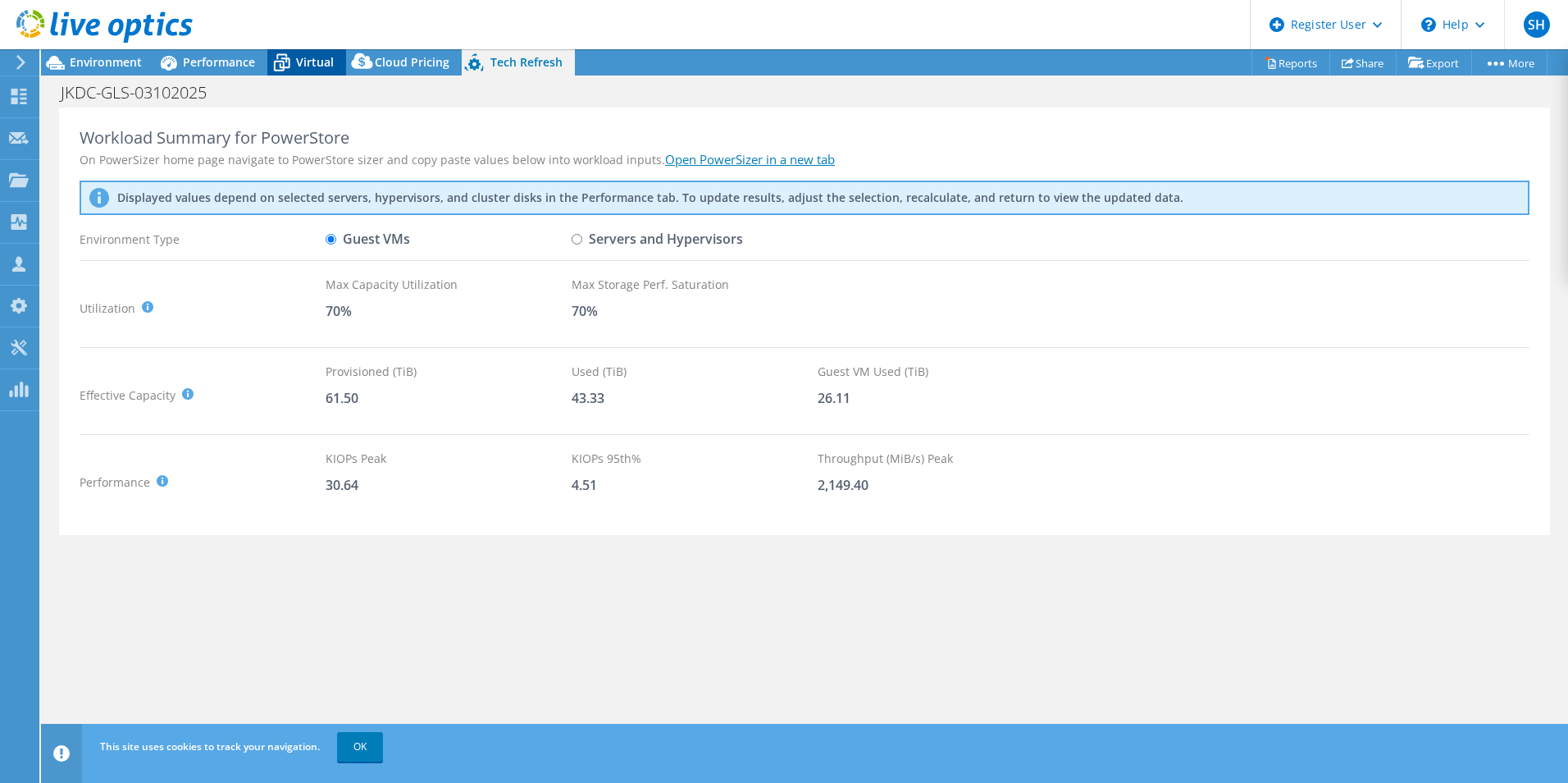
click at [323, 57] on span "Virtual" at bounding box center [315, 62] width 37 height 16
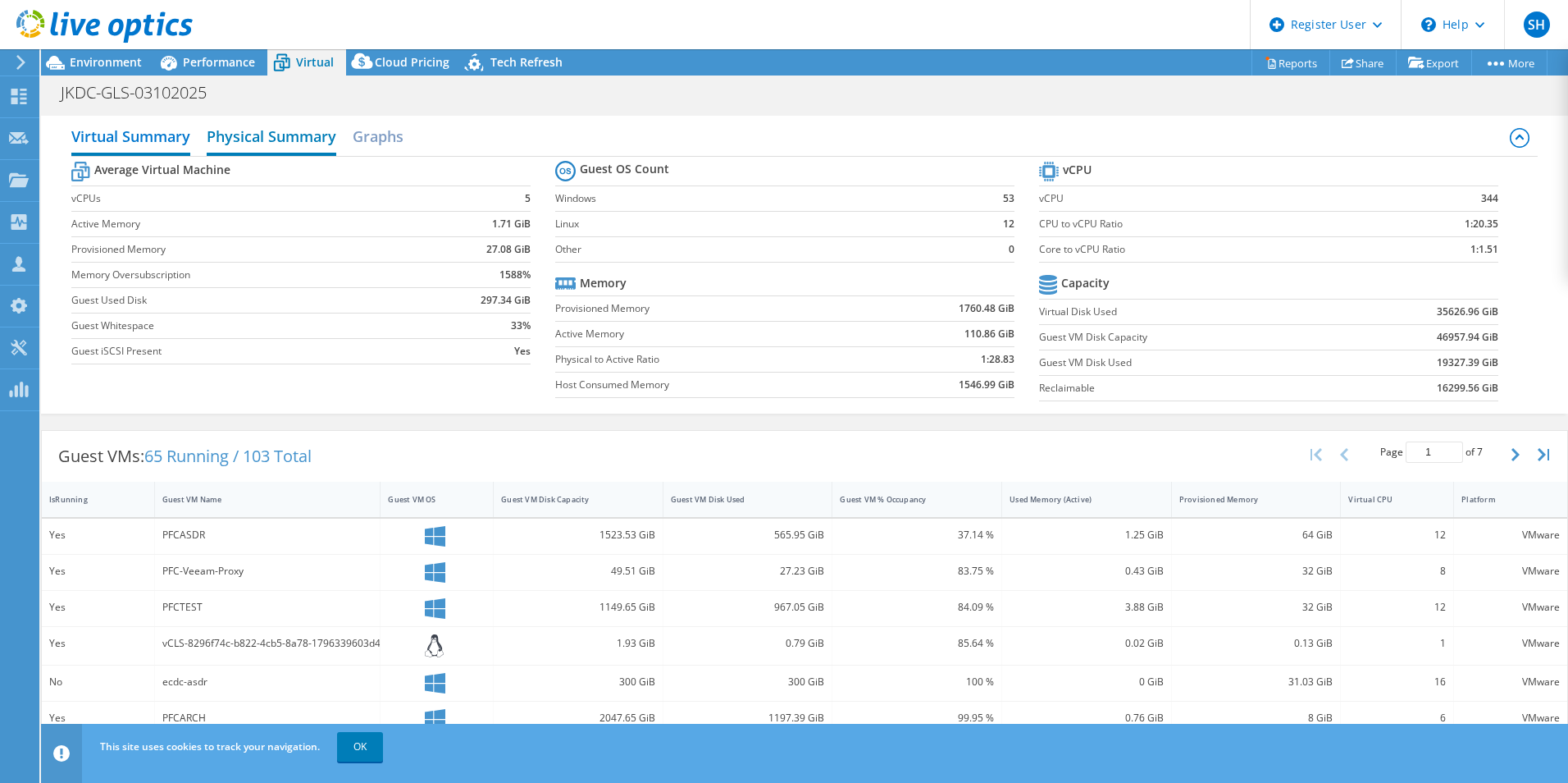
click at [292, 137] on h2 "Physical Summary" at bounding box center [271, 137] width 130 height 36
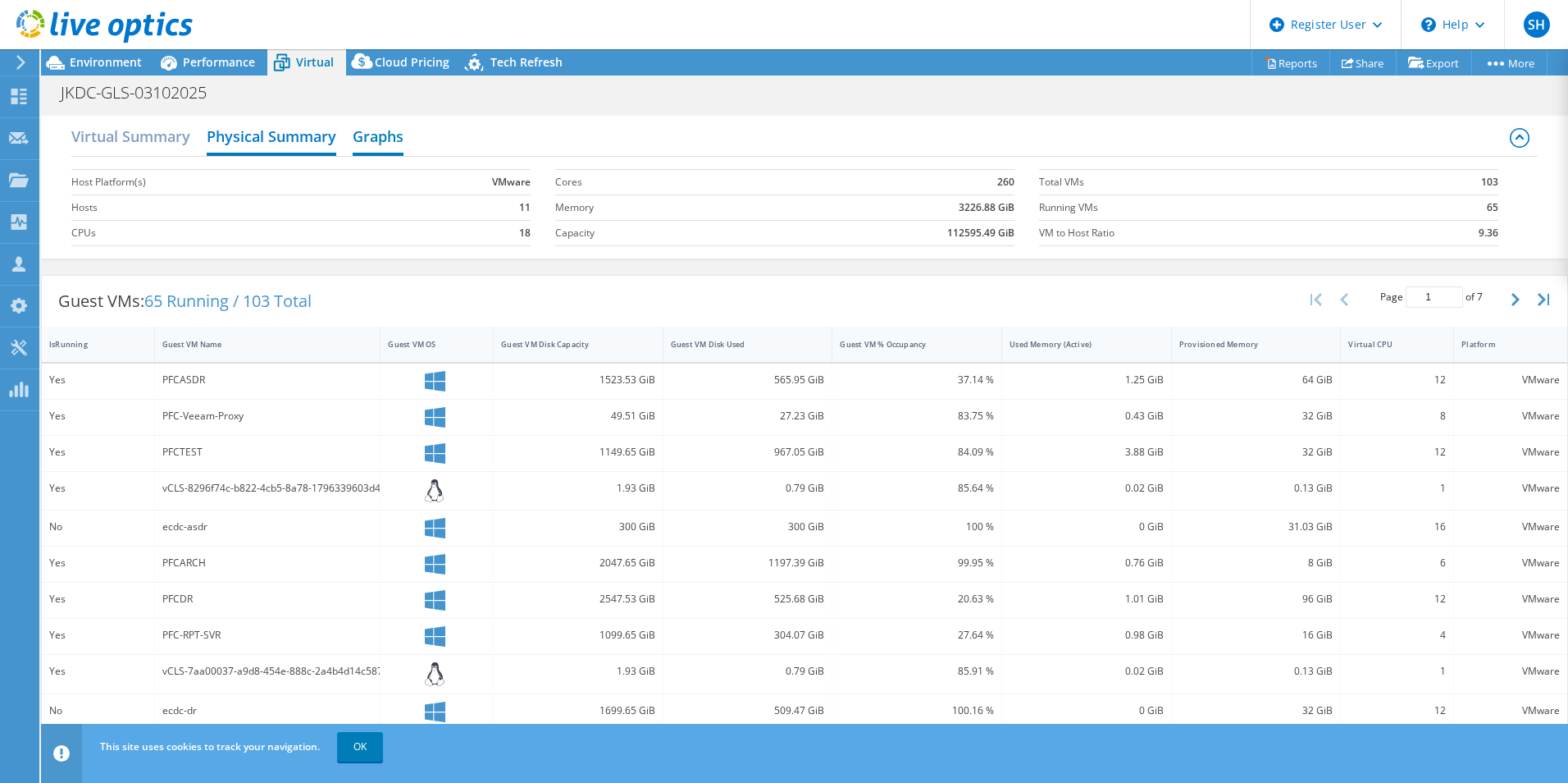
click at [379, 133] on h2 "Graphs" at bounding box center [378, 137] width 50 height 36
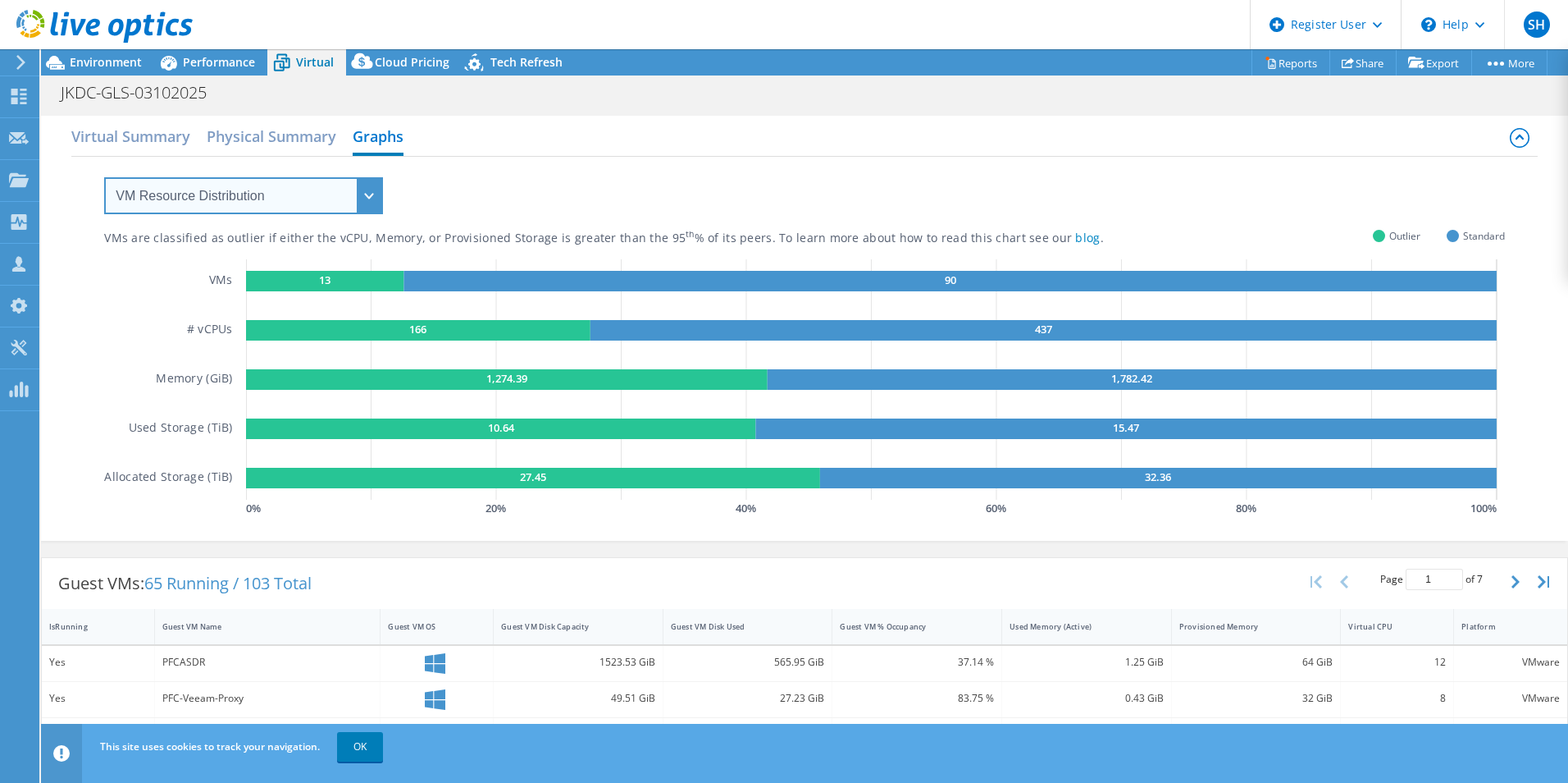
click at [364, 183] on select "VM Resource Distribution Provisioning Contrast Over Provisioning" at bounding box center [244, 196] width 279 height 37
select select "Over Provisioning"
click at [105, 178] on select "VM Resource Distribution Provisioning Contrast Over Provisioning" at bounding box center [244, 196] width 279 height 37
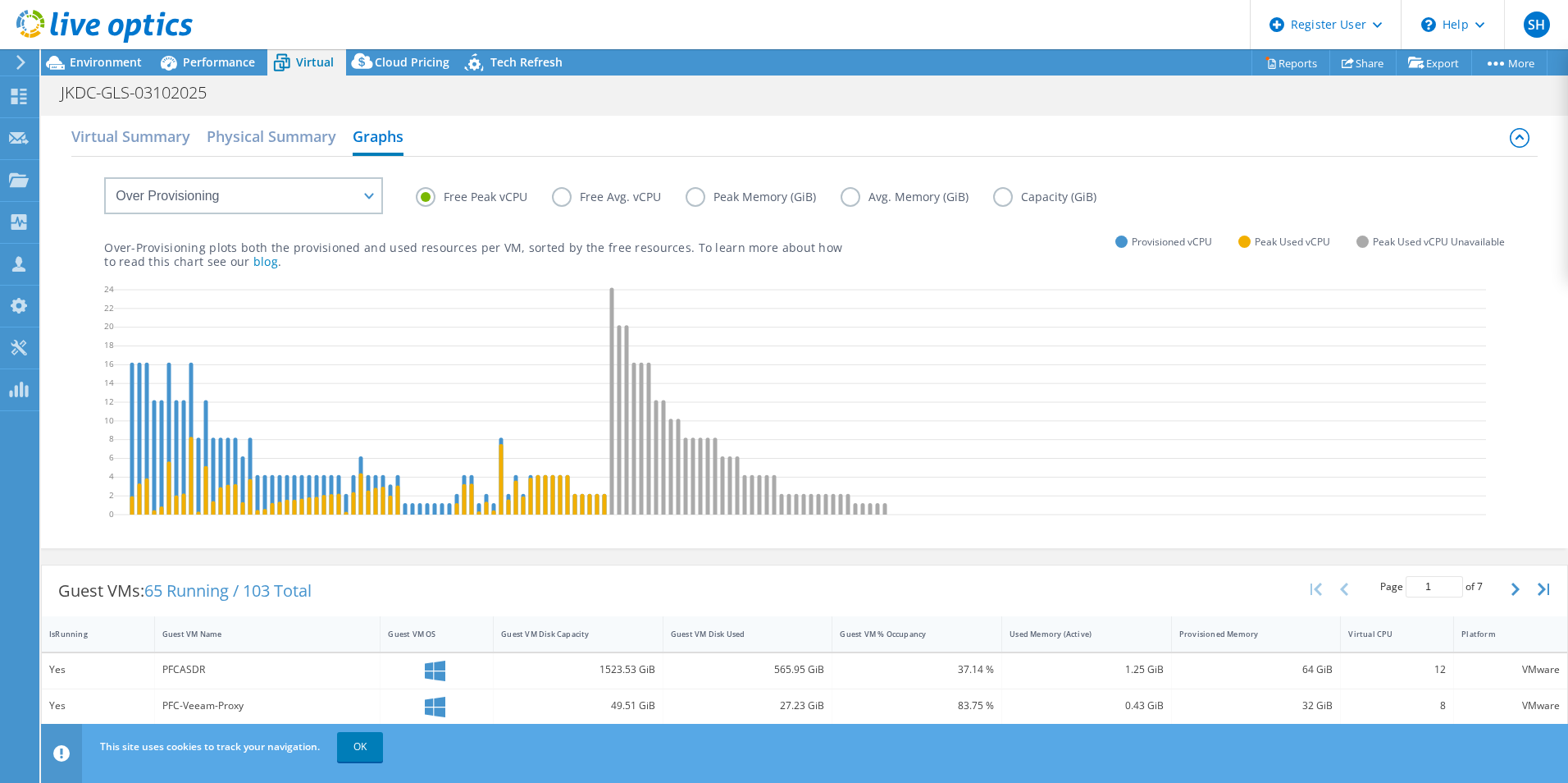
click at [1006, 192] on label "Capacity (GiB)" at bounding box center [1057, 196] width 128 height 20
click at [0, 0] on input "Capacity (GiB)" at bounding box center [0, 0] width 0 height 0
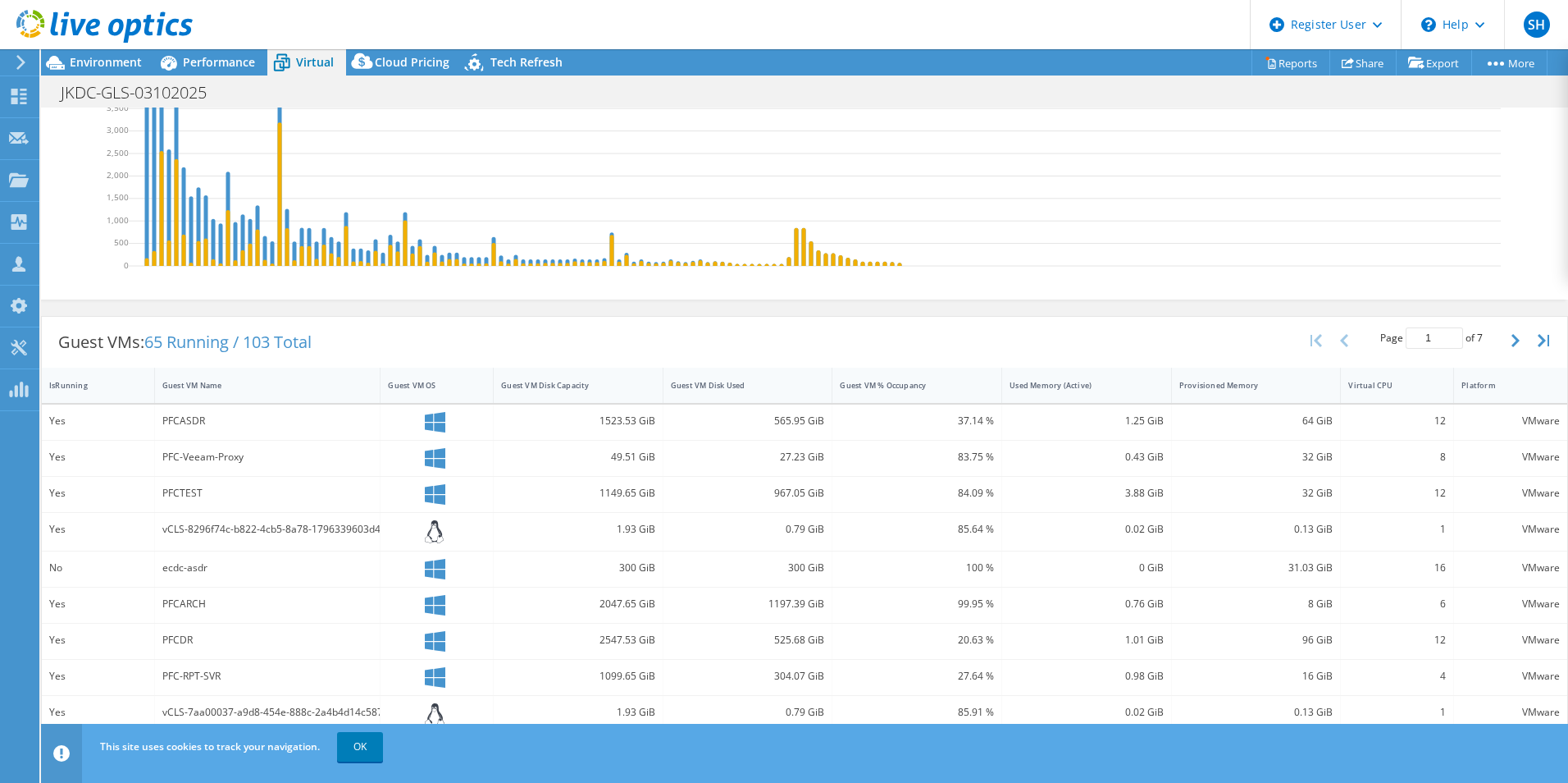
scroll to position [0, 0]
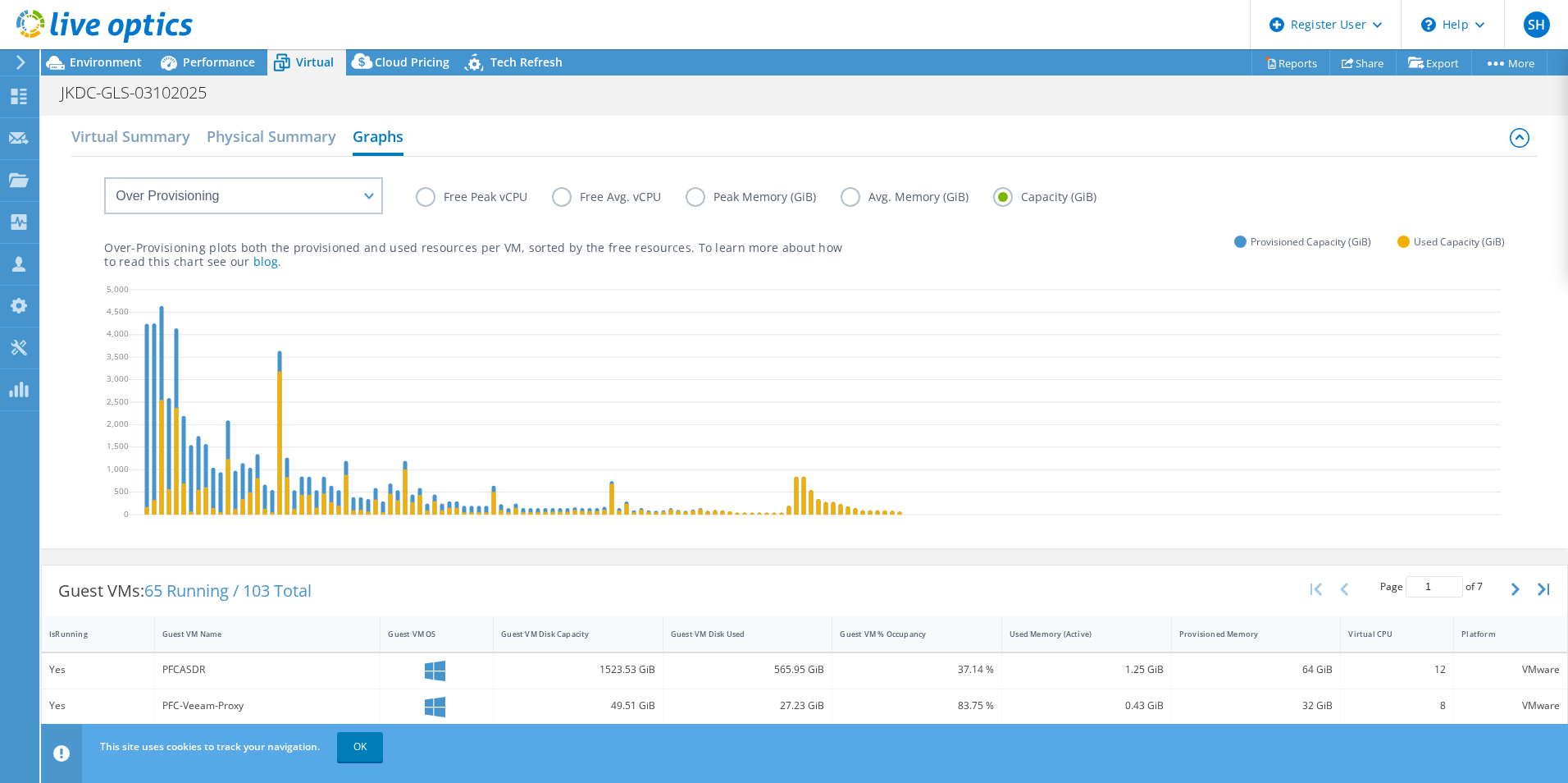
click at [910, 199] on label "Avg. Memory (GiB)" at bounding box center [916, 196] width 152 height 20
click at [0, 0] on input "Avg. Memory (GiB)" at bounding box center [0, 0] width 0 height 0
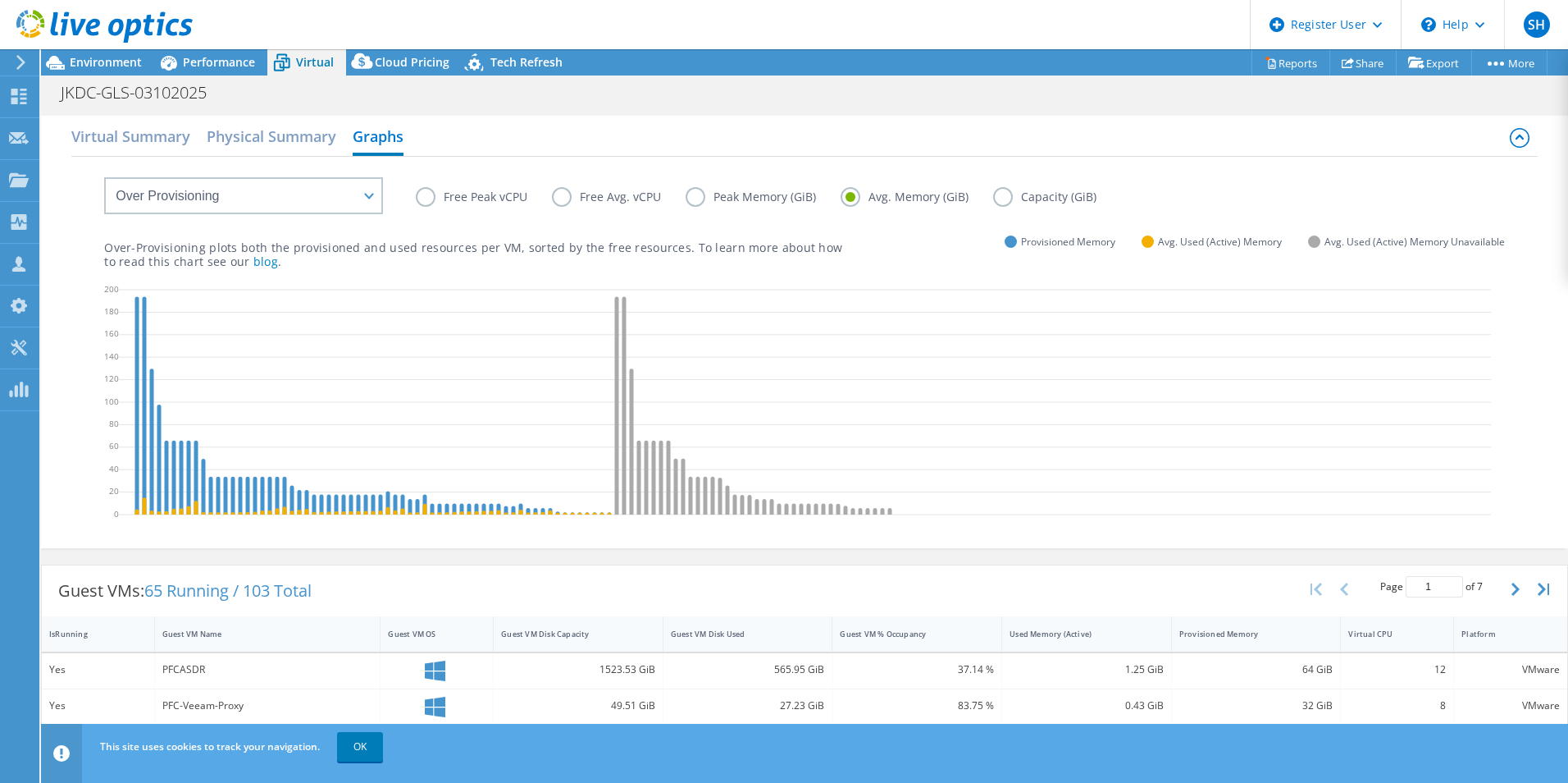
click at [773, 189] on label "Peak Memory (GiB)" at bounding box center [763, 196] width 155 height 20
click at [0, 0] on input "Peak Memory (GiB)" at bounding box center [0, 0] width 0 height 0
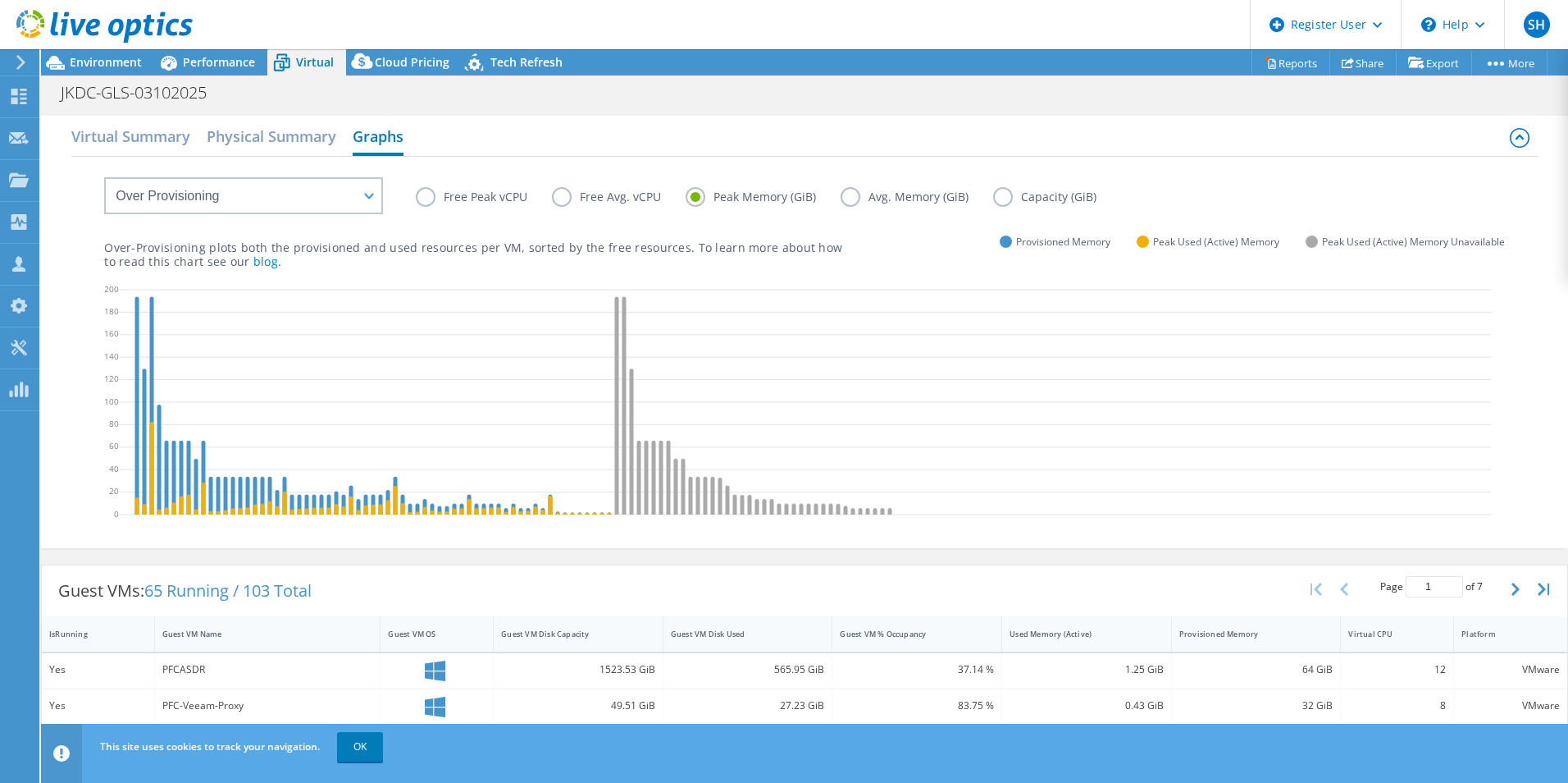
click at [582, 192] on label "Free Avg. vCPU" at bounding box center [618, 196] width 134 height 20
click at [0, 0] on input "Free Avg. vCPU" at bounding box center [0, 0] width 0 height 0
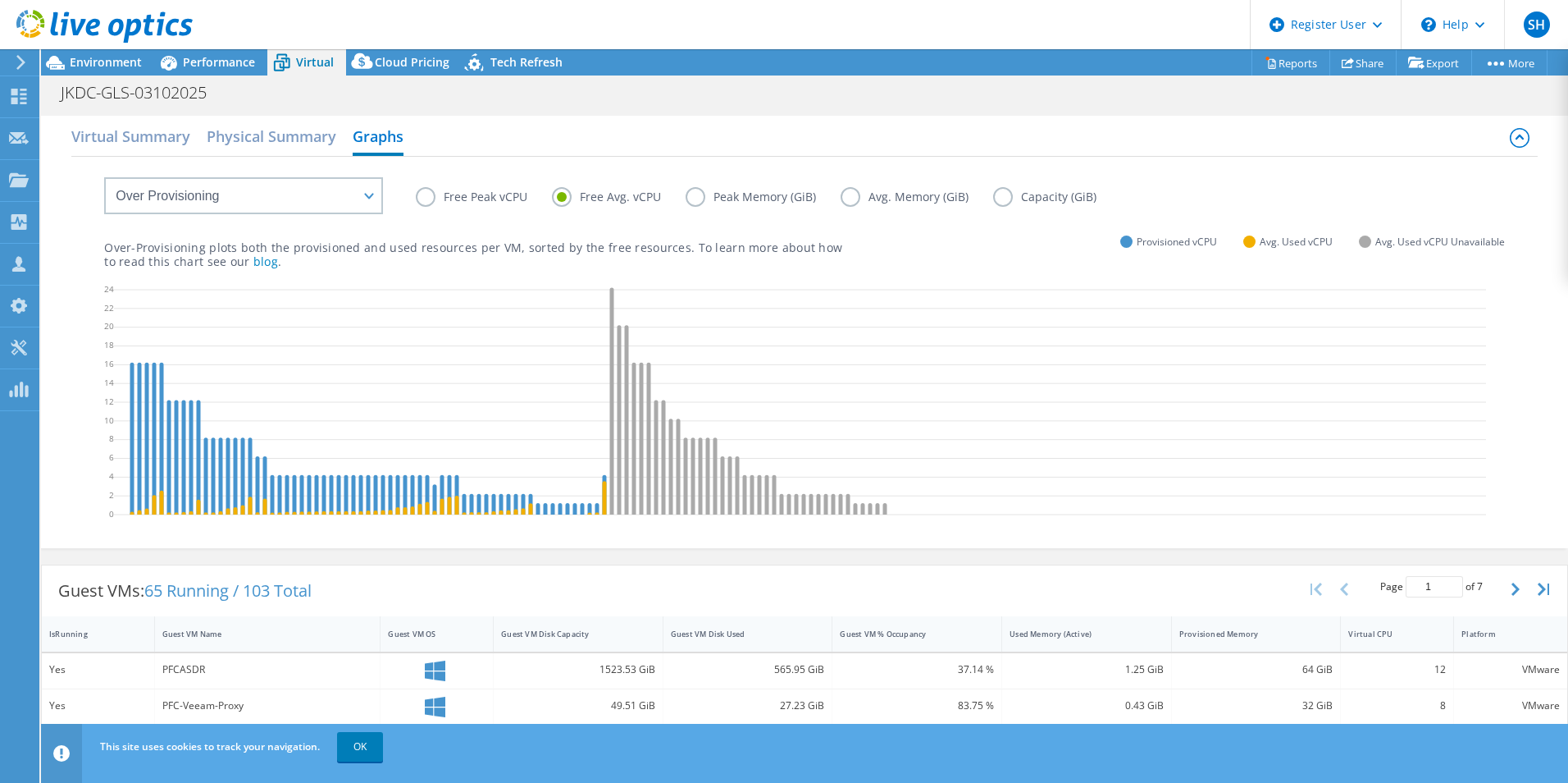
click at [501, 193] on label "Free Peak vCPU" at bounding box center [484, 196] width 136 height 20
click at [0, 0] on input "Free Peak vCPU" at bounding box center [0, 0] width 0 height 0
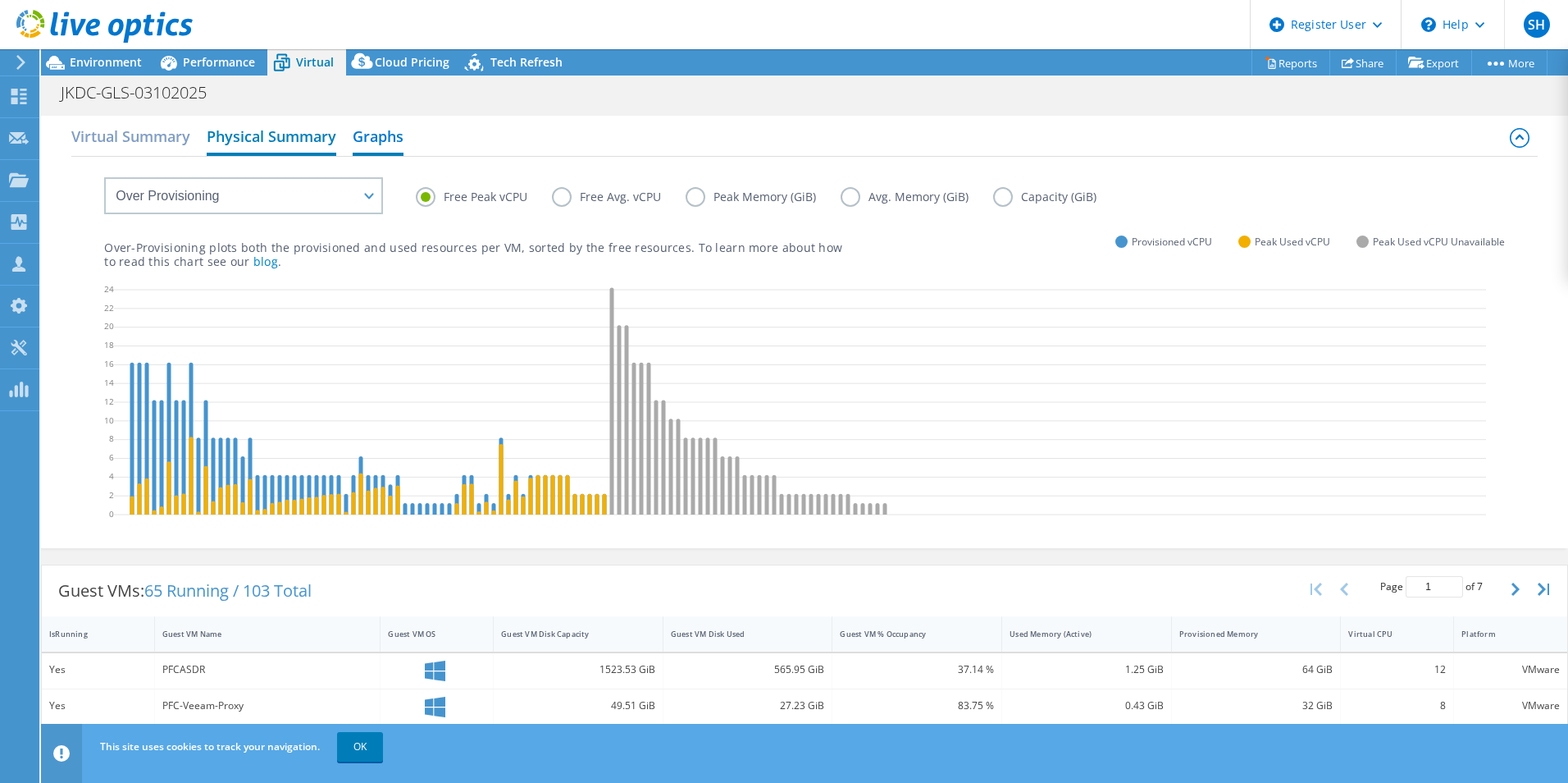
click at [259, 129] on h2 "Physical Summary" at bounding box center [271, 137] width 130 height 36
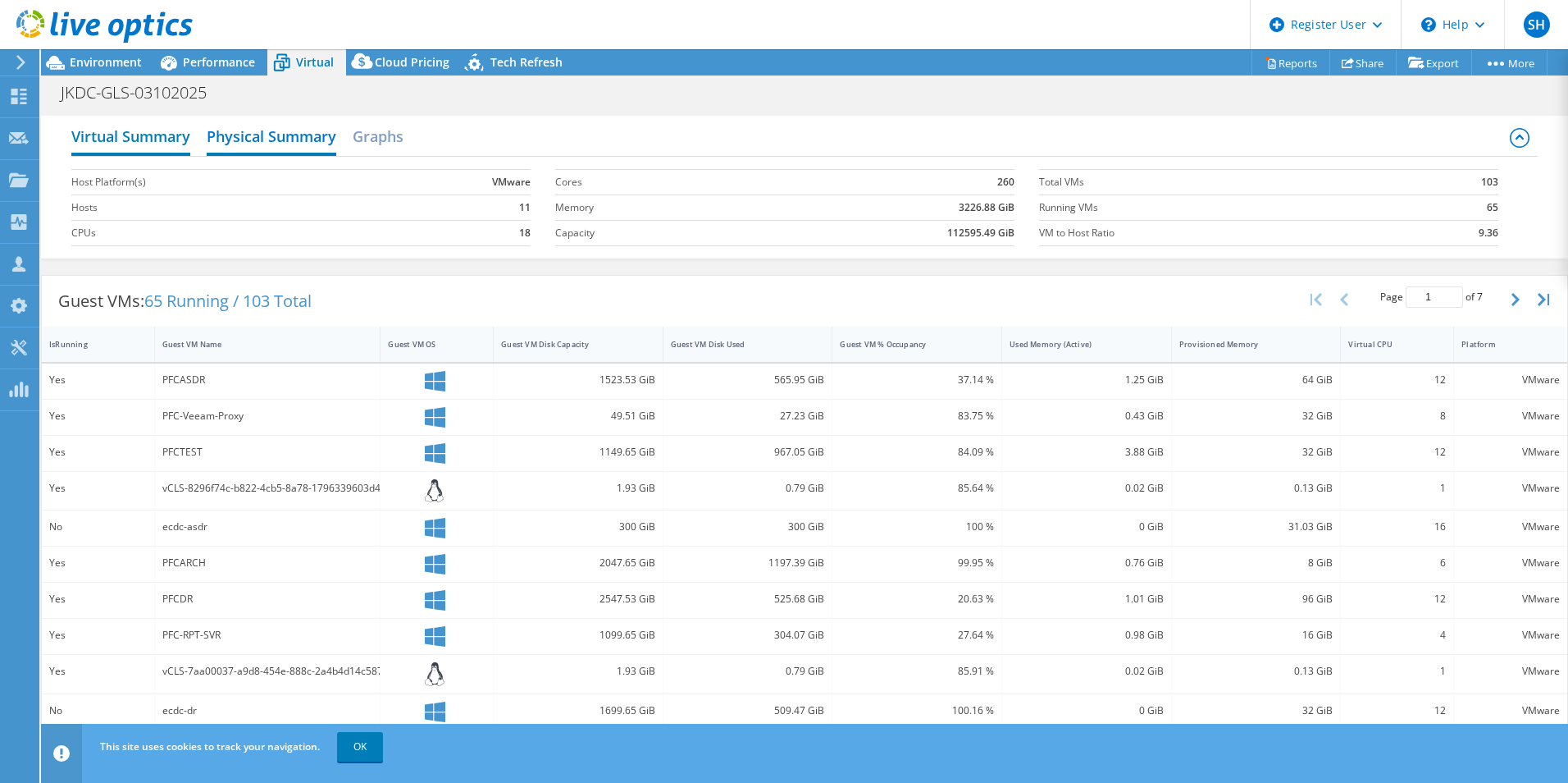
click at [151, 141] on h2 "Virtual Summary" at bounding box center [130, 137] width 119 height 36
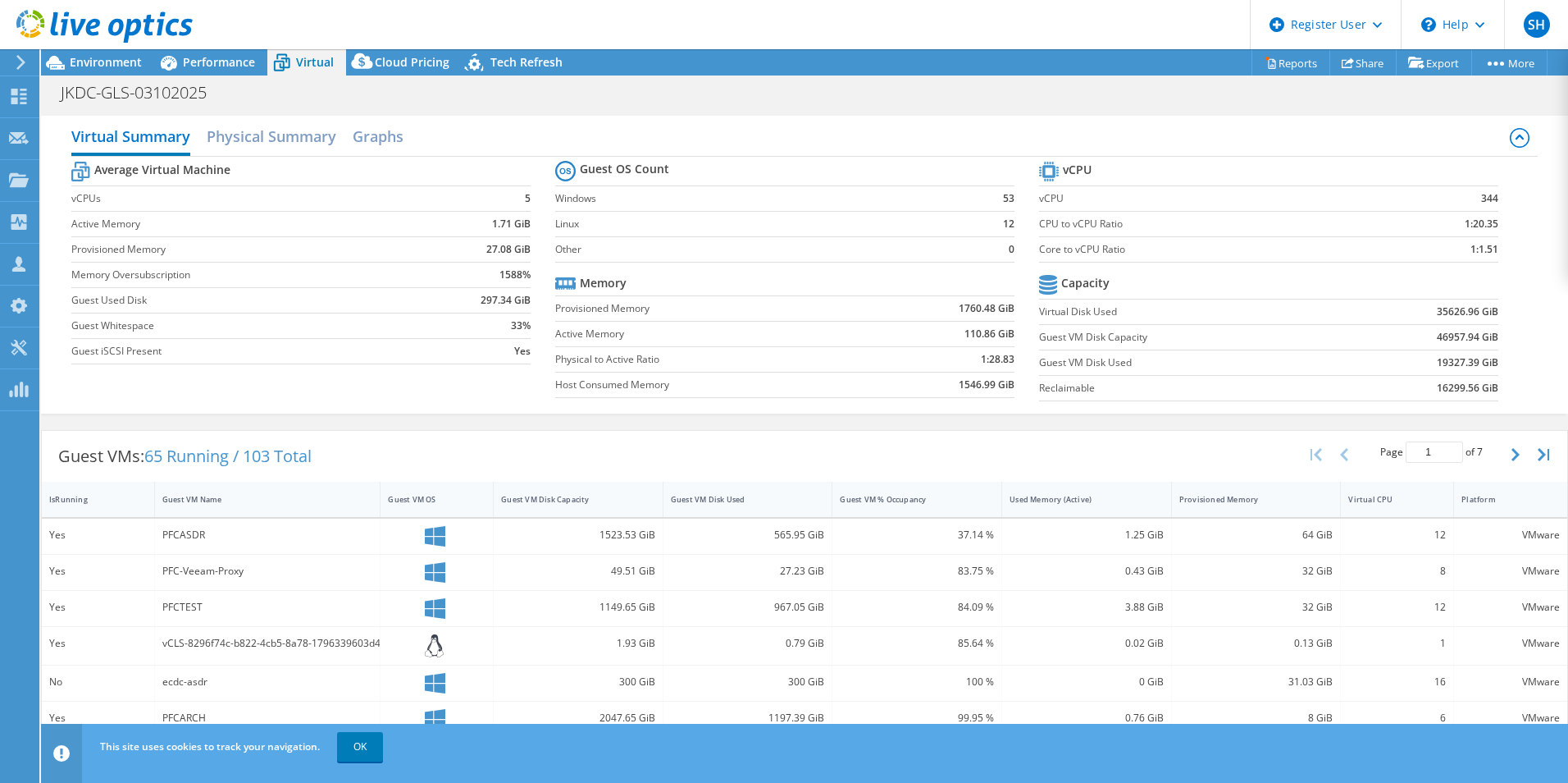
click at [126, 51] on div at bounding box center [96, 27] width 192 height 55
click at [128, 60] on span "Environment" at bounding box center [106, 62] width 72 height 16
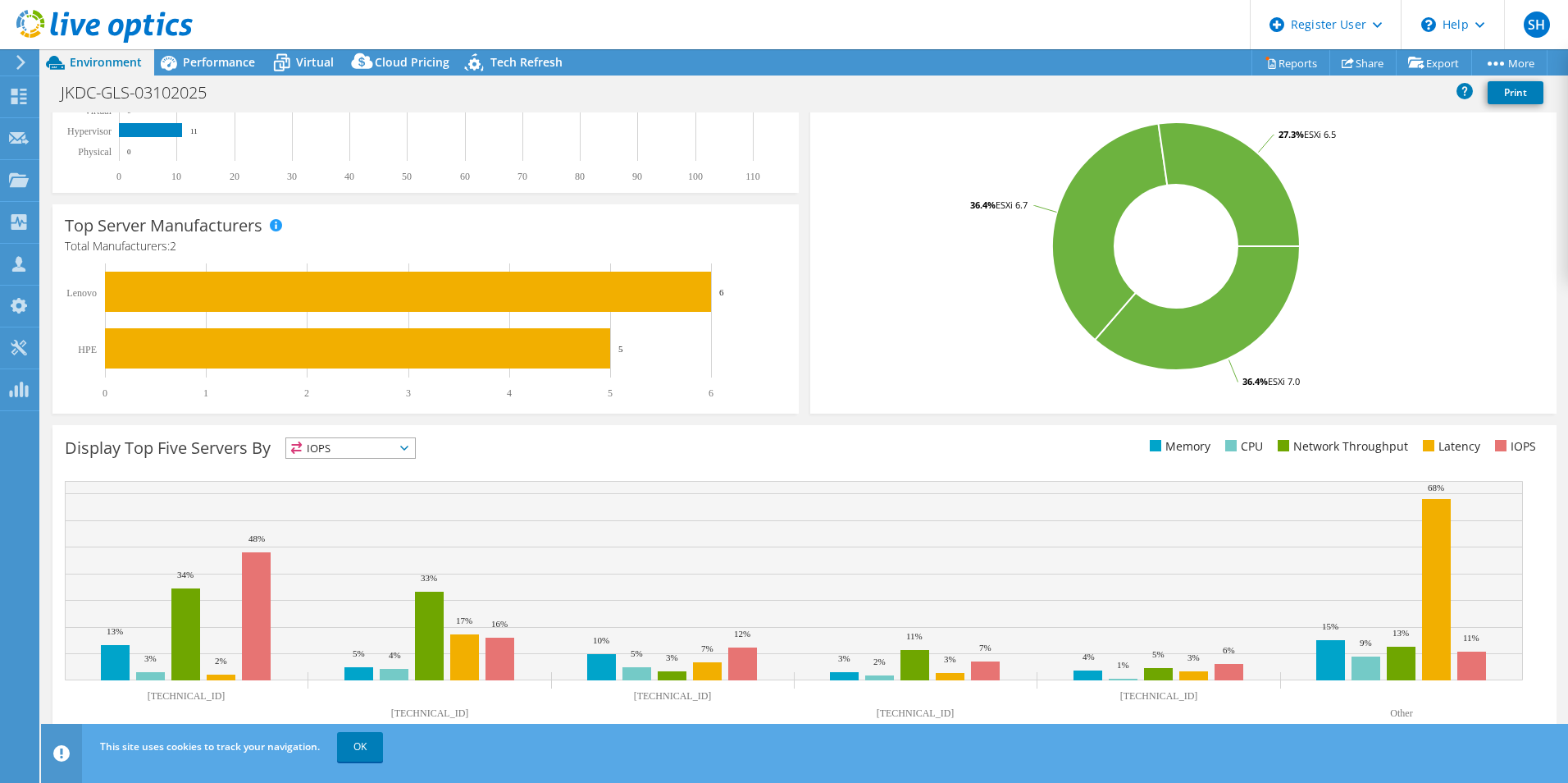
scroll to position [313, 0]
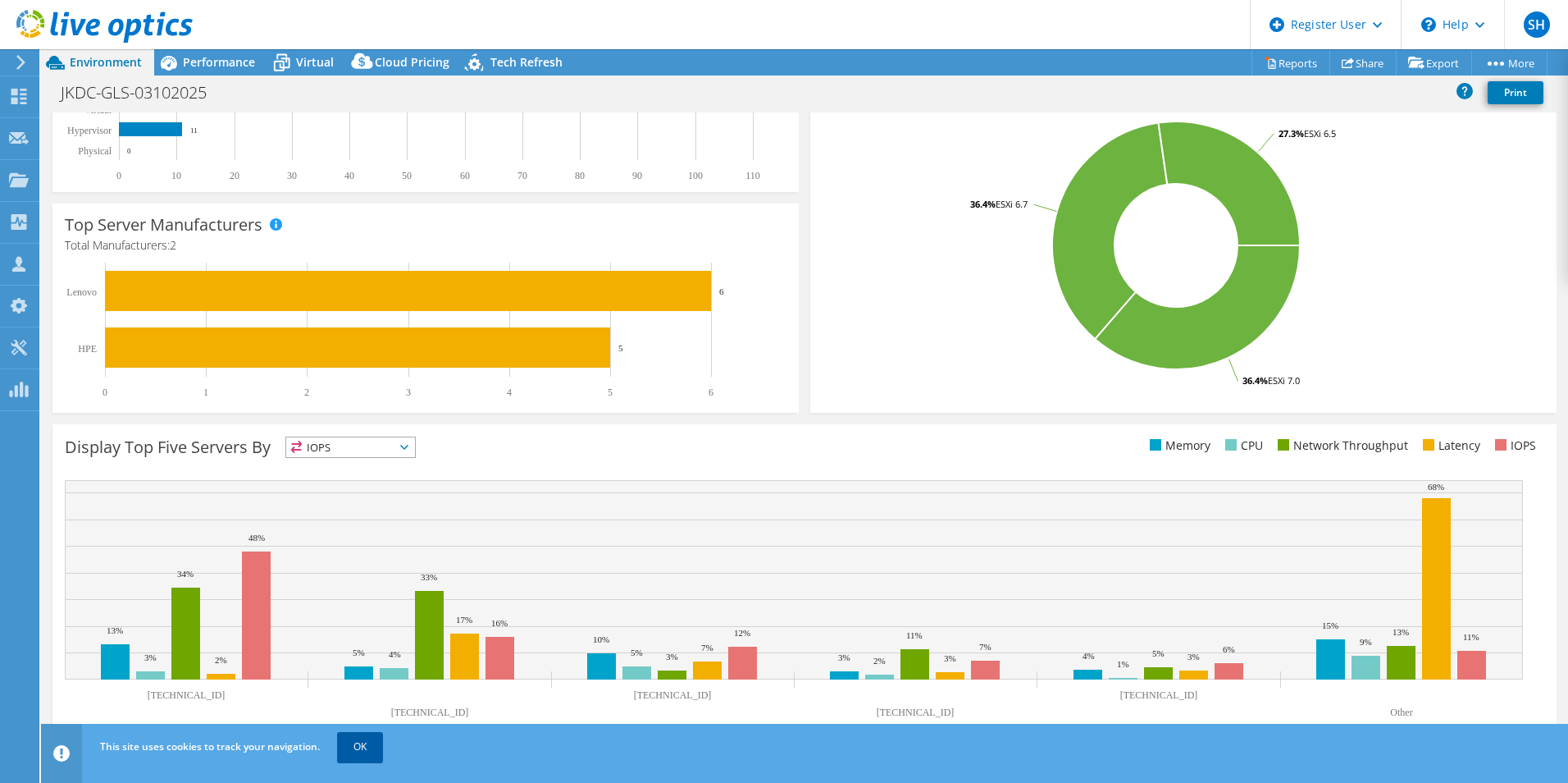
click at [371, 527] on link "OK" at bounding box center [360, 747] width 46 height 30
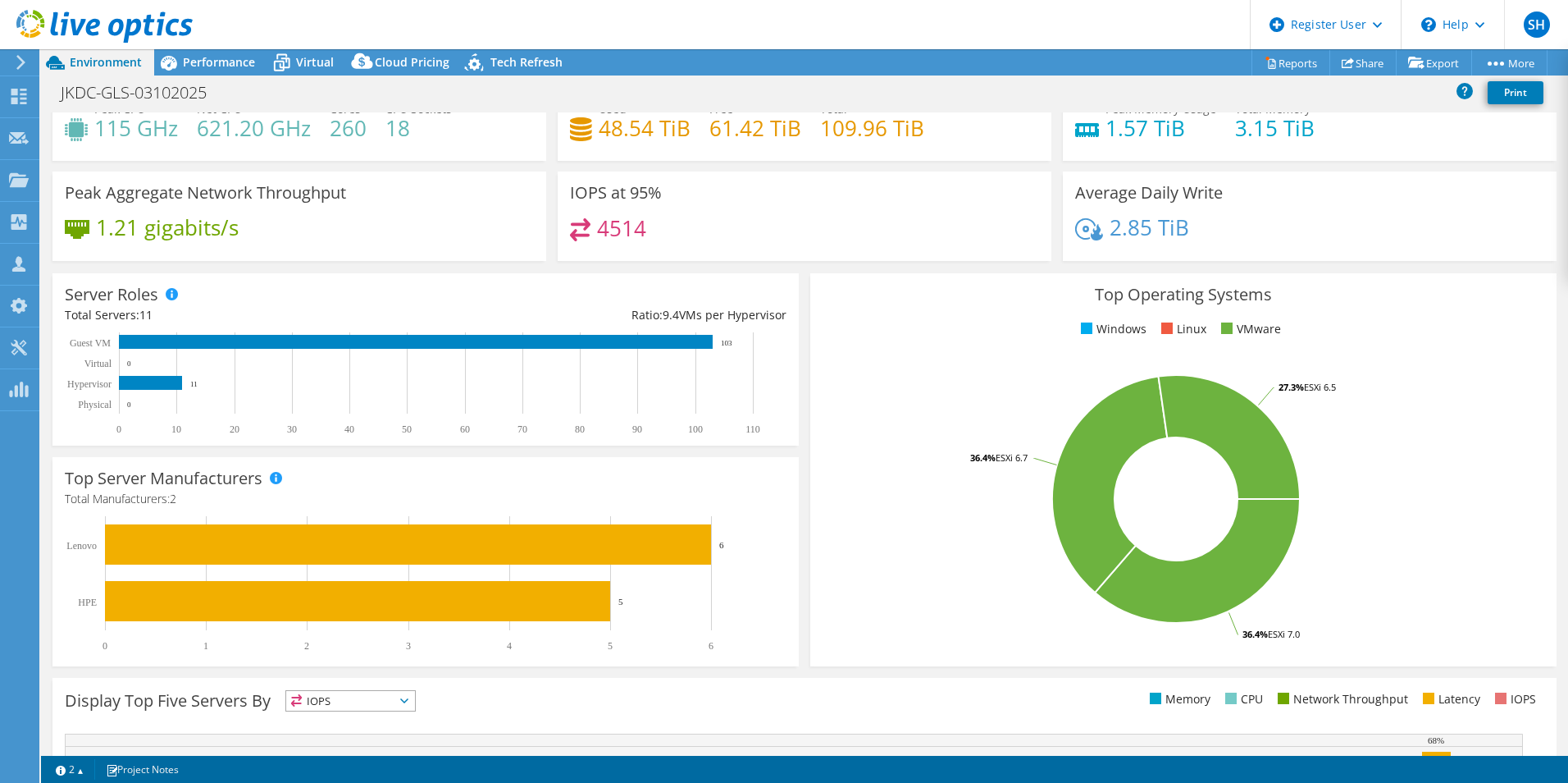
scroll to position [0, 0]
